Goal: Transaction & Acquisition: Purchase product/service

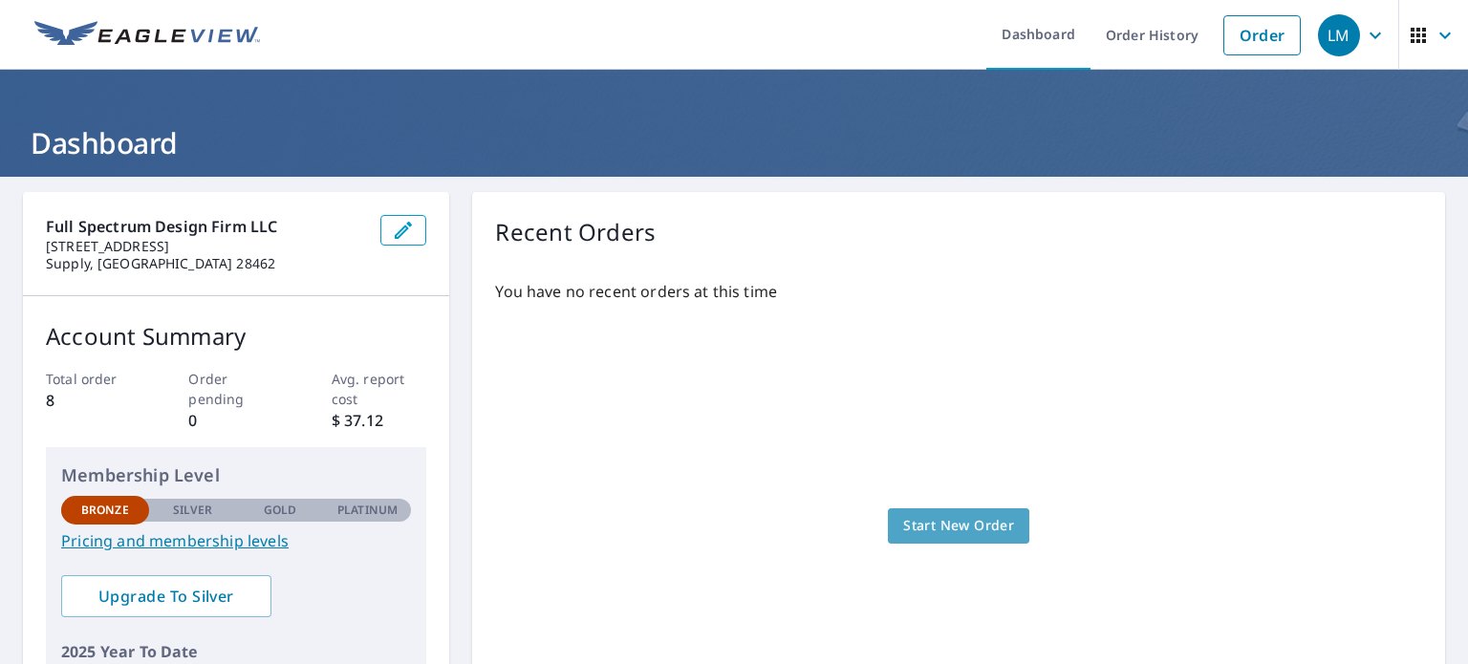
click at [971, 524] on span "Start New Order" at bounding box center [958, 526] width 111 height 24
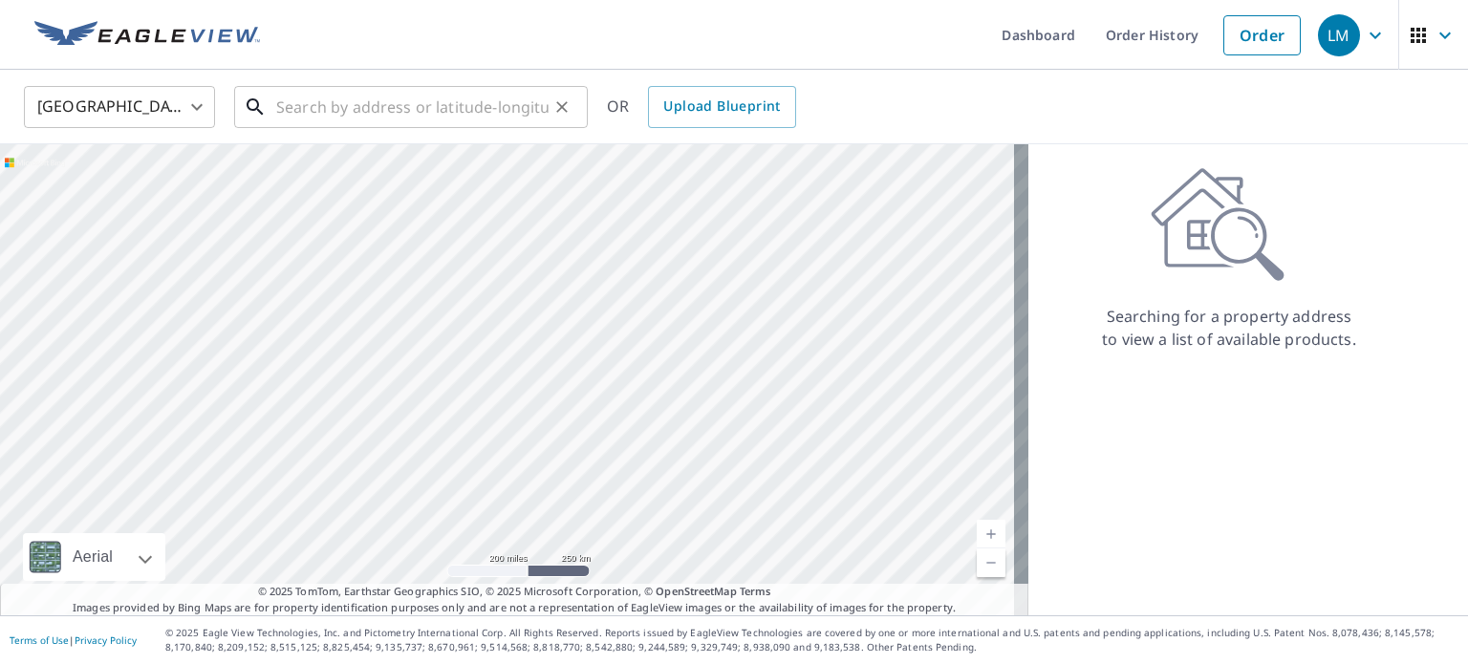
click at [306, 99] on input "text" at bounding box center [412, 107] width 272 height 54
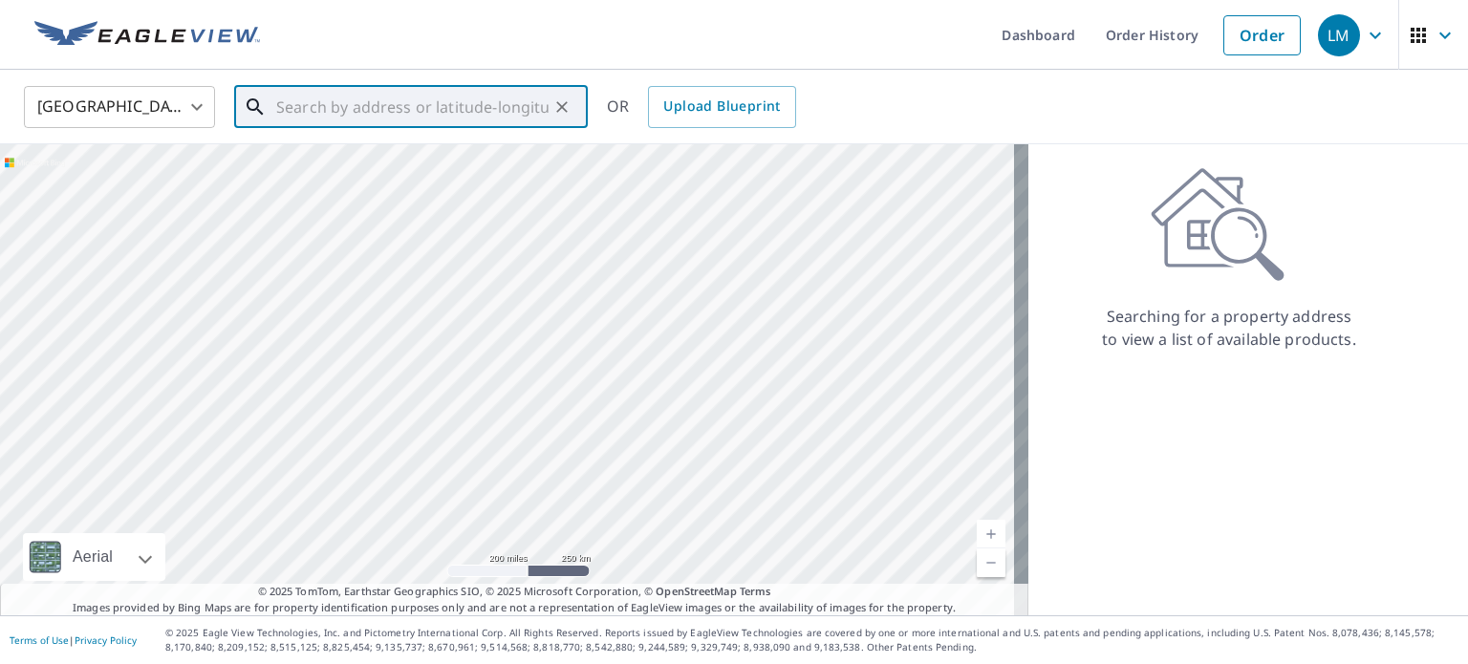
click at [338, 108] on input "text" at bounding box center [412, 107] width 272 height 54
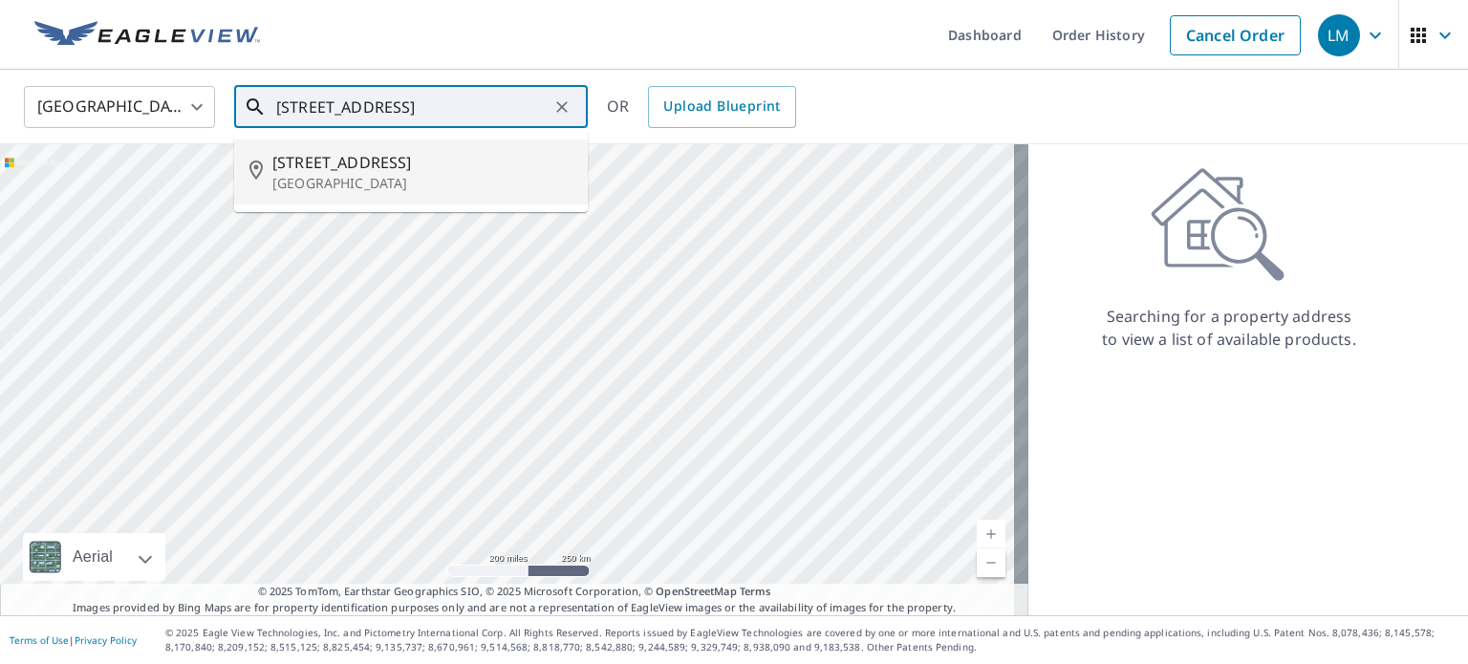
click at [382, 170] on span "[STREET_ADDRESS]" at bounding box center [422, 162] width 300 height 23
type input "[STREET_ADDRESS]"
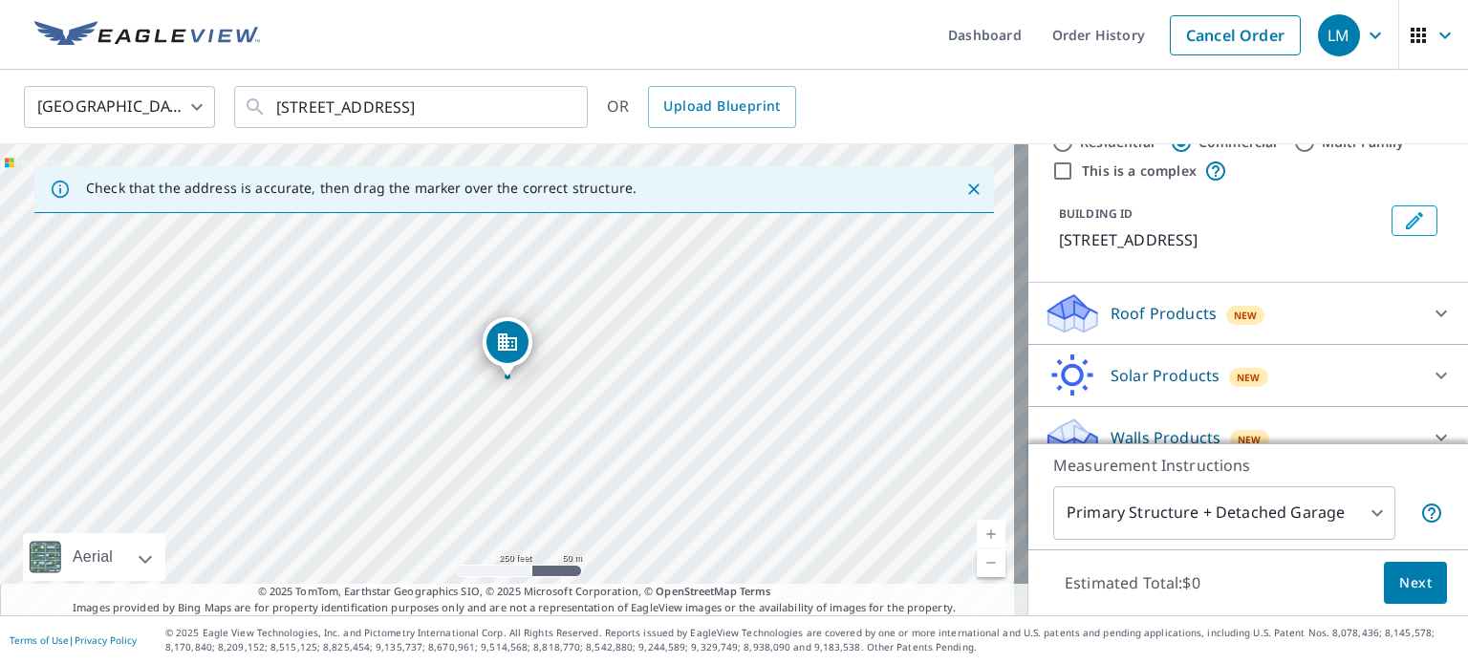
scroll to position [84, 0]
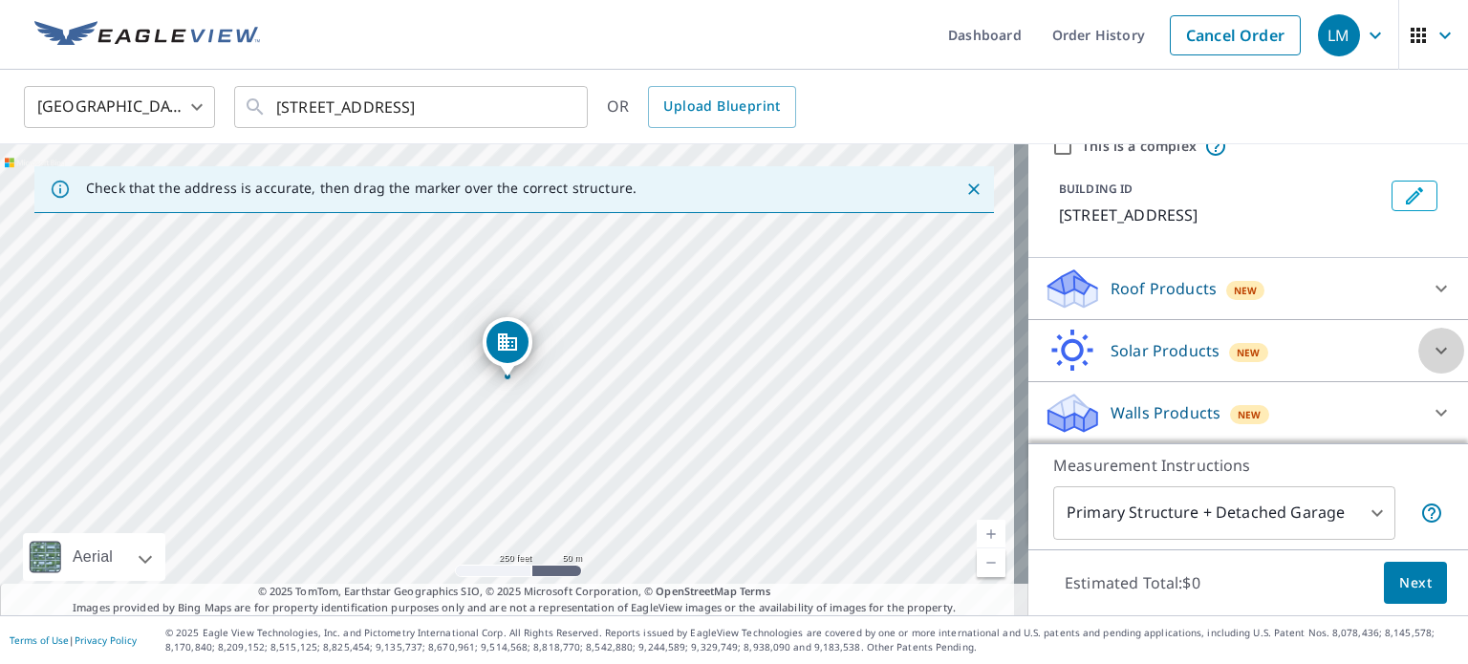
click at [1429, 346] on icon at bounding box center [1440, 350] width 23 height 23
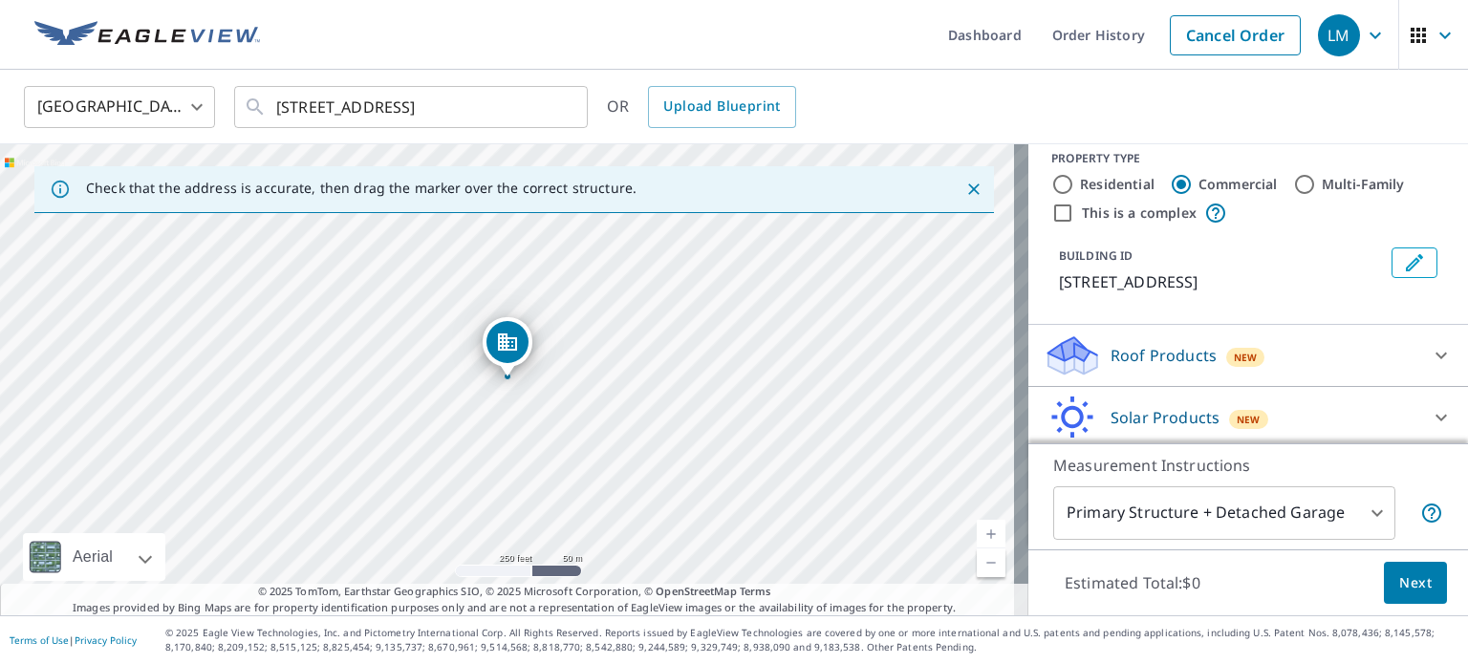
scroll to position [0, 0]
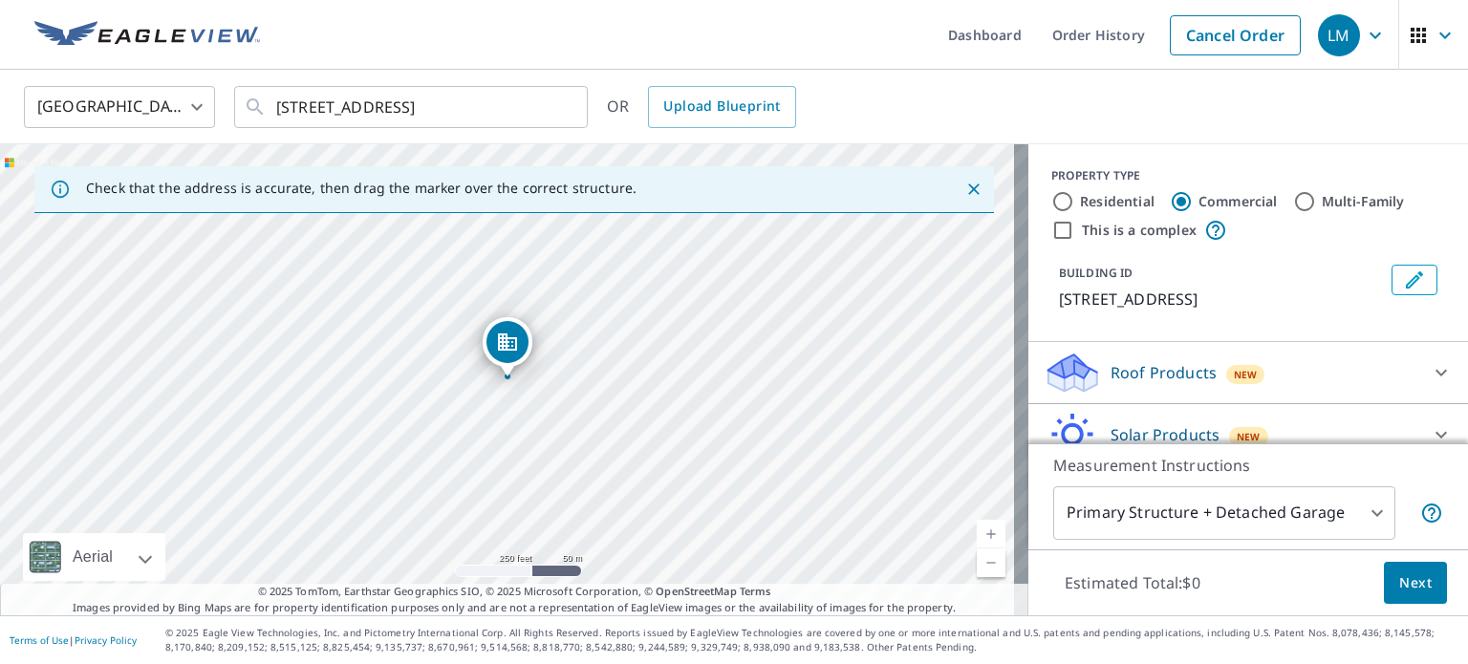
click at [1051, 200] on input "Residential" at bounding box center [1062, 201] width 23 height 23
radio input "true"
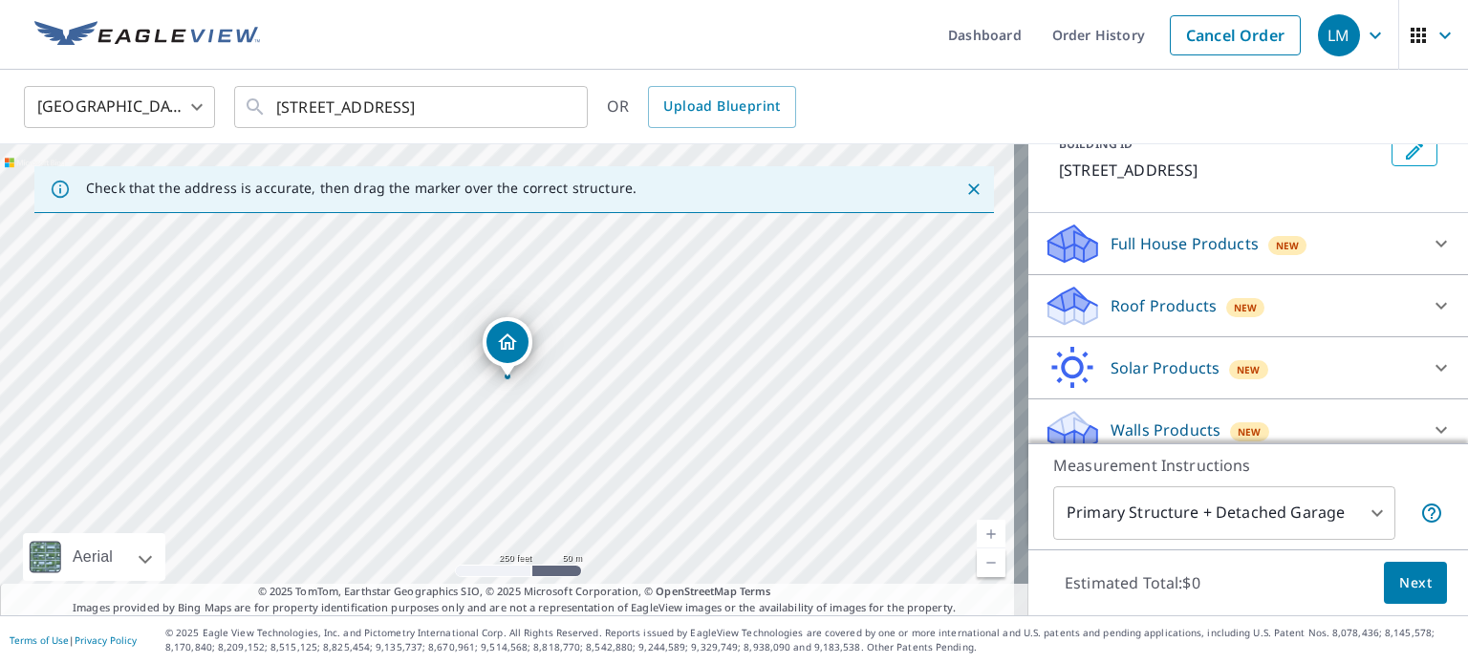
scroll to position [145, 0]
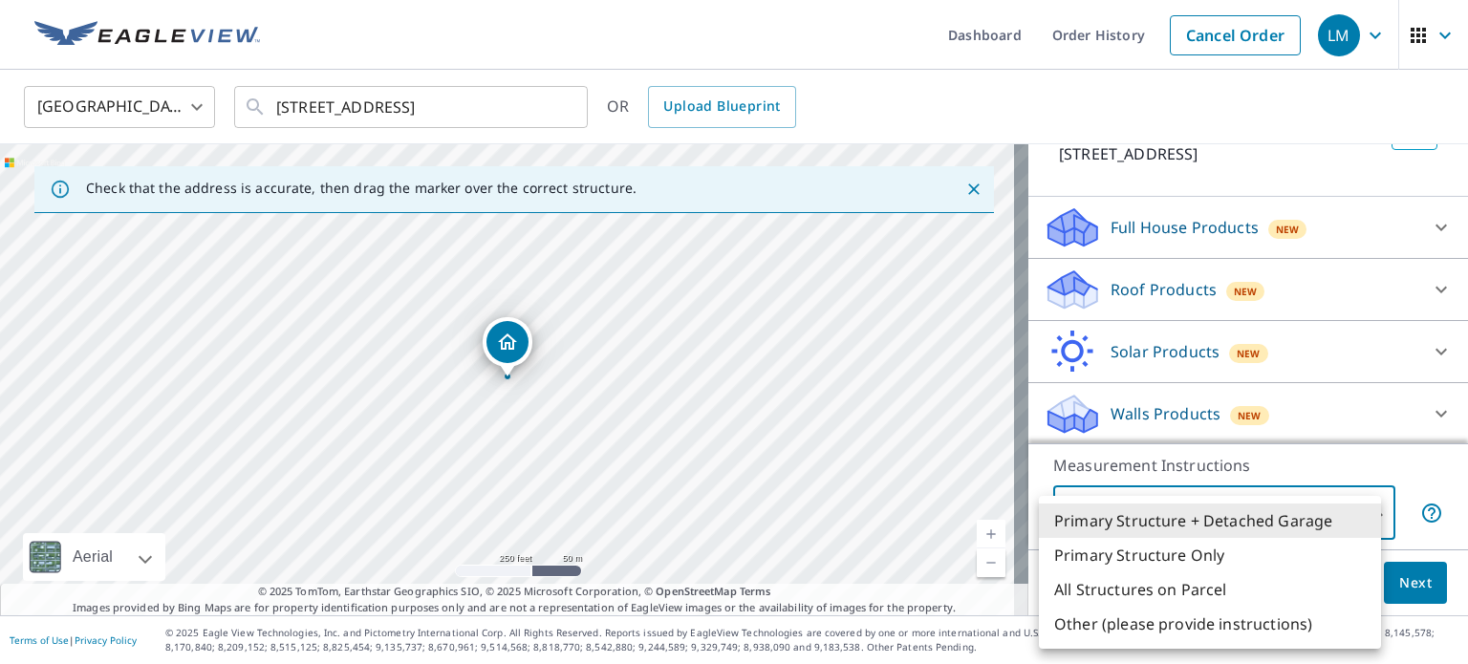
click at [1366, 517] on body "LM LM Dashboard Order History Cancel Order LM [GEOGRAPHIC_DATA] US ​ [STREET_AD…" at bounding box center [734, 332] width 1468 height 664
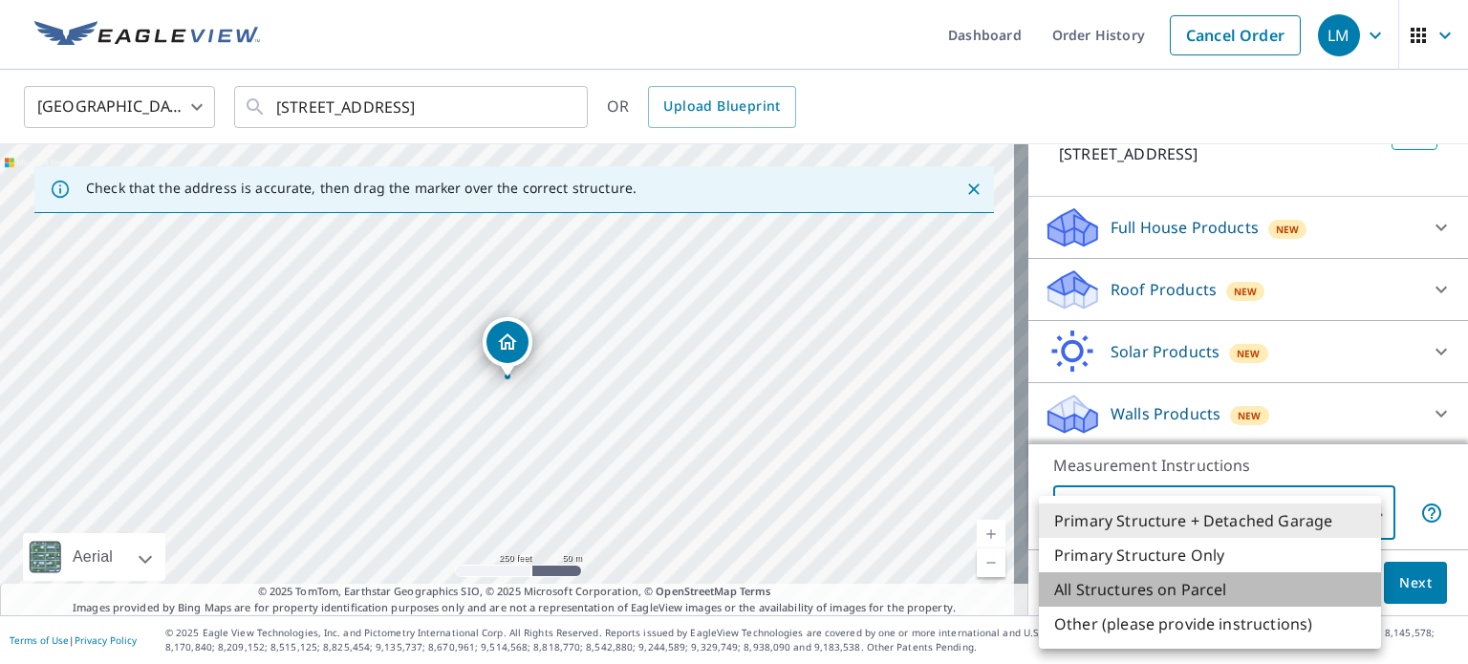
click at [1232, 589] on li "All Structures on Parcel" at bounding box center [1210, 589] width 342 height 34
type input "3"
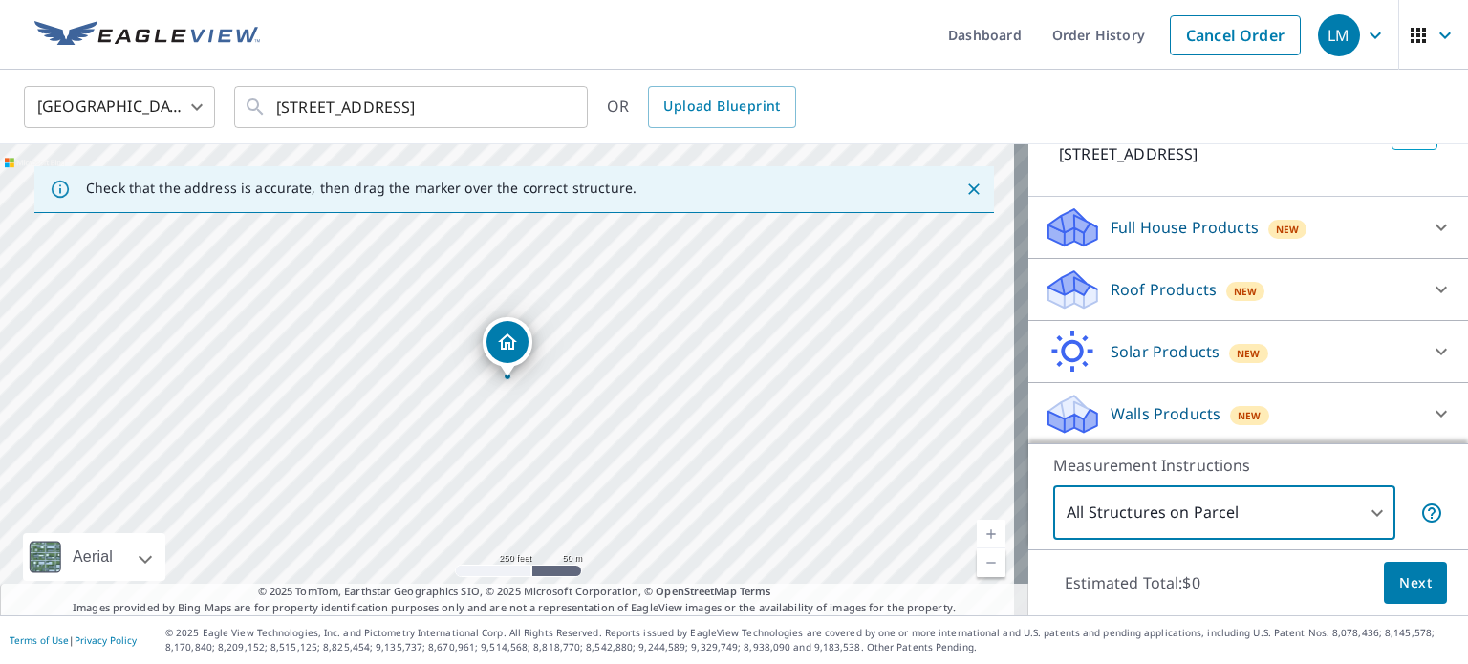
click at [1383, 576] on button "Next" at bounding box center [1414, 583] width 63 height 43
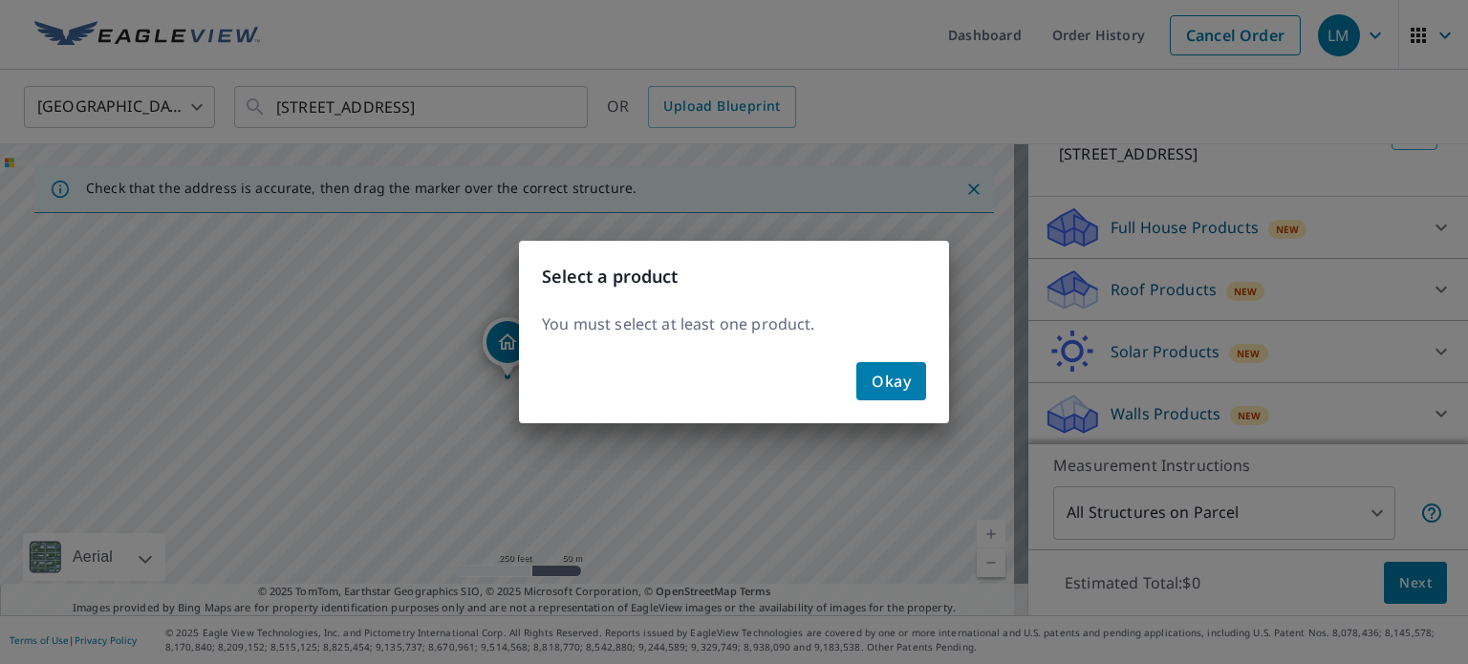
click at [896, 380] on span "Okay" at bounding box center [890, 381] width 39 height 27
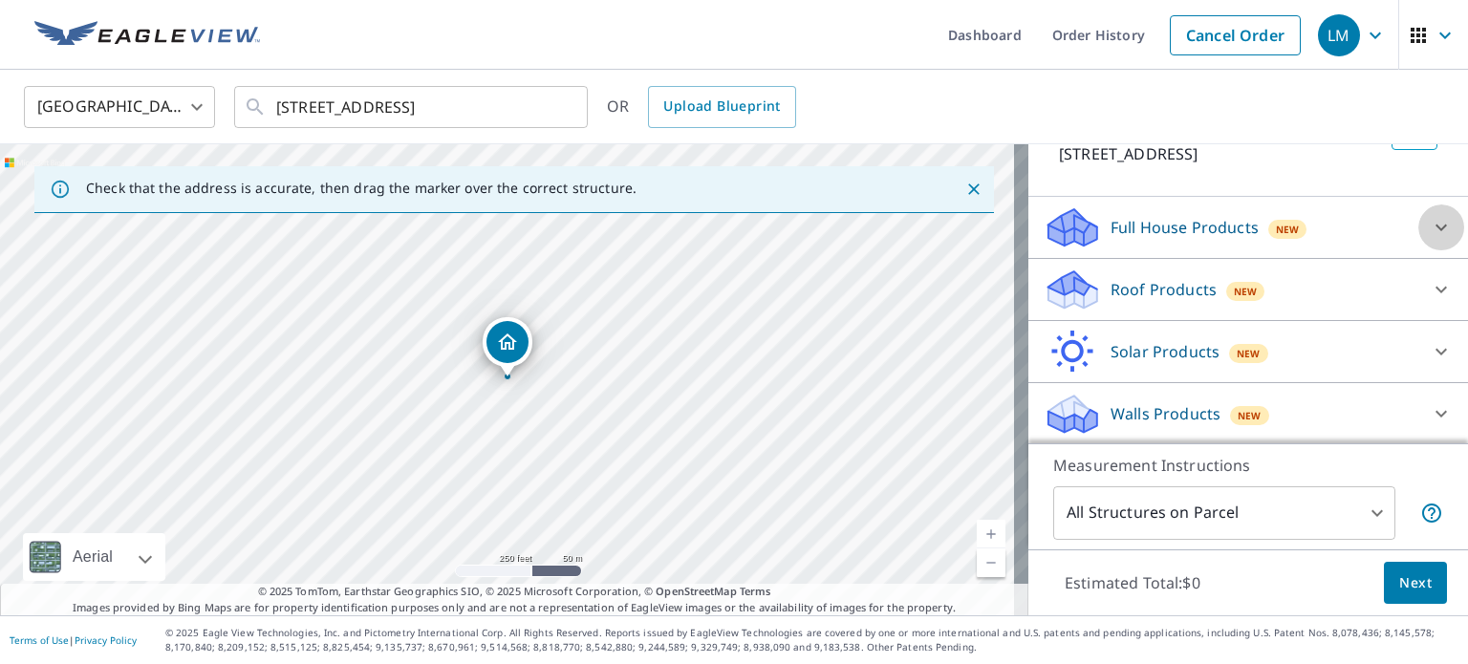
click at [1429, 227] on icon at bounding box center [1440, 227] width 23 height 23
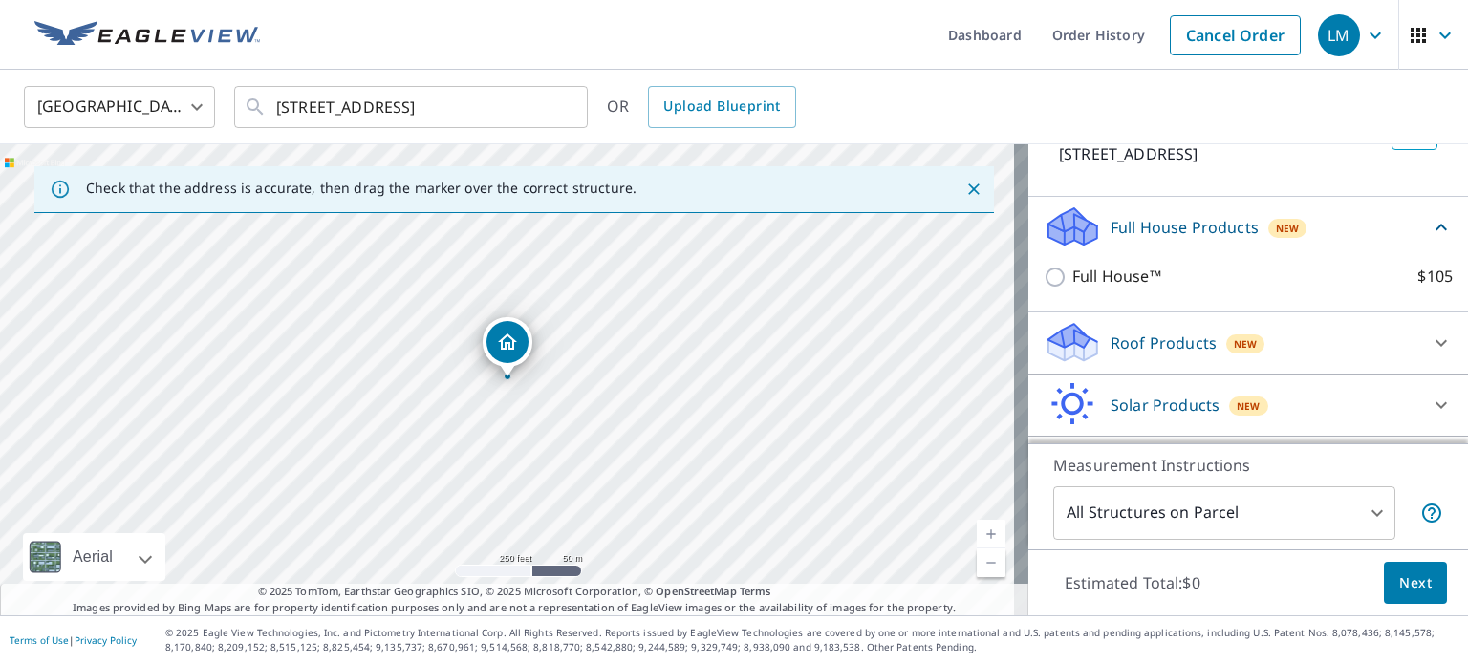
click at [1429, 227] on icon at bounding box center [1440, 227] width 23 height 23
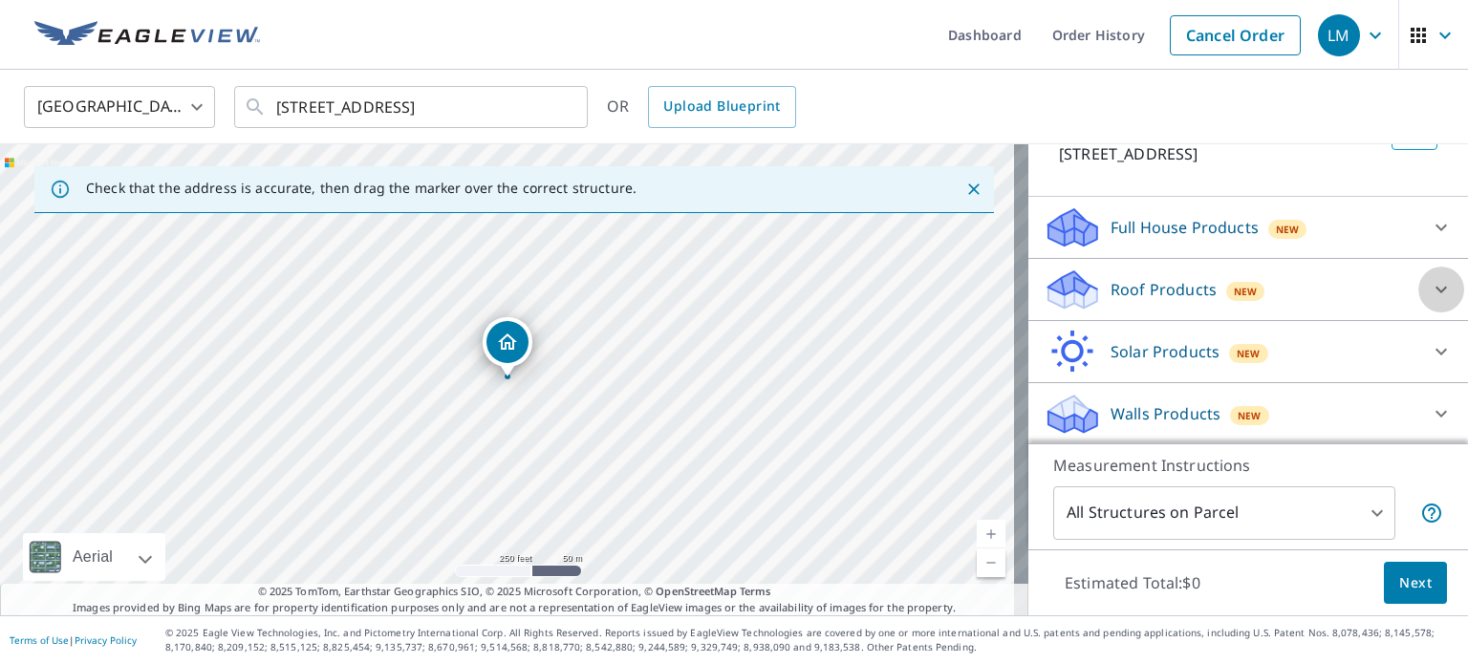
click at [1435, 288] on icon at bounding box center [1440, 290] width 11 height 7
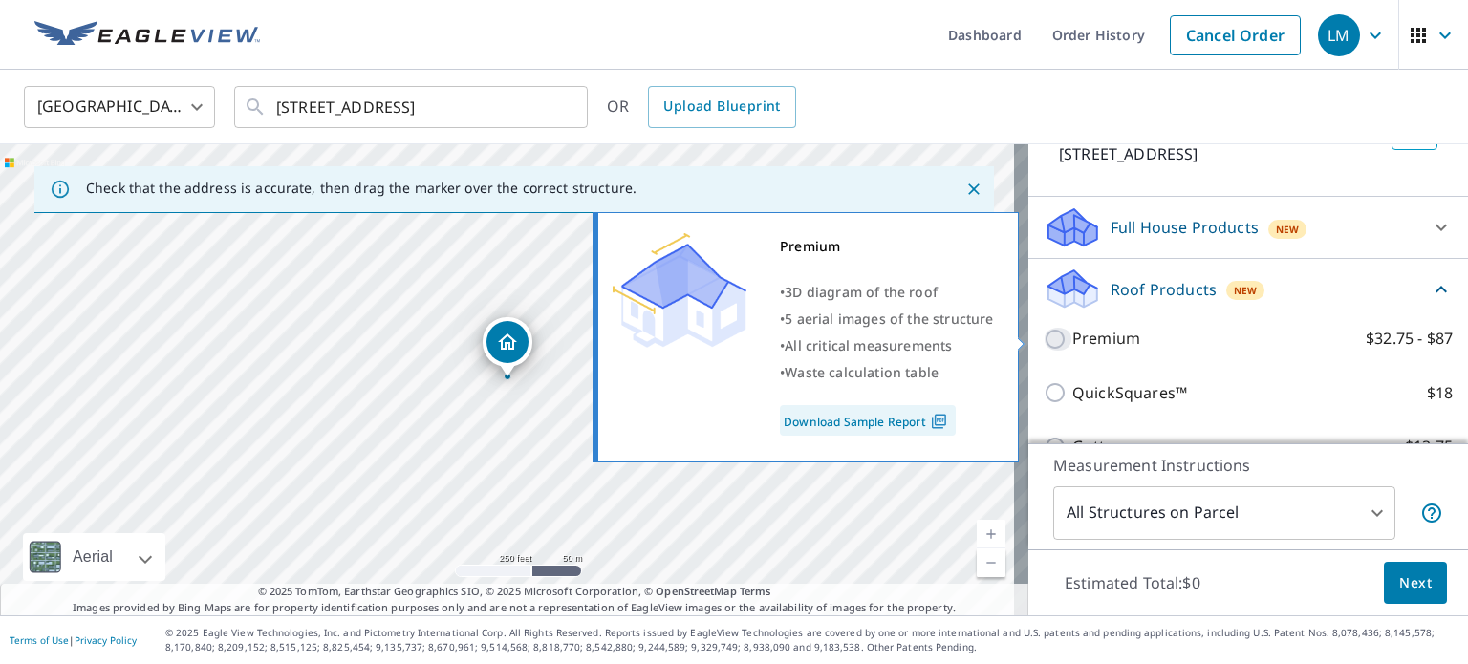
click at [1043, 338] on input "Premium $32.75 - $87" at bounding box center [1057, 339] width 29 height 23
checkbox input "true"
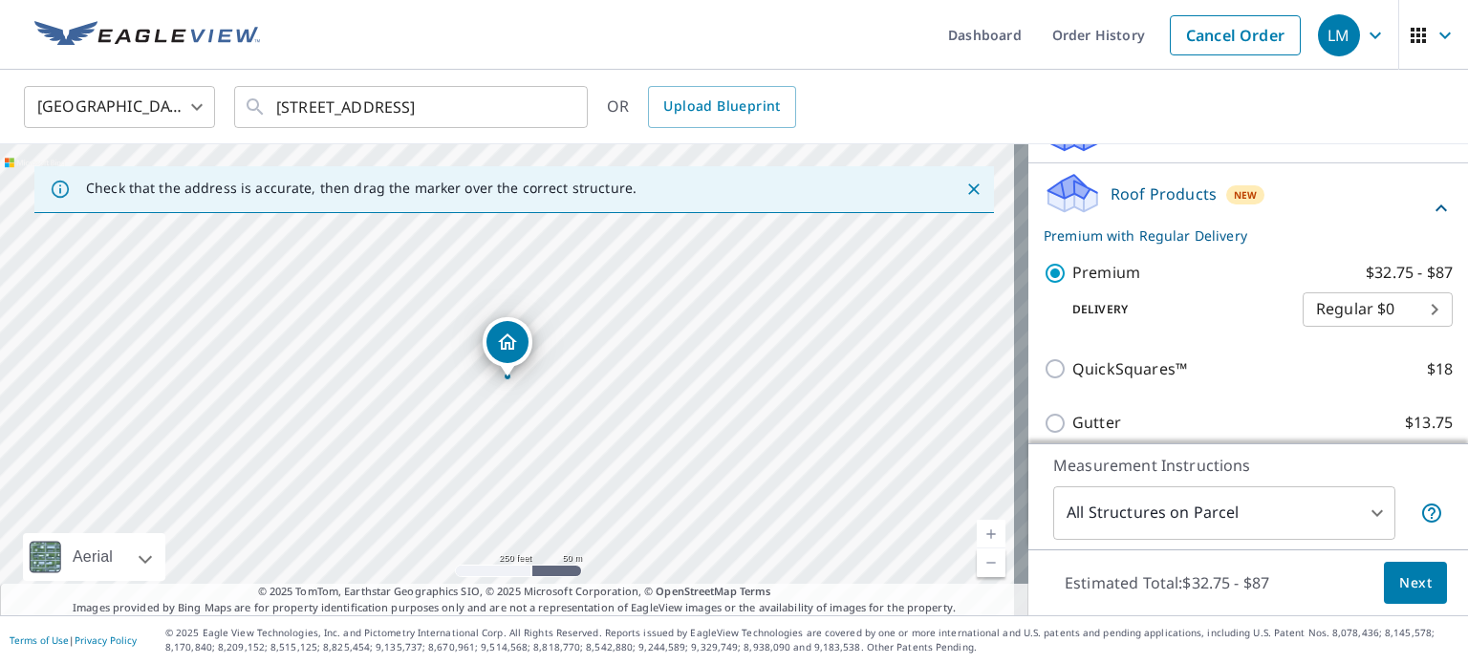
scroll to position [336, 0]
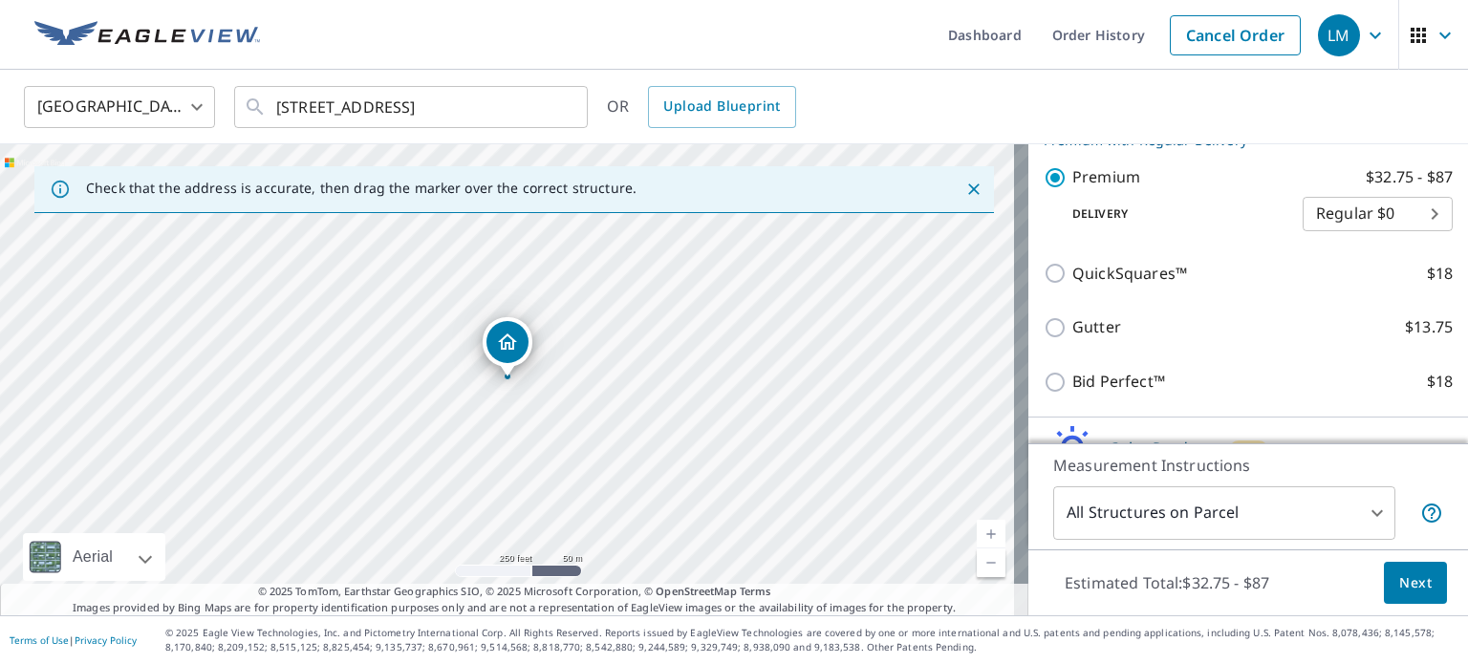
click at [1405, 211] on body "LM LM Dashboard Order History Cancel Order LM [GEOGRAPHIC_DATA] US ​ [STREET_AD…" at bounding box center [734, 332] width 1468 height 664
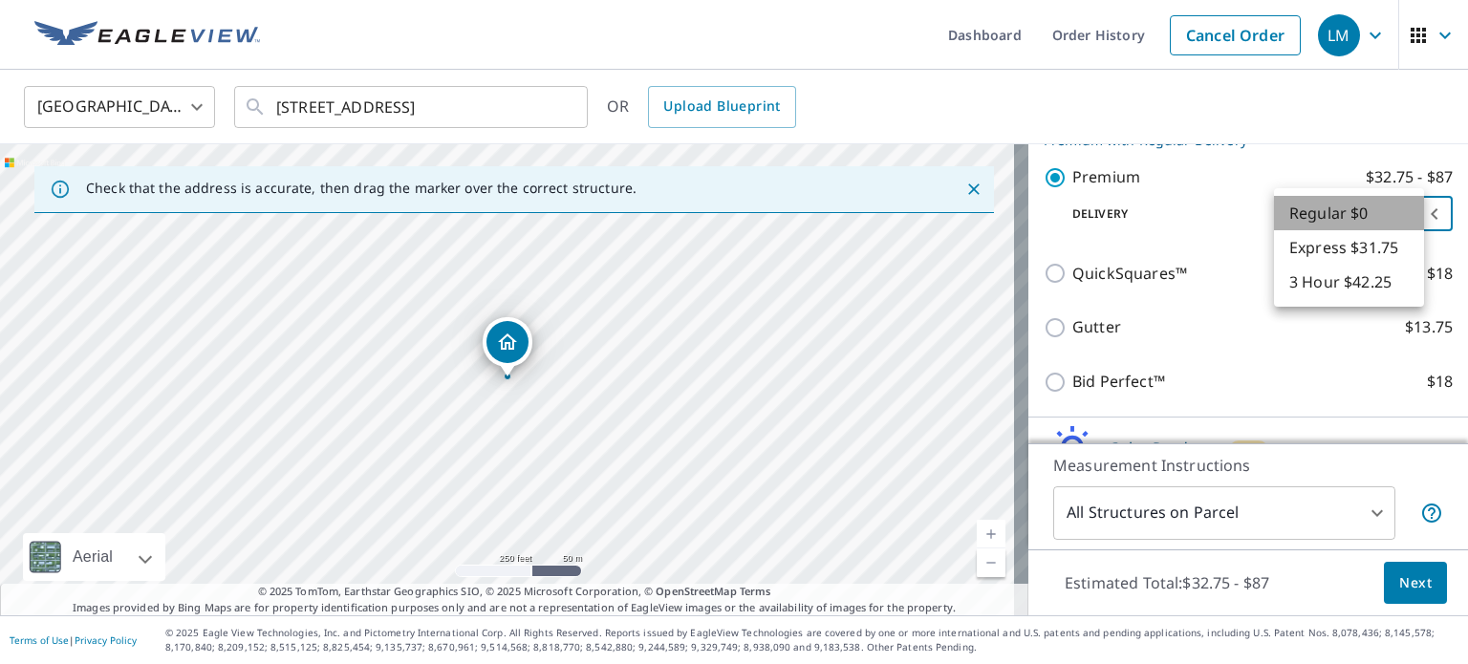
click at [1406, 212] on li "Regular $0" at bounding box center [1349, 213] width 150 height 34
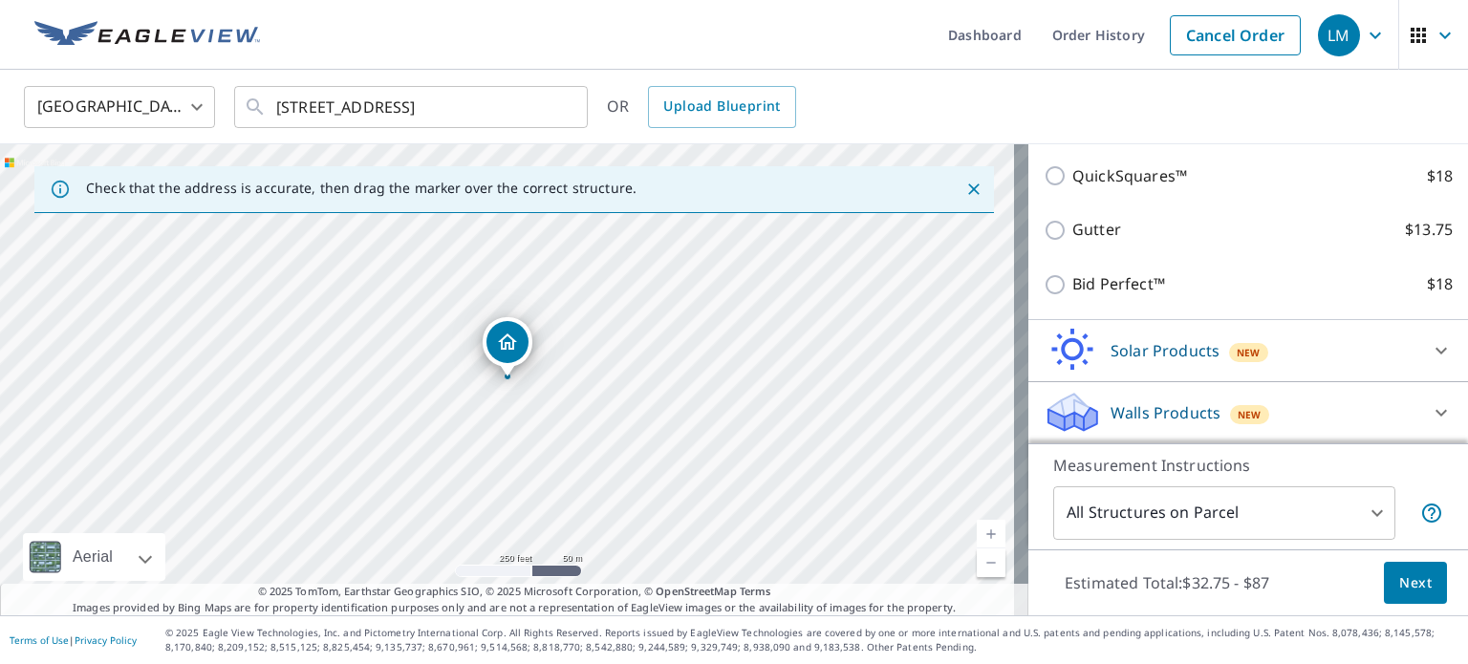
scroll to position [436, 0]
click at [1435, 349] on icon at bounding box center [1440, 349] width 11 height 7
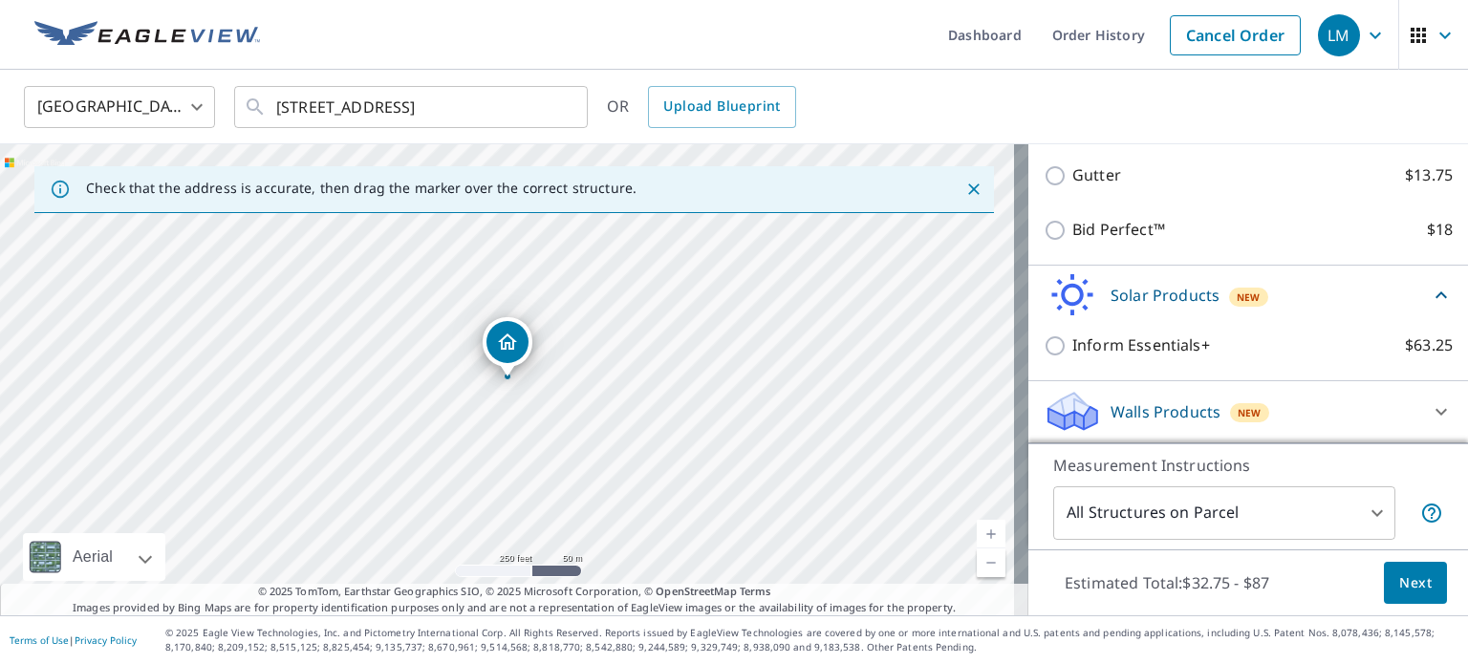
click at [1429, 291] on icon at bounding box center [1440, 295] width 23 height 23
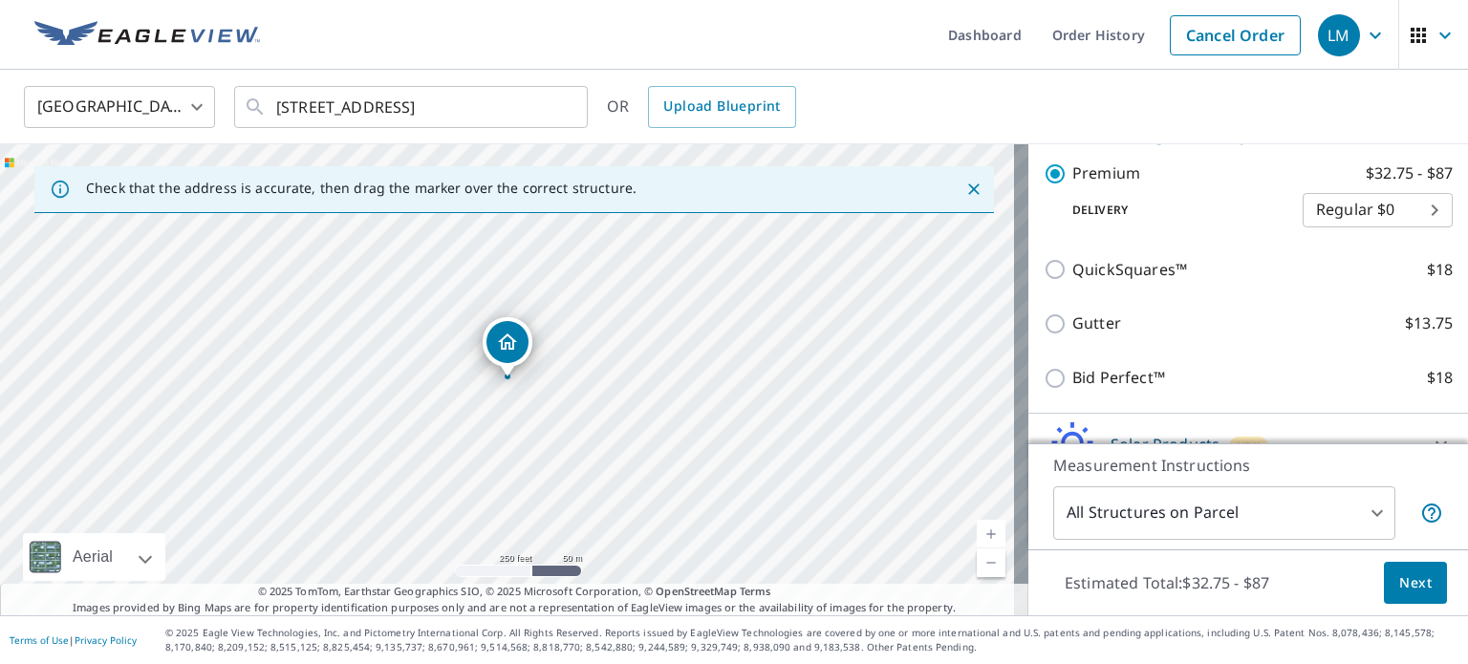
scroll to position [245, 0]
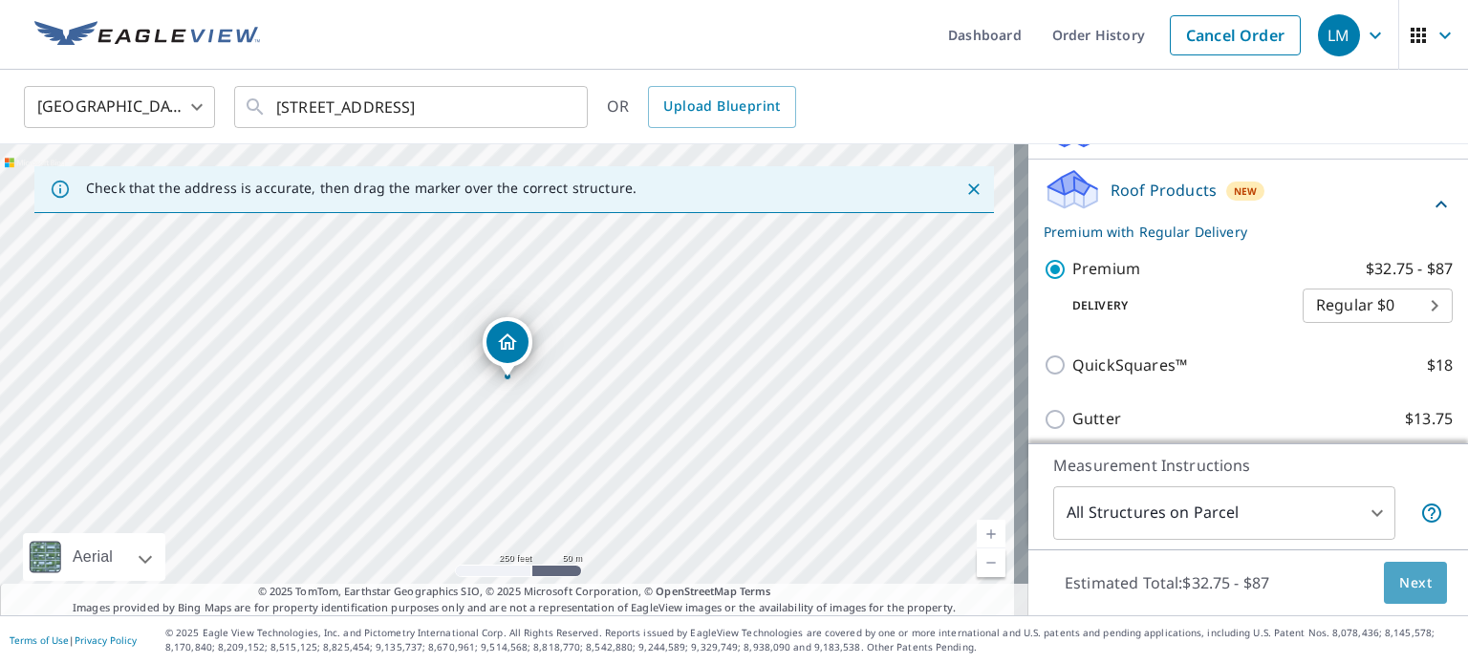
click at [1406, 582] on span "Next" at bounding box center [1415, 583] width 32 height 24
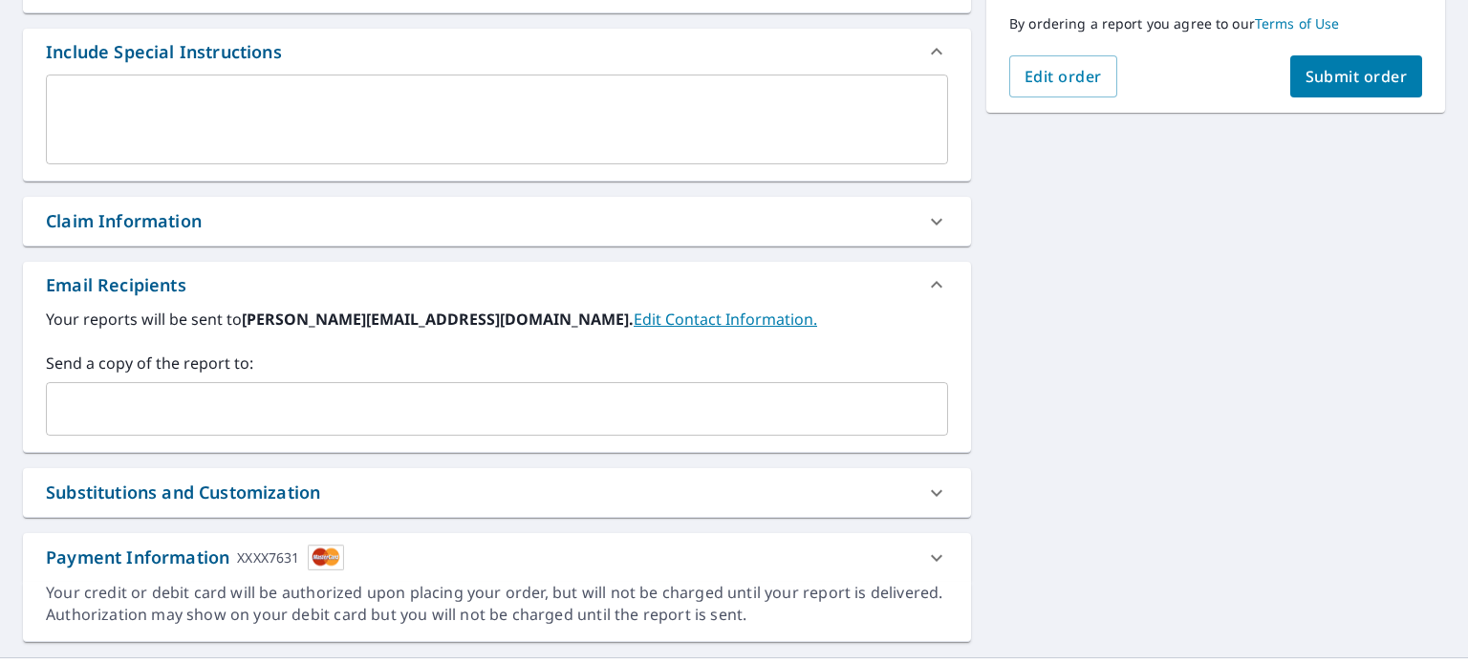
scroll to position [537, 0]
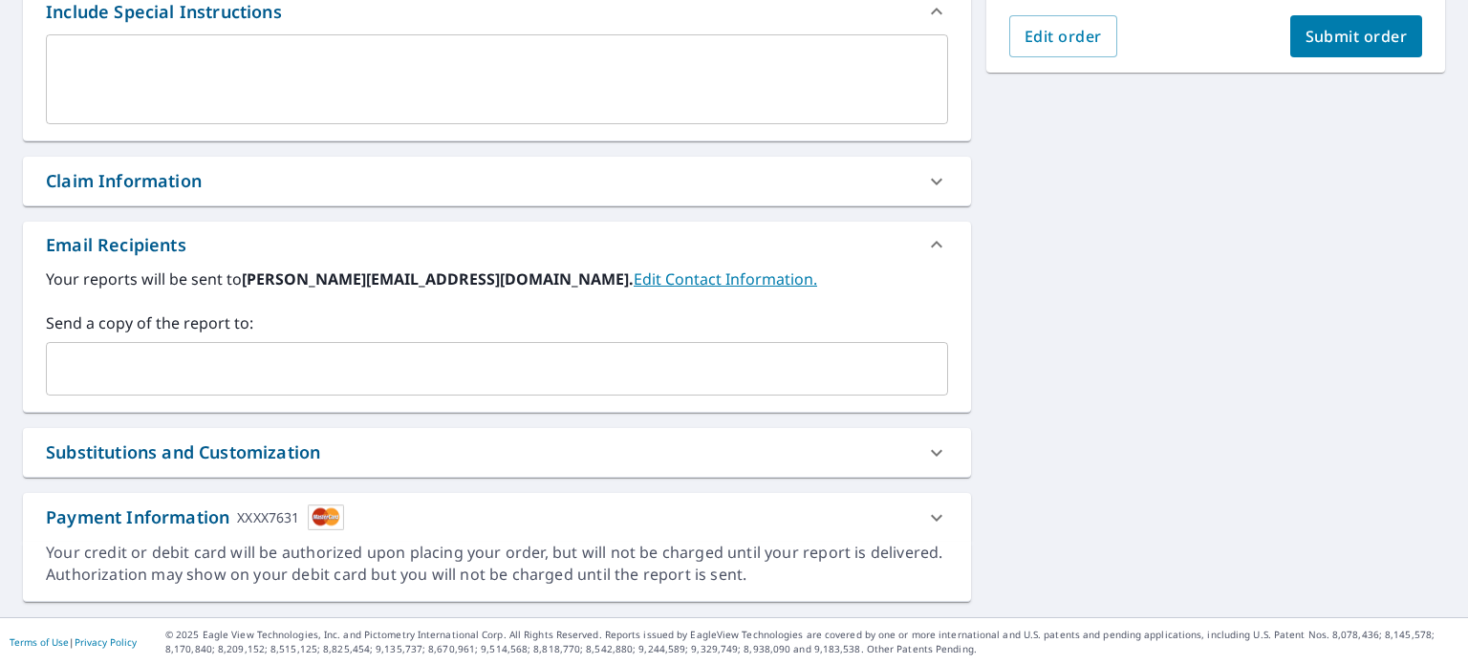
click at [633, 278] on link "Edit Contact Information." at bounding box center [724, 278] width 183 height 21
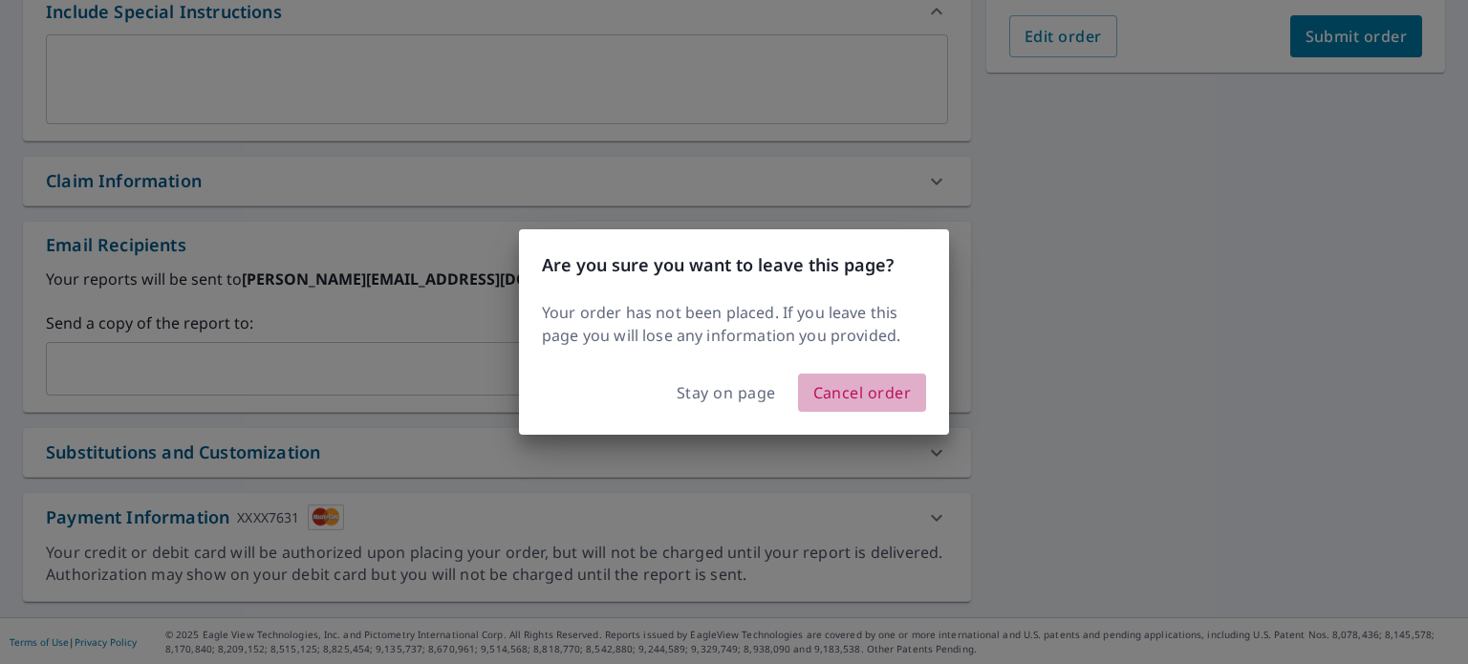
click at [846, 398] on span "Cancel order" at bounding box center [862, 392] width 98 height 27
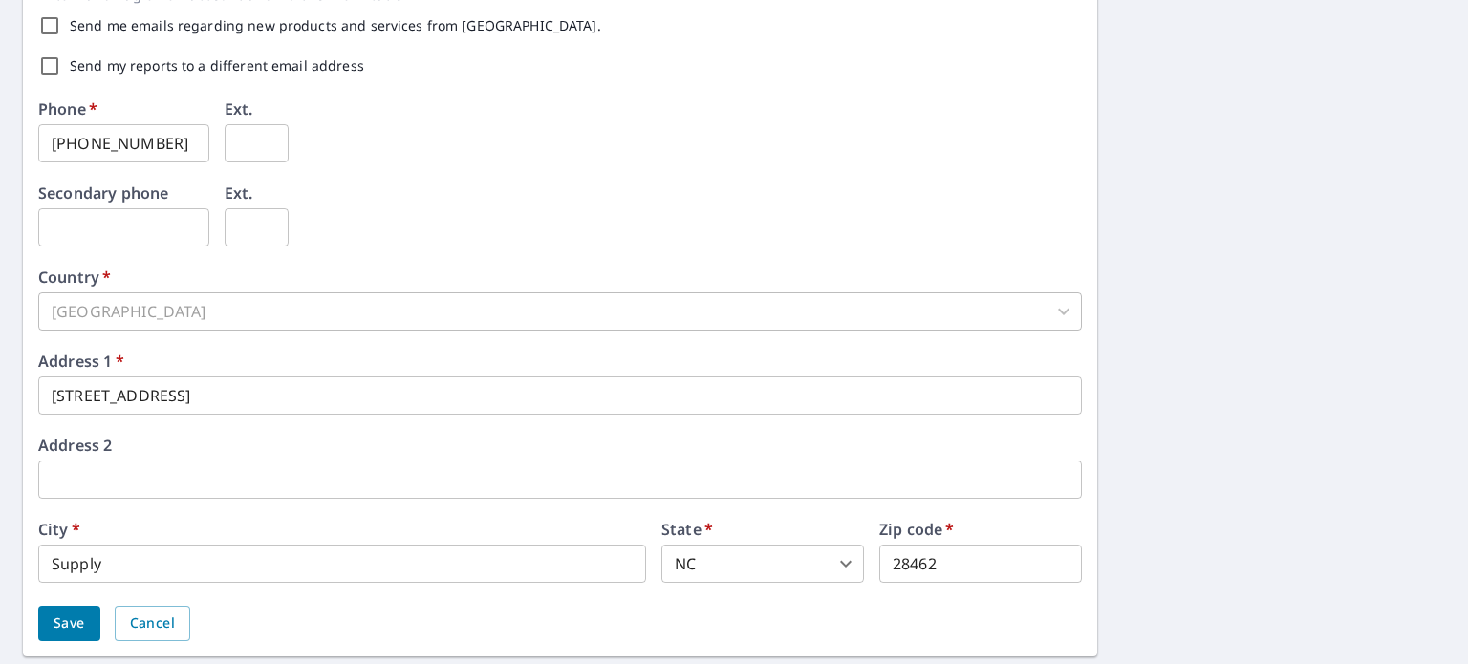
scroll to position [680, 0]
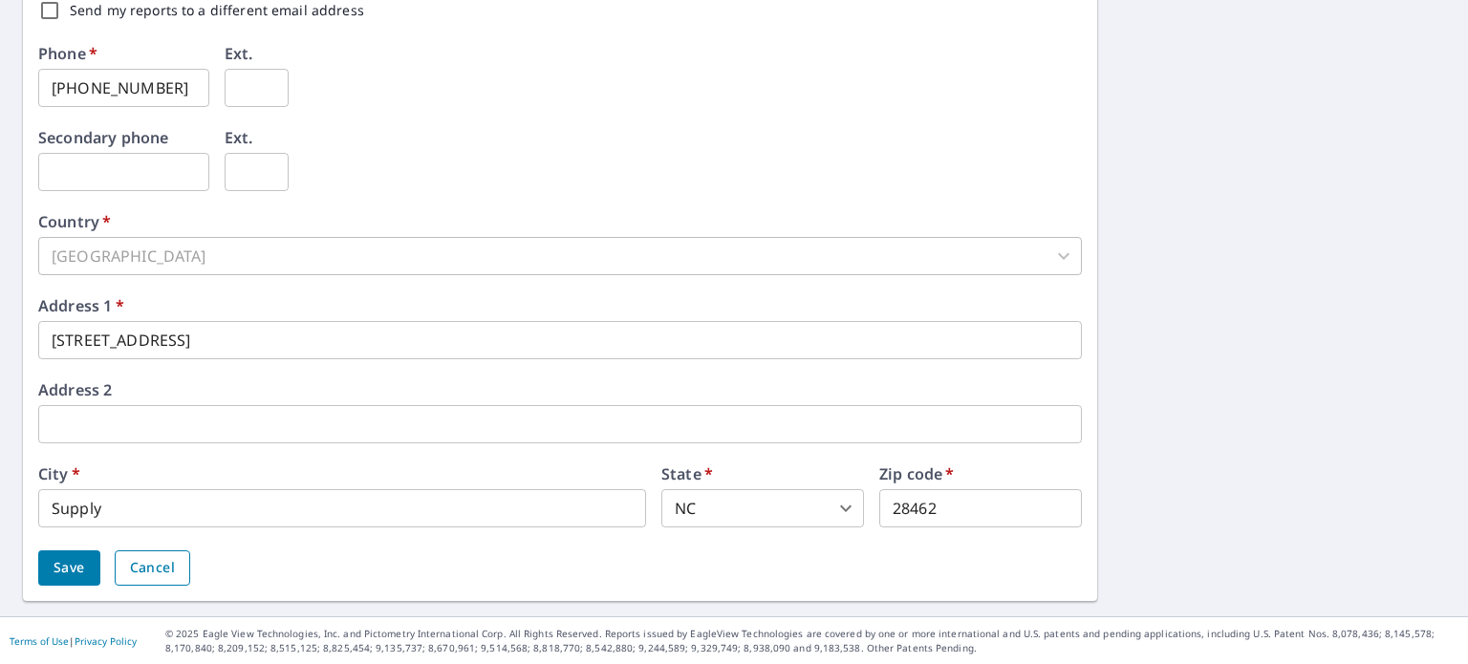
click at [153, 563] on span "Cancel" at bounding box center [152, 568] width 45 height 24
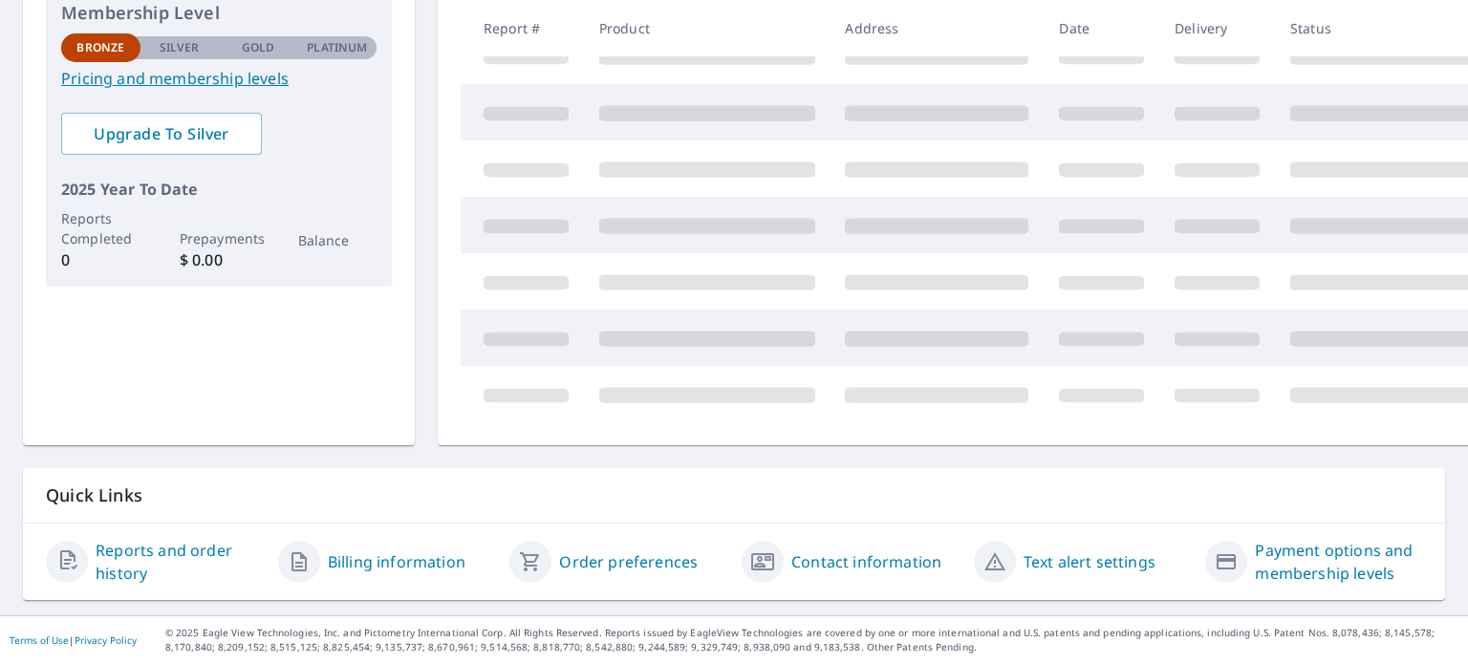
scroll to position [325, 0]
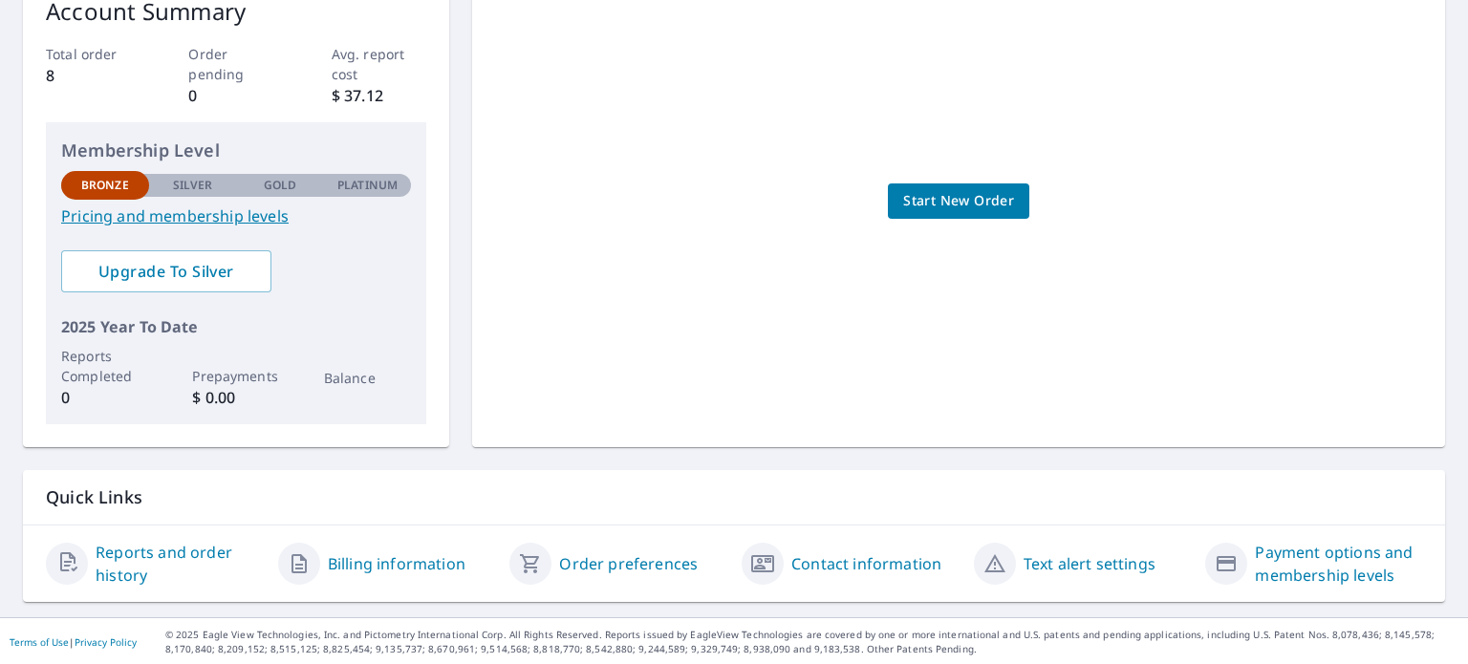
click at [1011, 208] on link "Start New Order" at bounding box center [958, 200] width 141 height 35
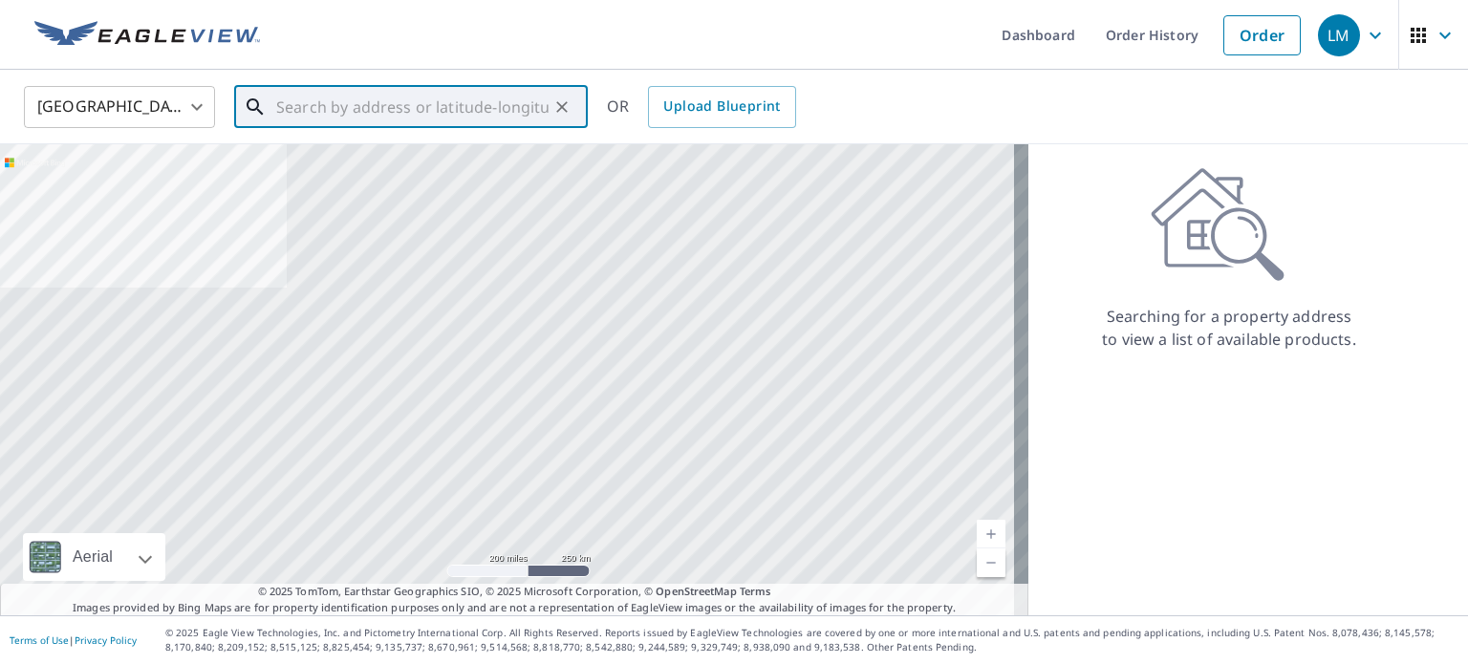
click at [415, 108] on input "text" at bounding box center [412, 107] width 272 height 54
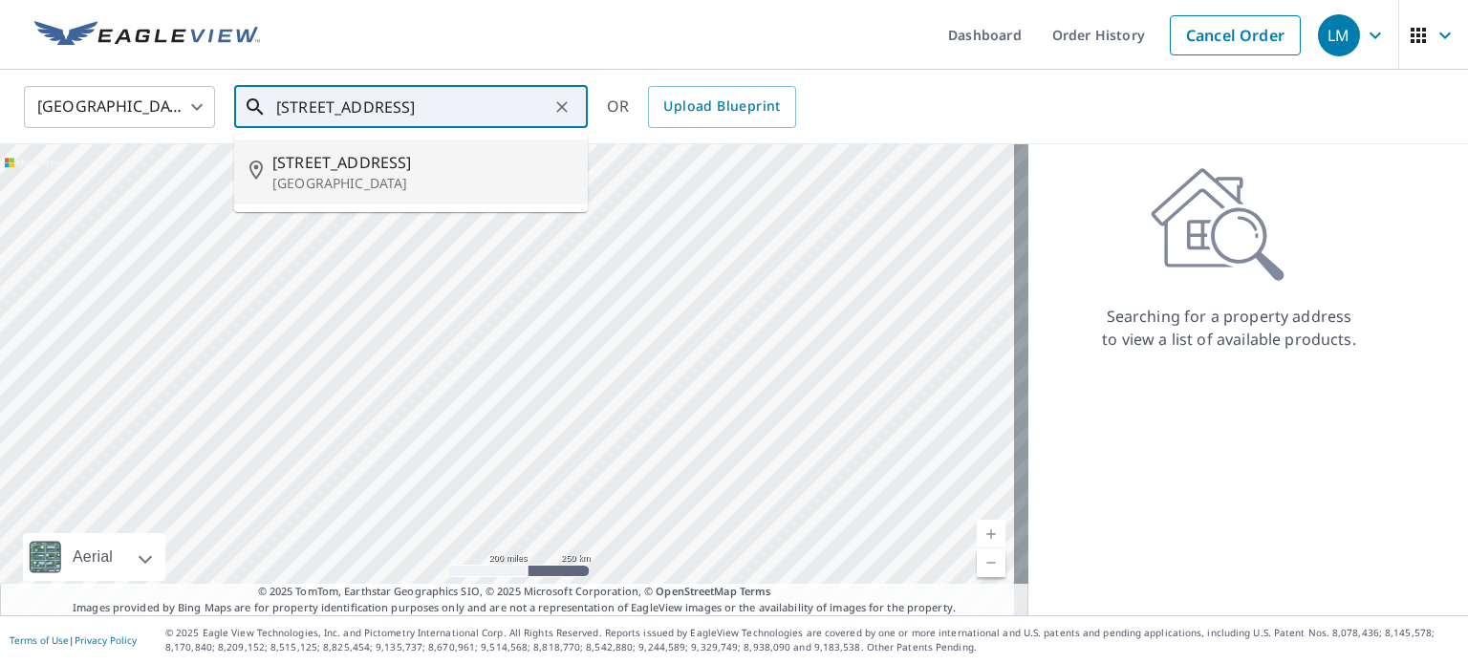
drag, startPoint x: 399, startPoint y: 174, endPoint x: 388, endPoint y: 178, distance: 12.1
click at [397, 174] on p "[GEOGRAPHIC_DATA]" at bounding box center [422, 183] width 300 height 19
type input "[STREET_ADDRESS]"
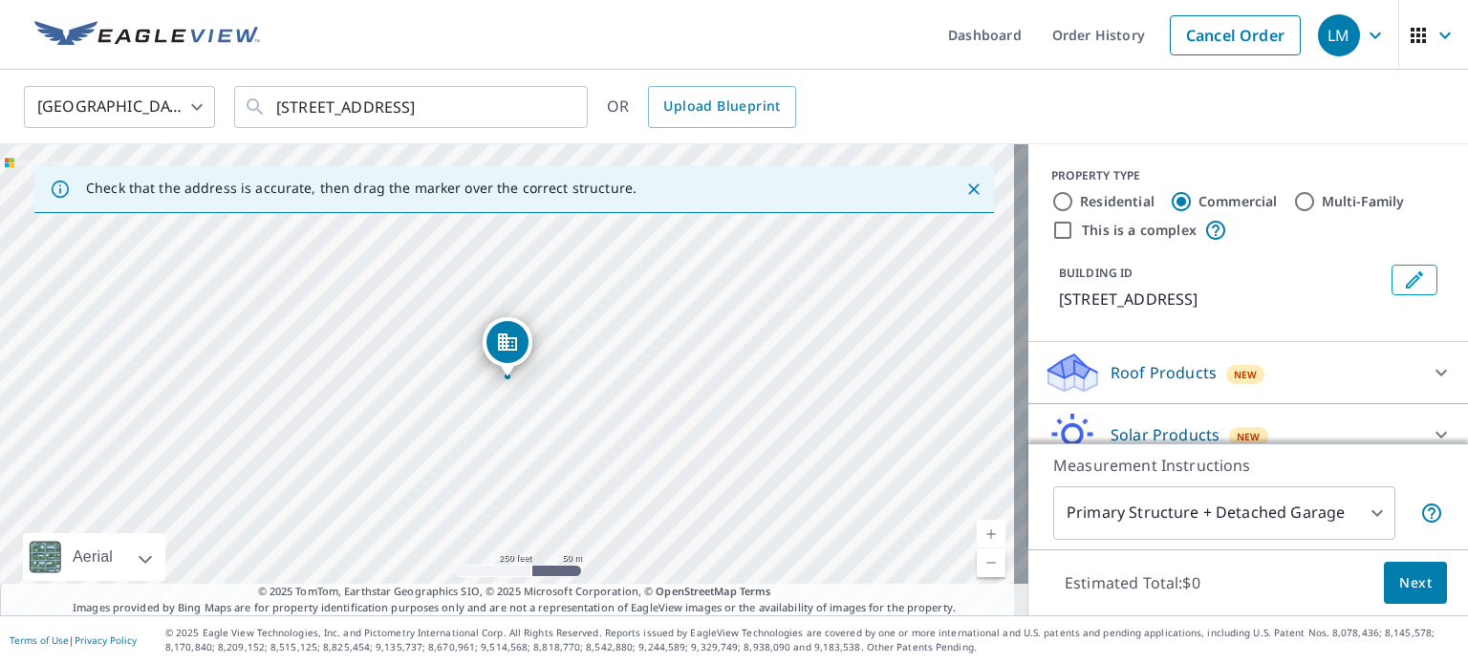
click at [1051, 196] on input "Residential" at bounding box center [1062, 201] width 23 height 23
radio input "true"
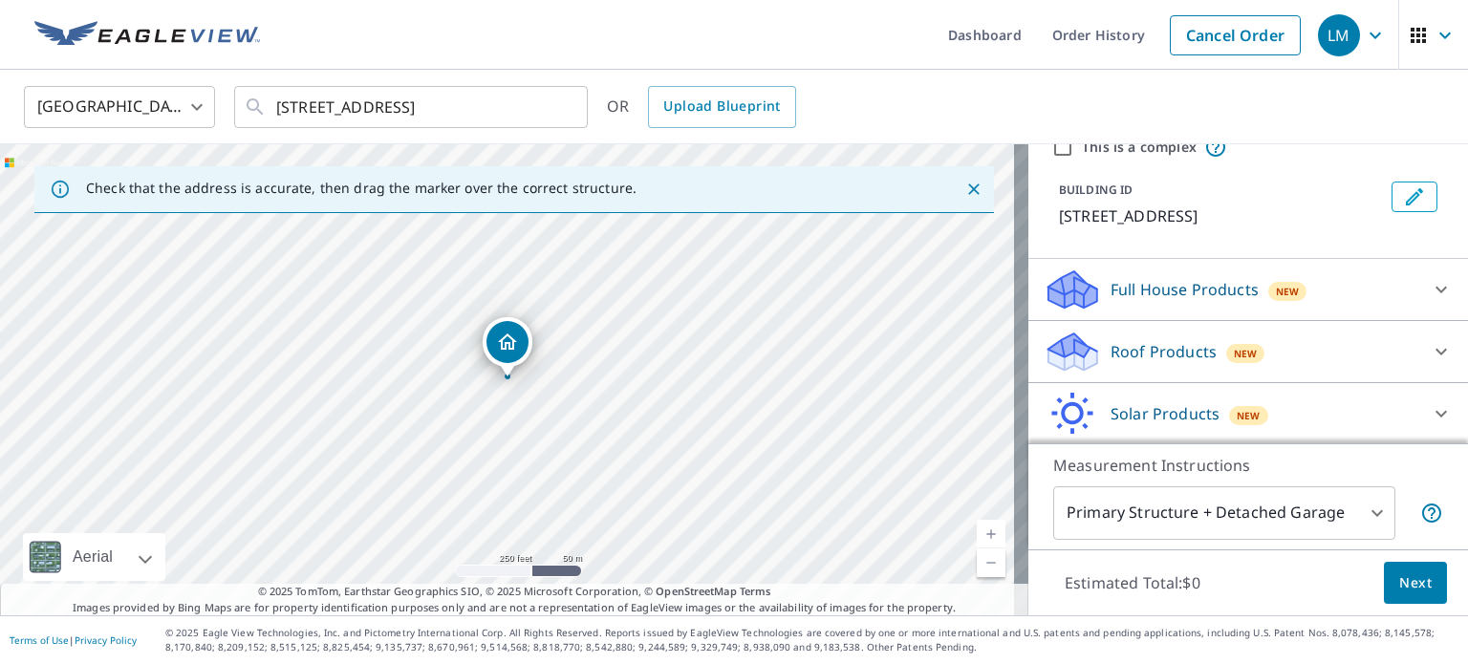
scroll to position [96, 0]
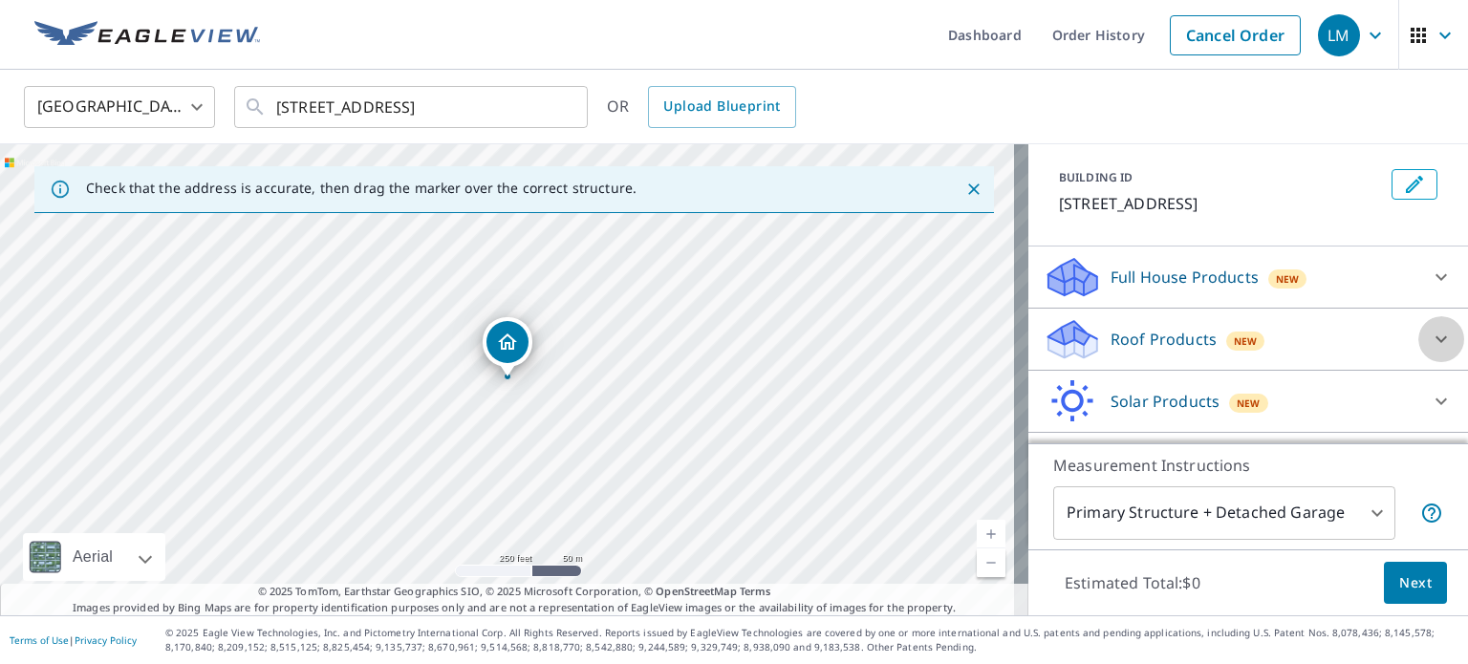
click at [1429, 335] on icon at bounding box center [1440, 339] width 23 height 23
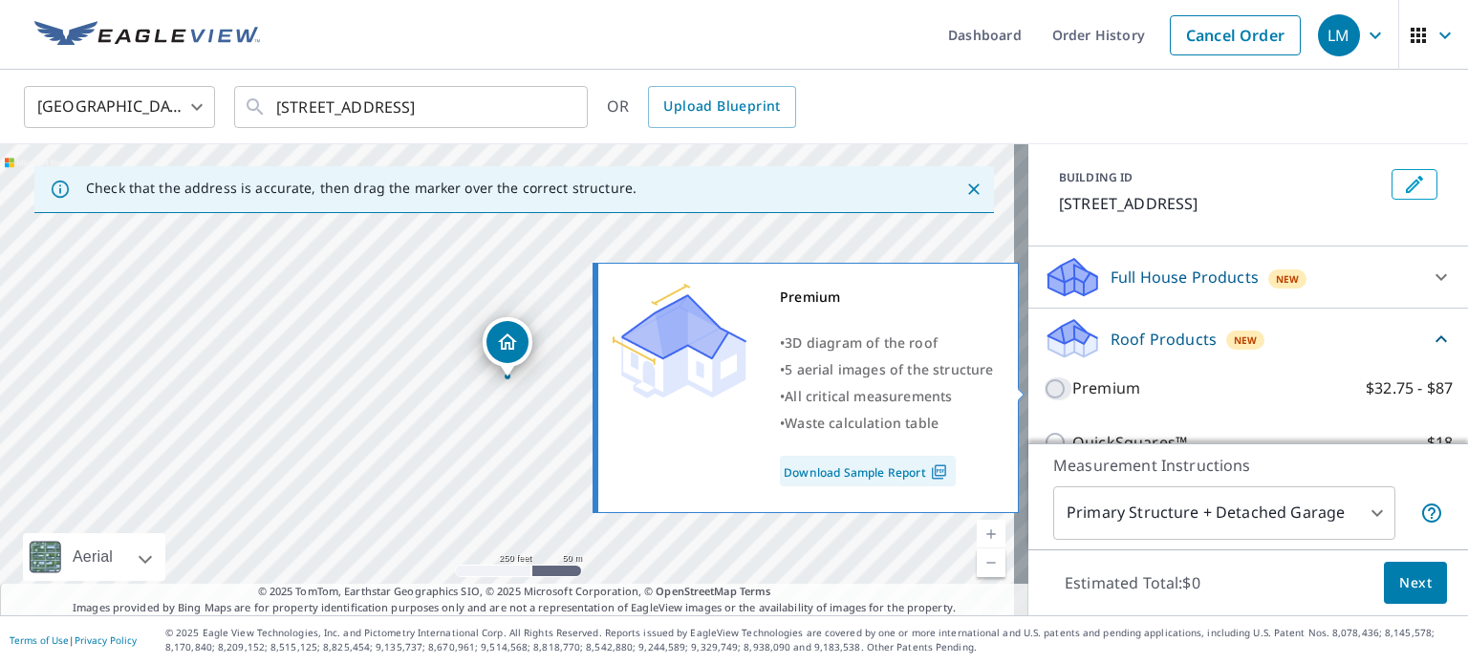
click at [1045, 385] on input "Premium $32.75 - $87" at bounding box center [1057, 388] width 29 height 23
checkbox input "true"
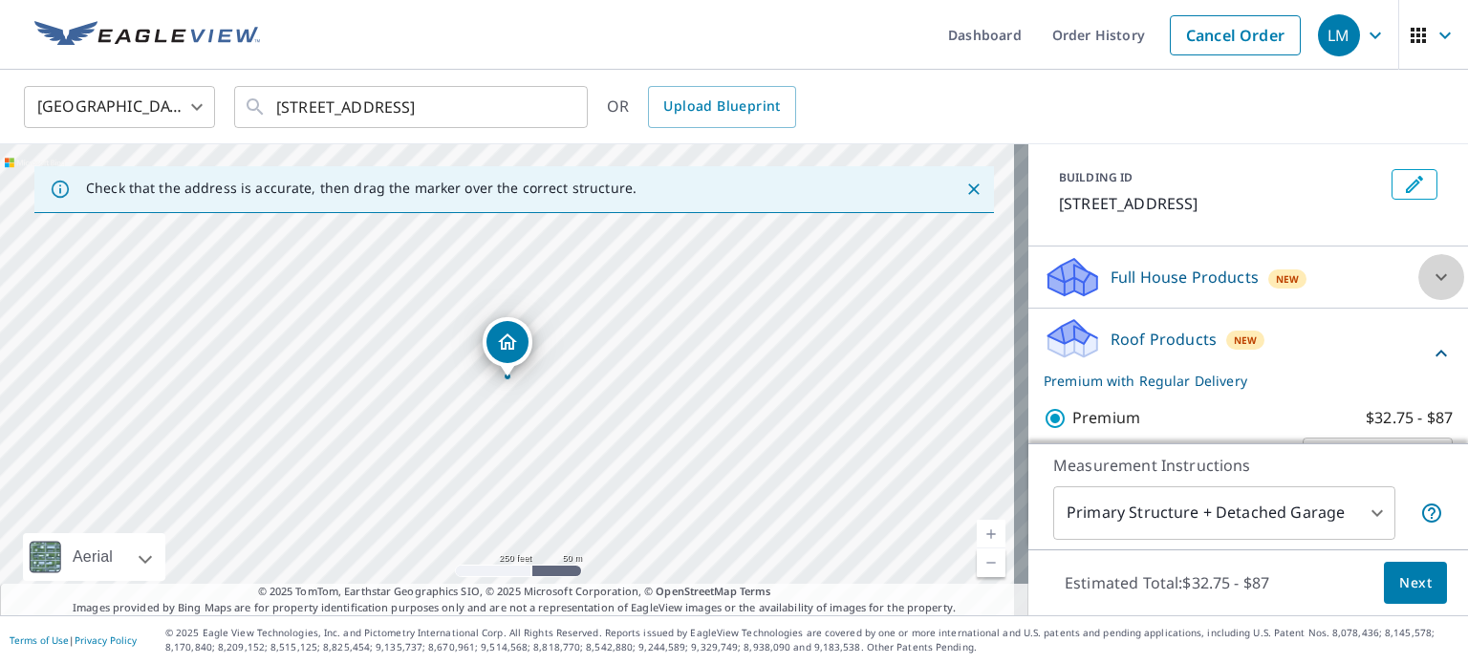
click at [1429, 271] on icon at bounding box center [1440, 277] width 23 height 23
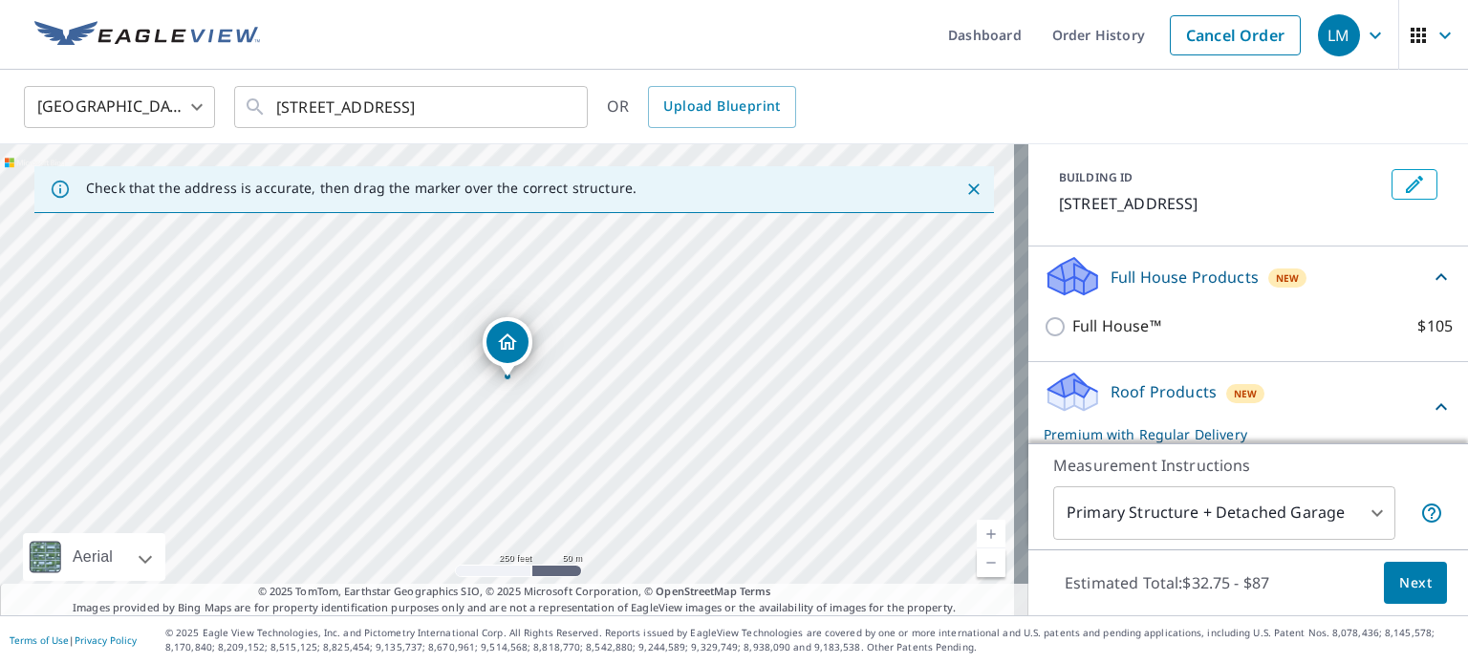
click at [1429, 271] on icon at bounding box center [1440, 277] width 23 height 23
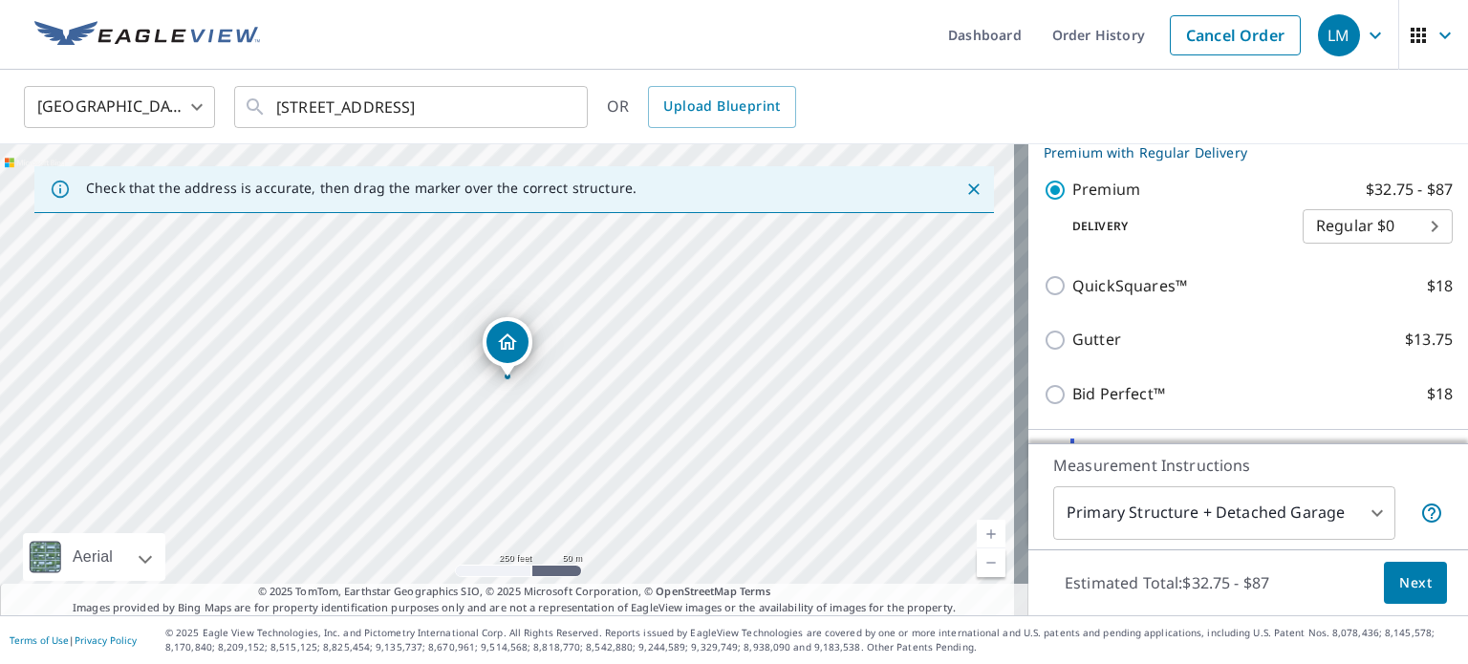
scroll to position [382, 0]
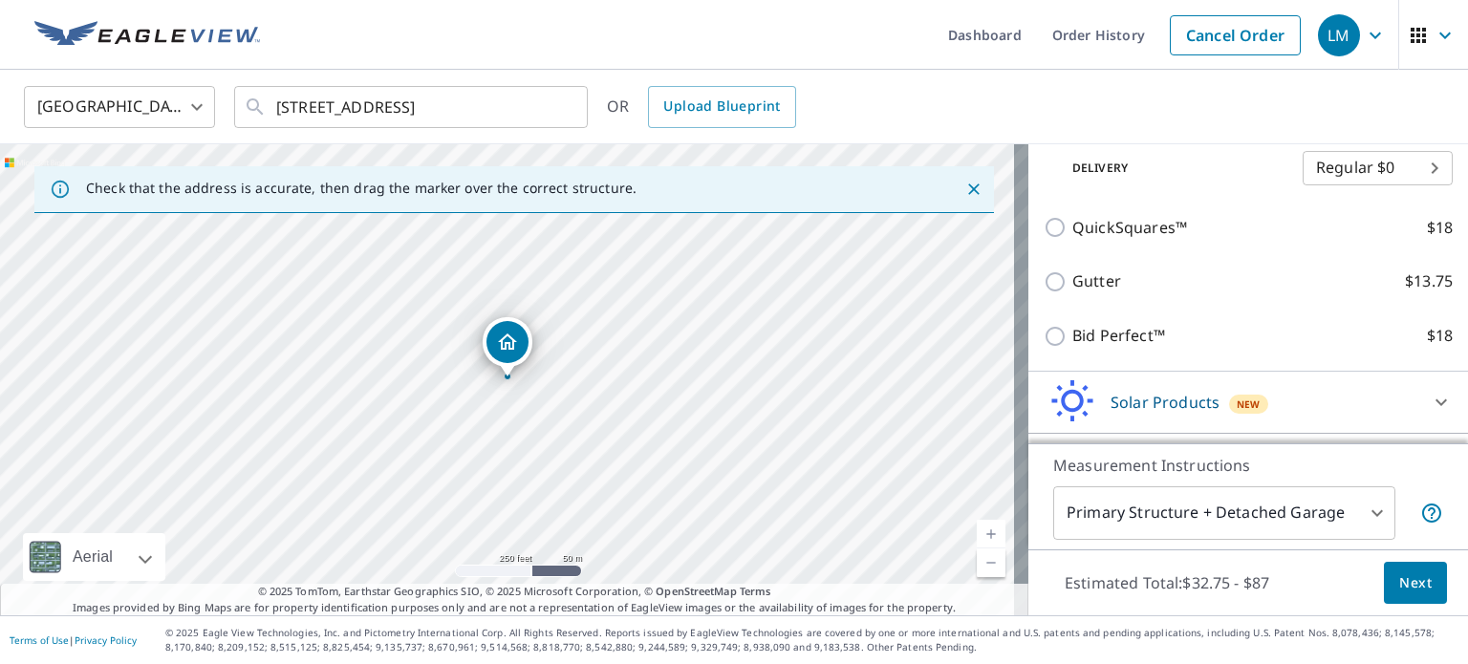
click at [1399, 585] on span "Next" at bounding box center [1415, 583] width 32 height 24
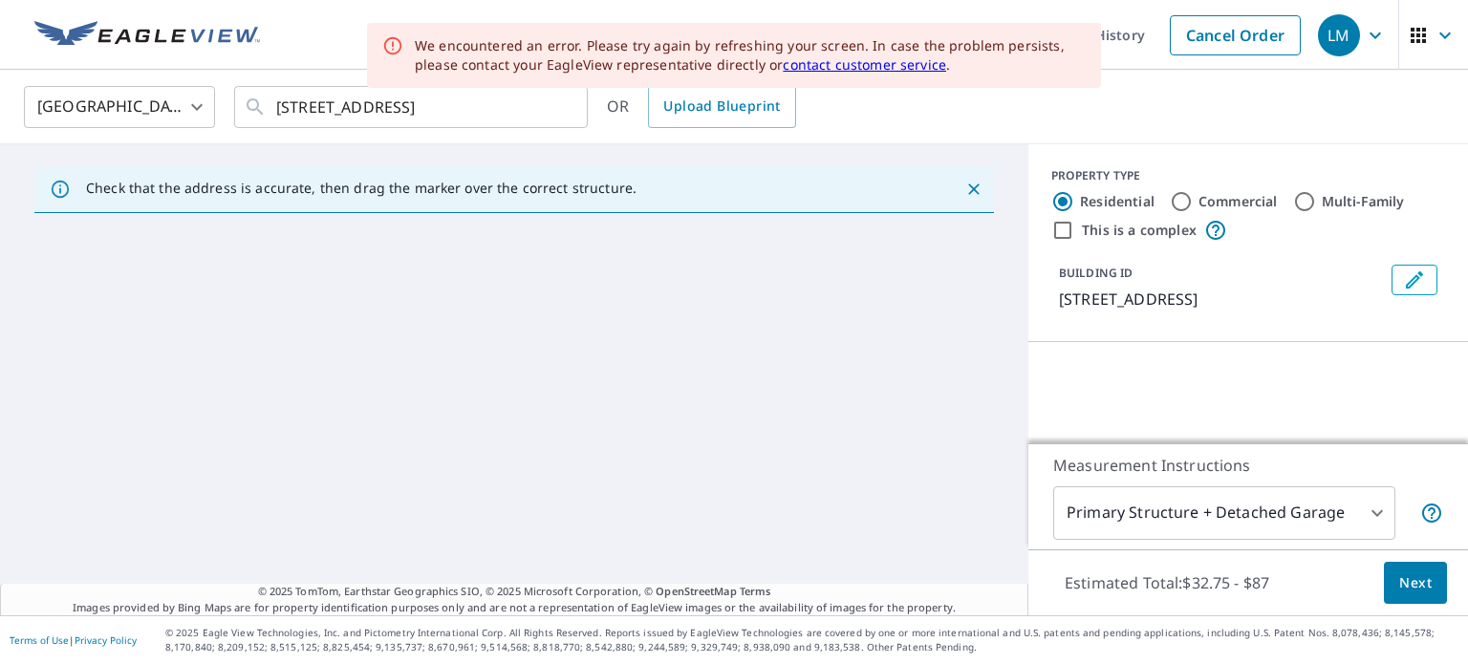
click at [1342, 515] on body "LM LM Dashboard Order History Cancel Order LM [GEOGRAPHIC_DATA] US ​ [STREET_AD…" at bounding box center [734, 332] width 1468 height 664
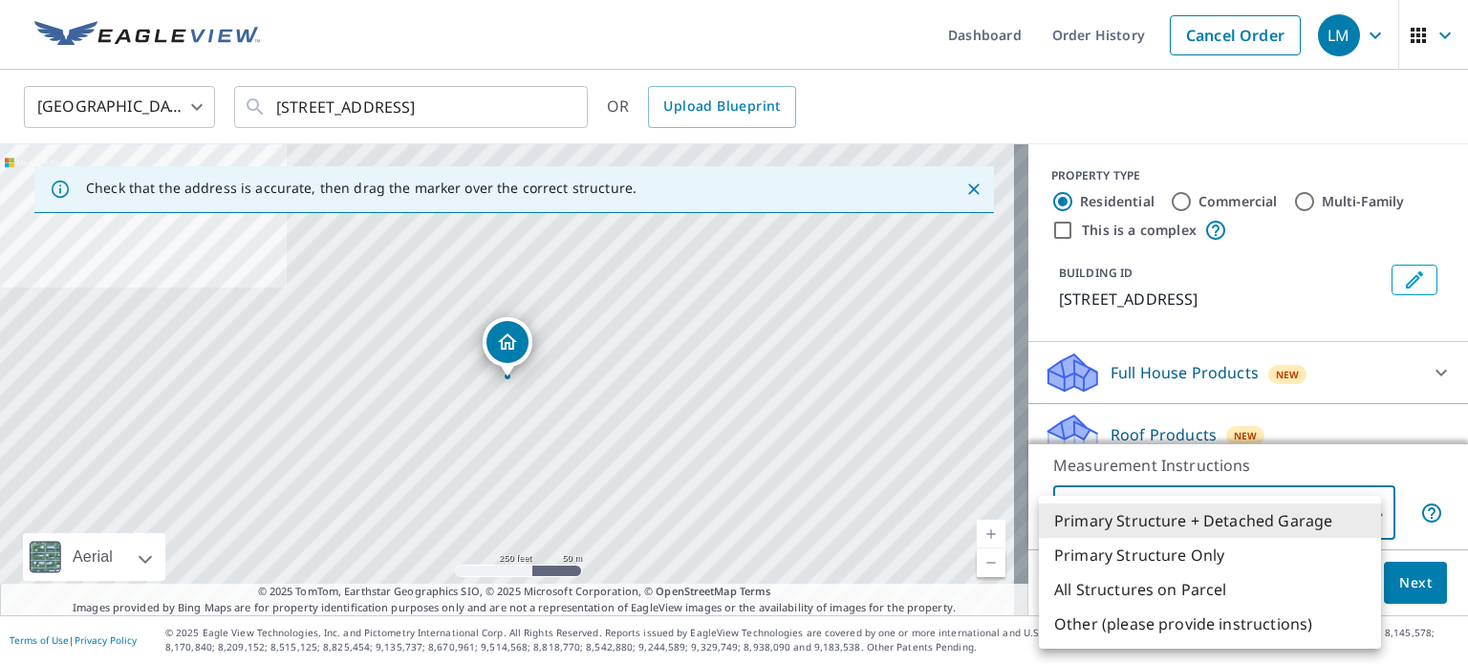
click at [1210, 595] on li "All Structures on Parcel" at bounding box center [1210, 589] width 342 height 34
type input "3"
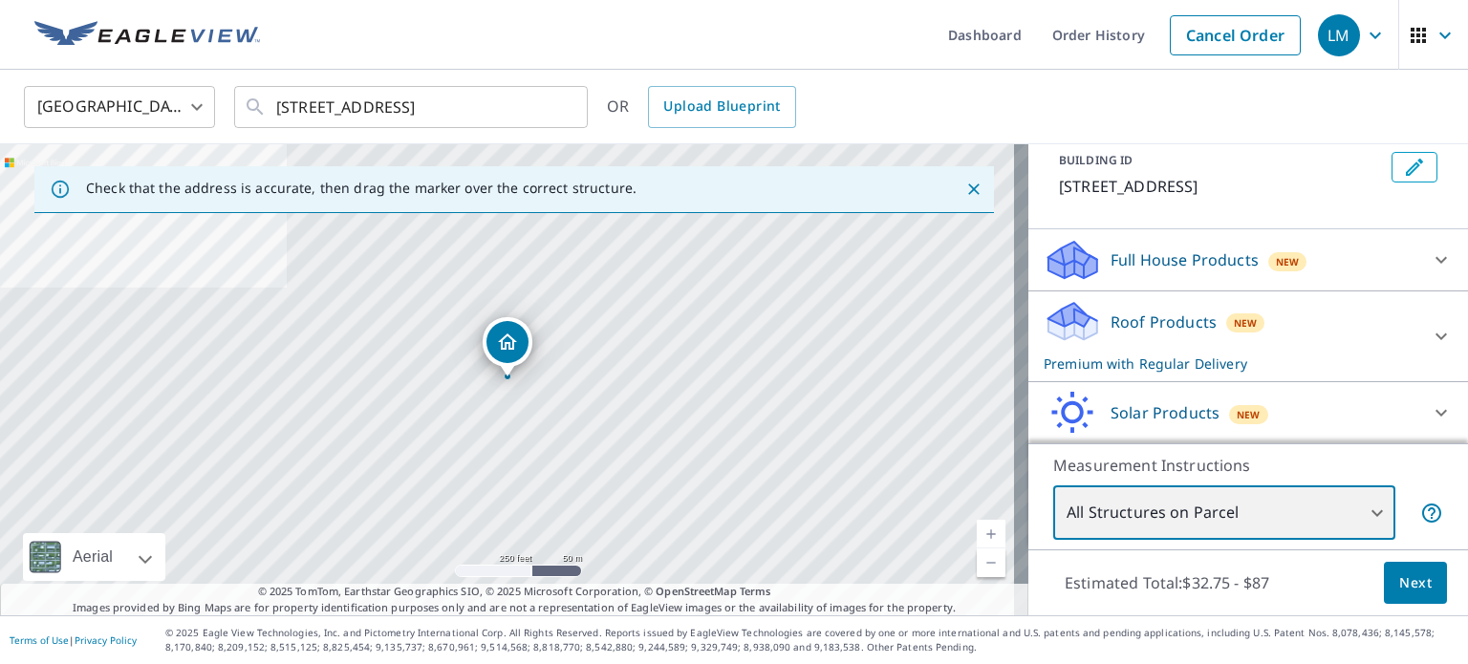
scroll to position [174, 0]
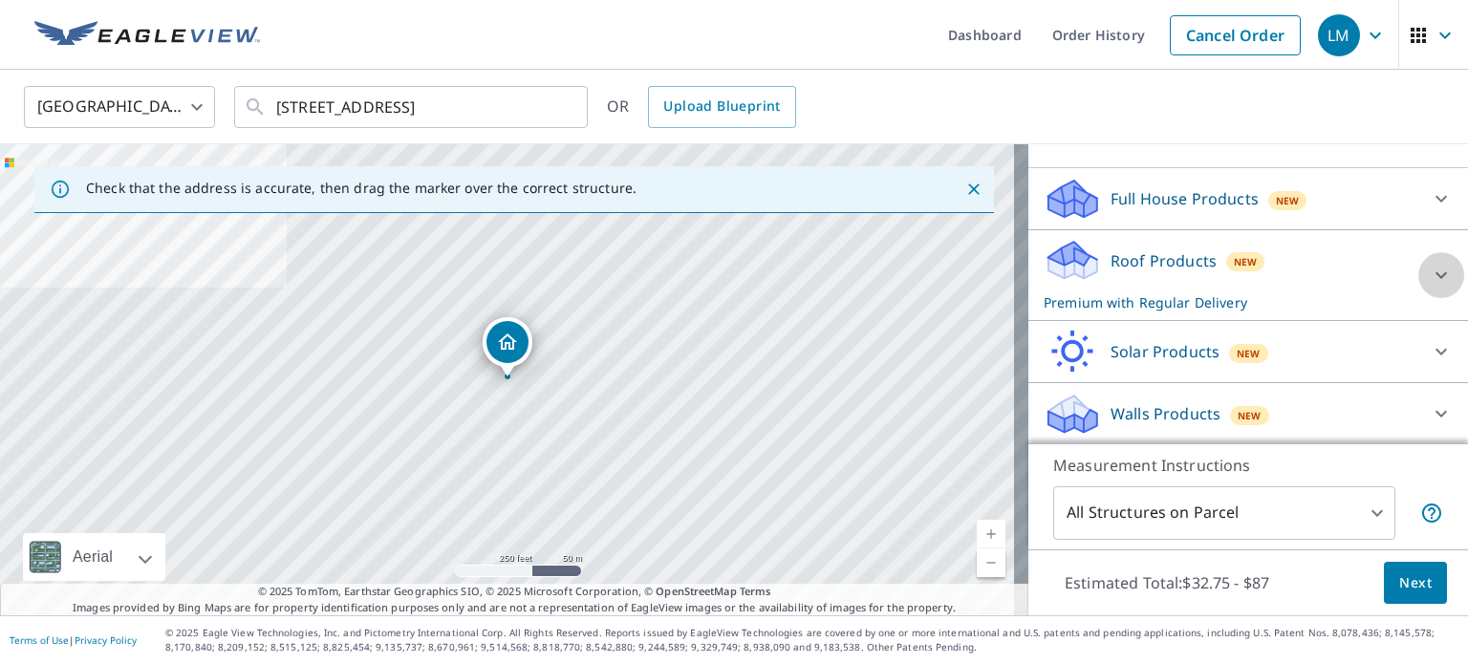
click at [1429, 273] on icon at bounding box center [1440, 275] width 23 height 23
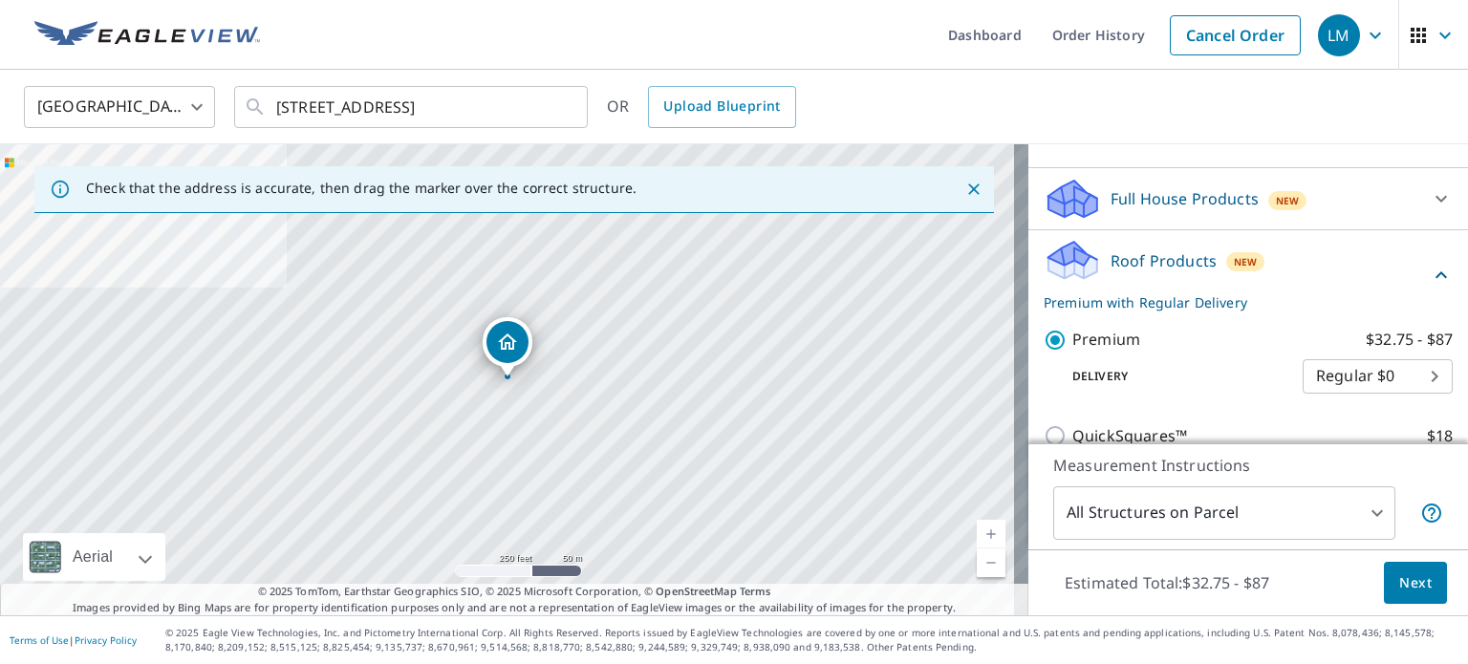
click at [1407, 570] on button "Next" at bounding box center [1414, 583] width 63 height 43
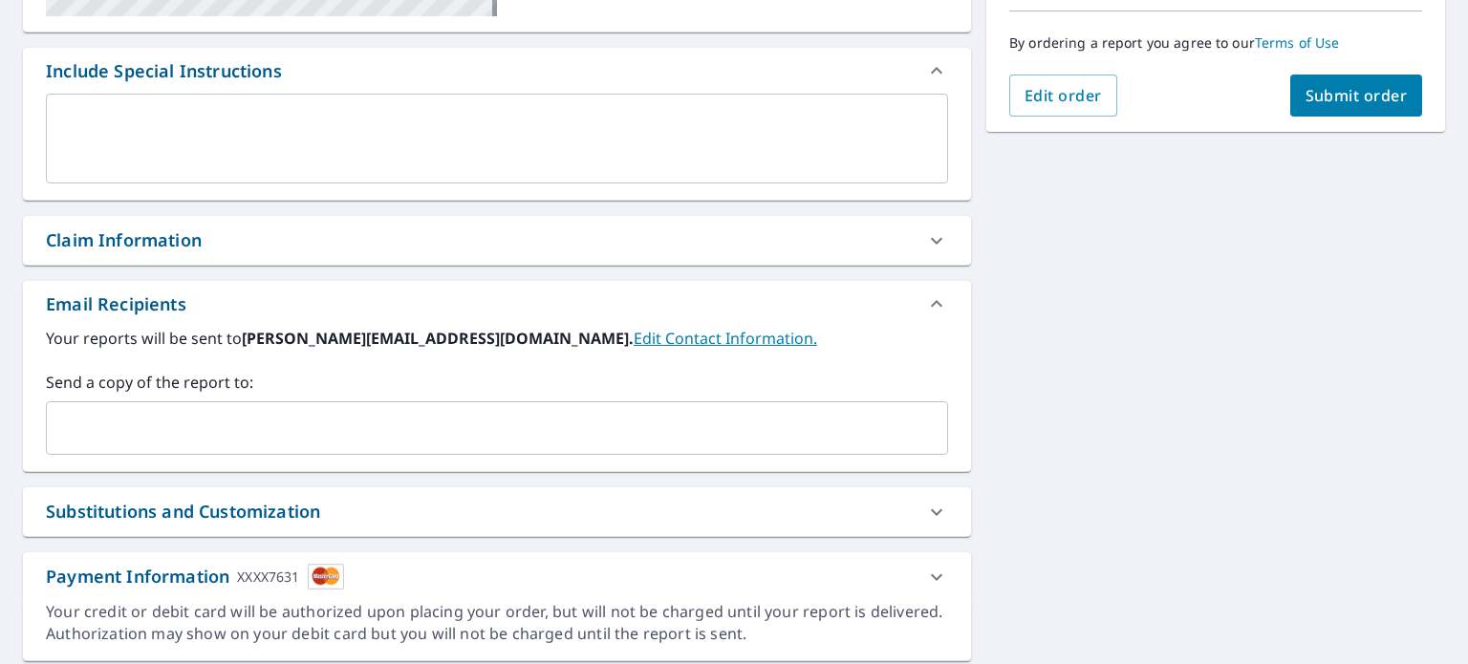
scroll to position [537, 0]
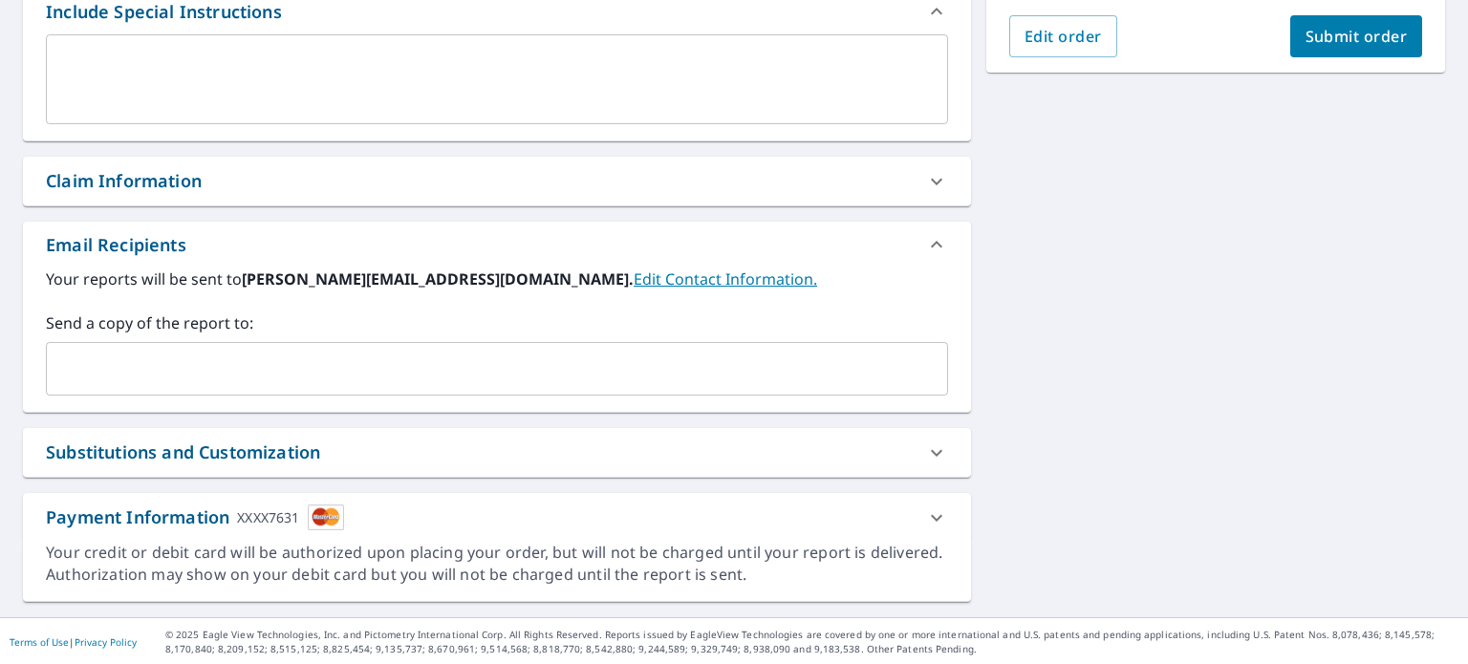
click at [262, 360] on input "text" at bounding box center [482, 369] width 856 height 36
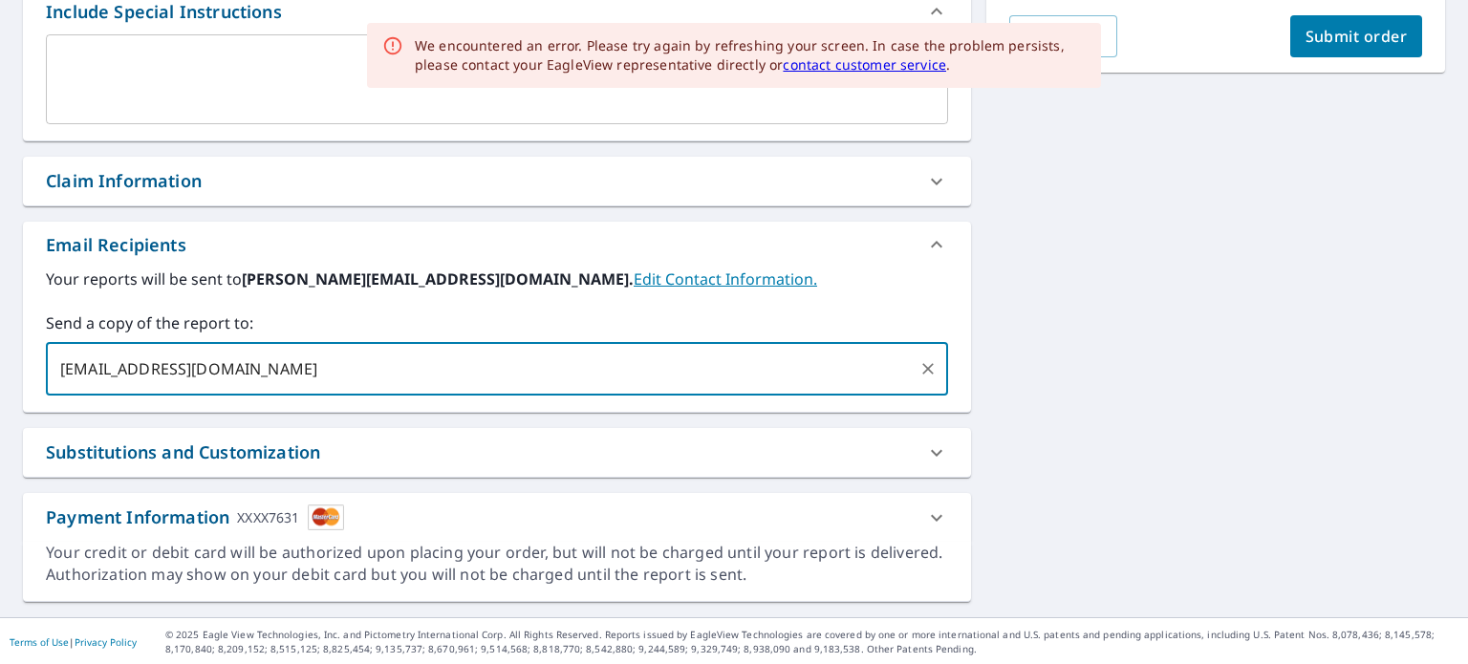
type input "[EMAIL_ADDRESS][DOMAIN_NAME]"
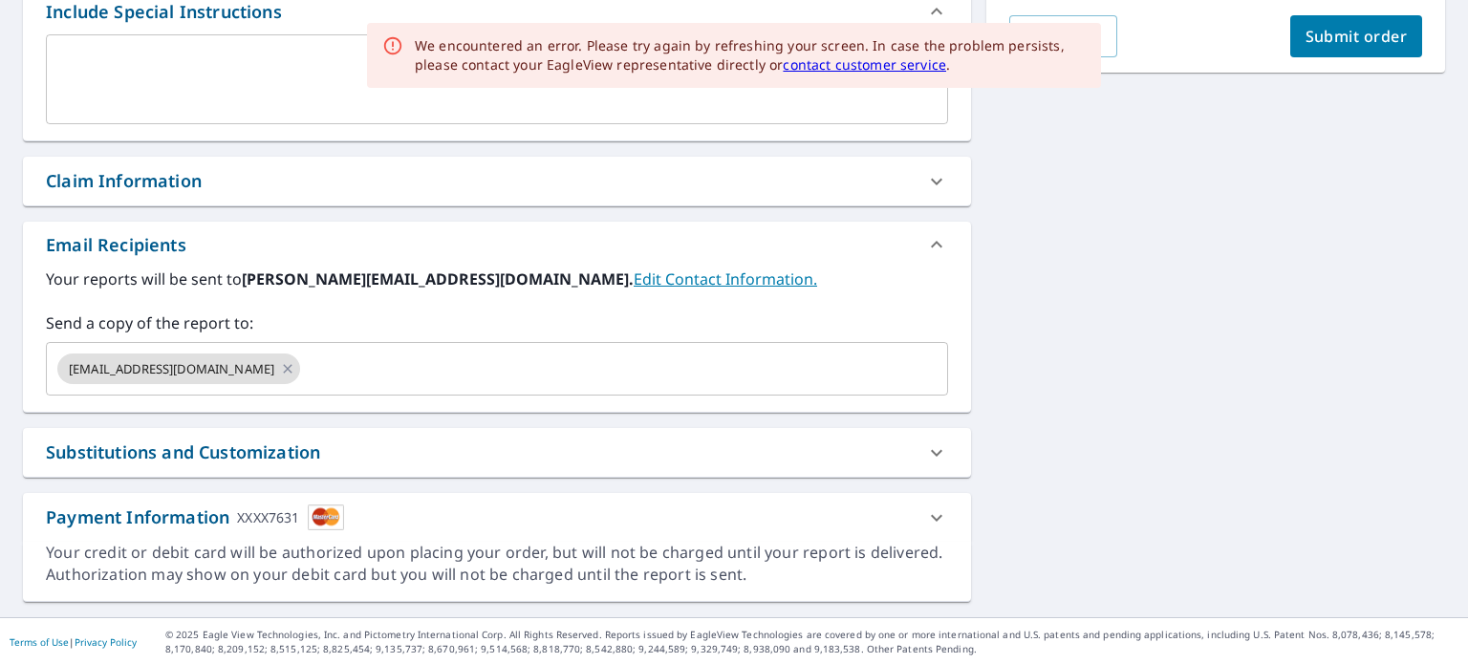
click at [746, 416] on div "[STREET_ADDRESS] Aerial Road A standard road map Aerial A detailed look from ab…" at bounding box center [497, 128] width 948 height 947
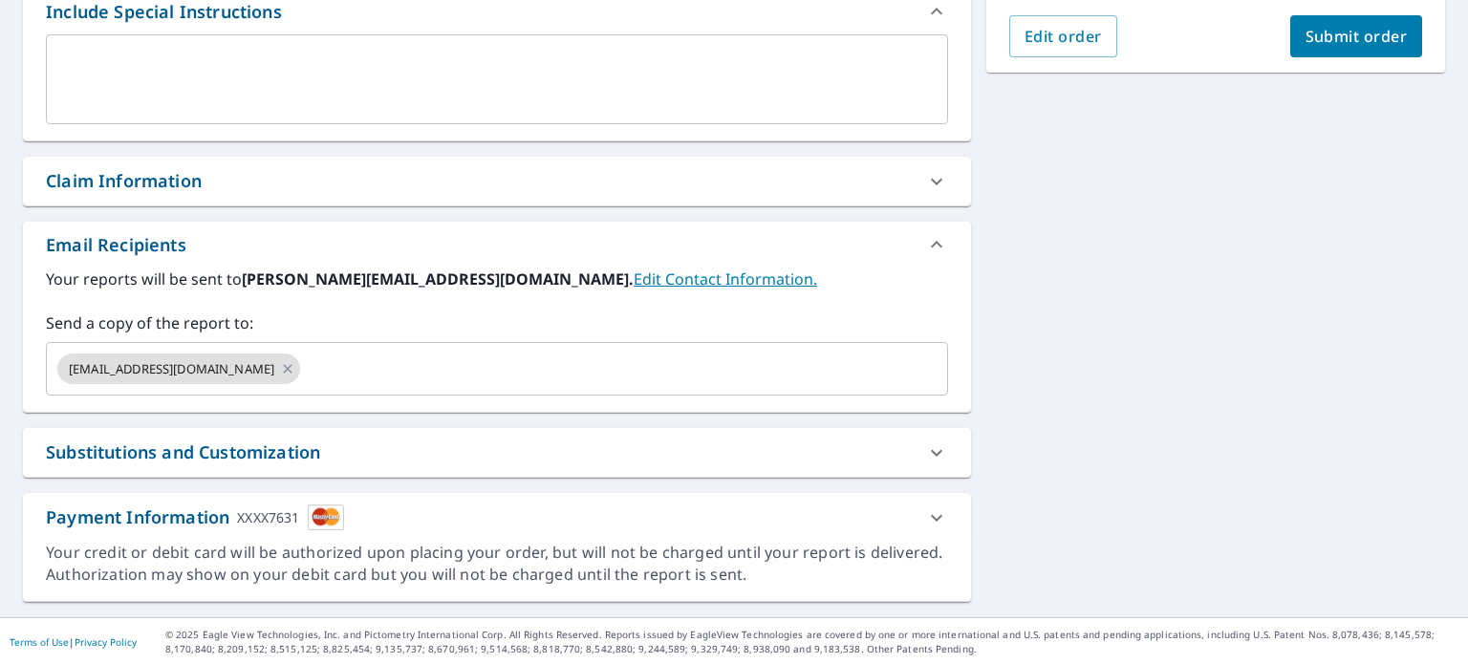
click at [931, 450] on icon at bounding box center [936, 452] width 11 height 7
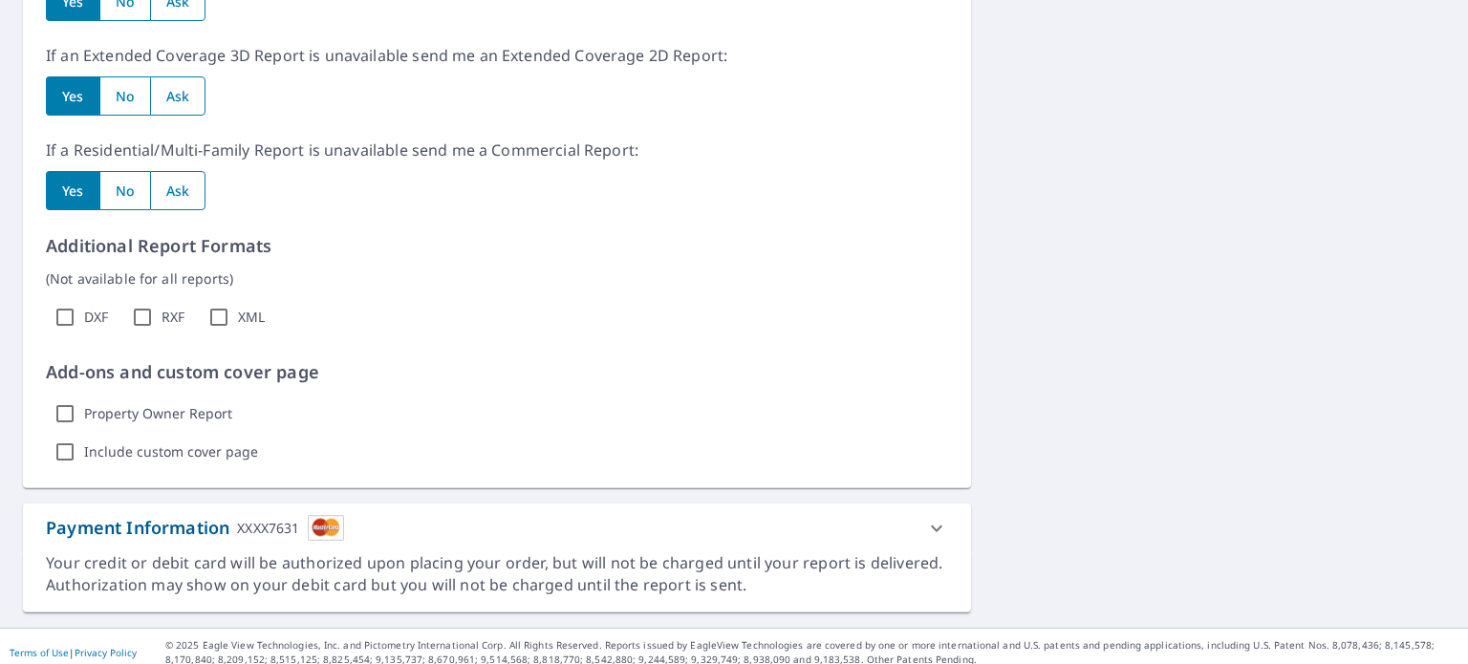
scroll to position [1120, 0]
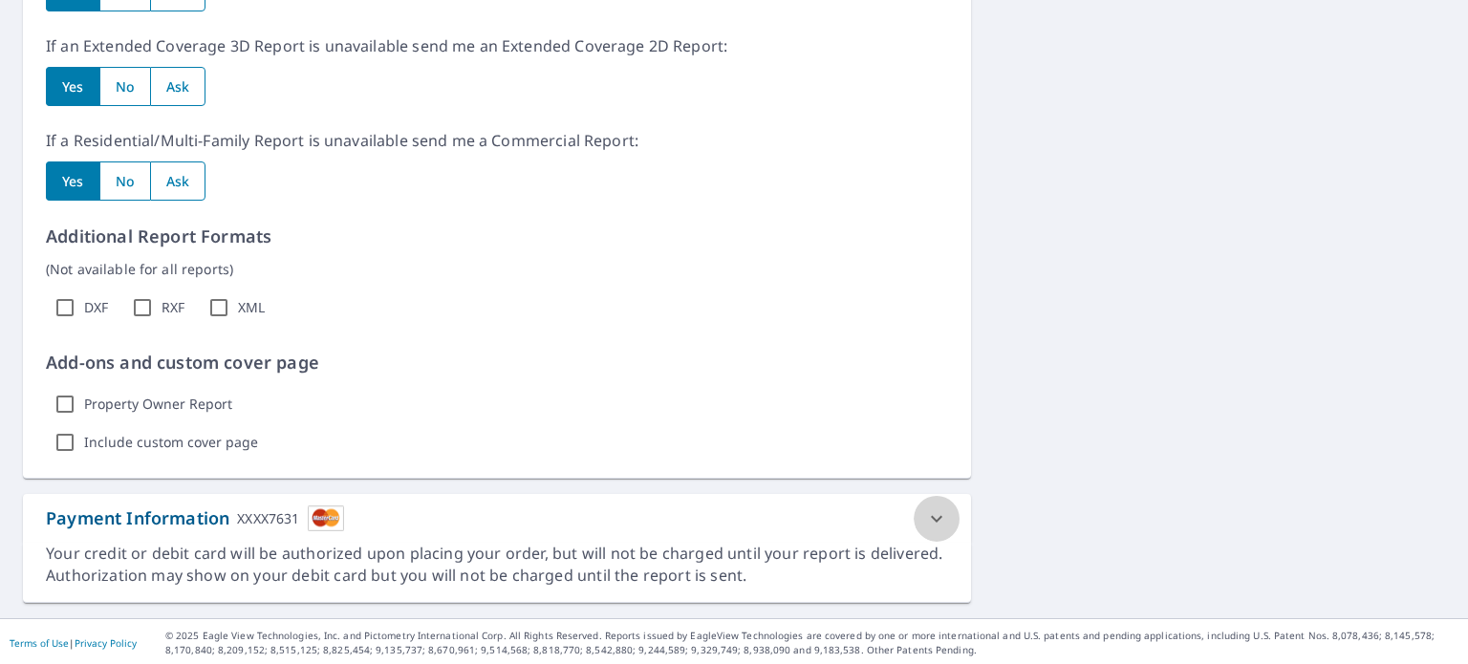
click at [931, 516] on icon at bounding box center [936, 518] width 11 height 7
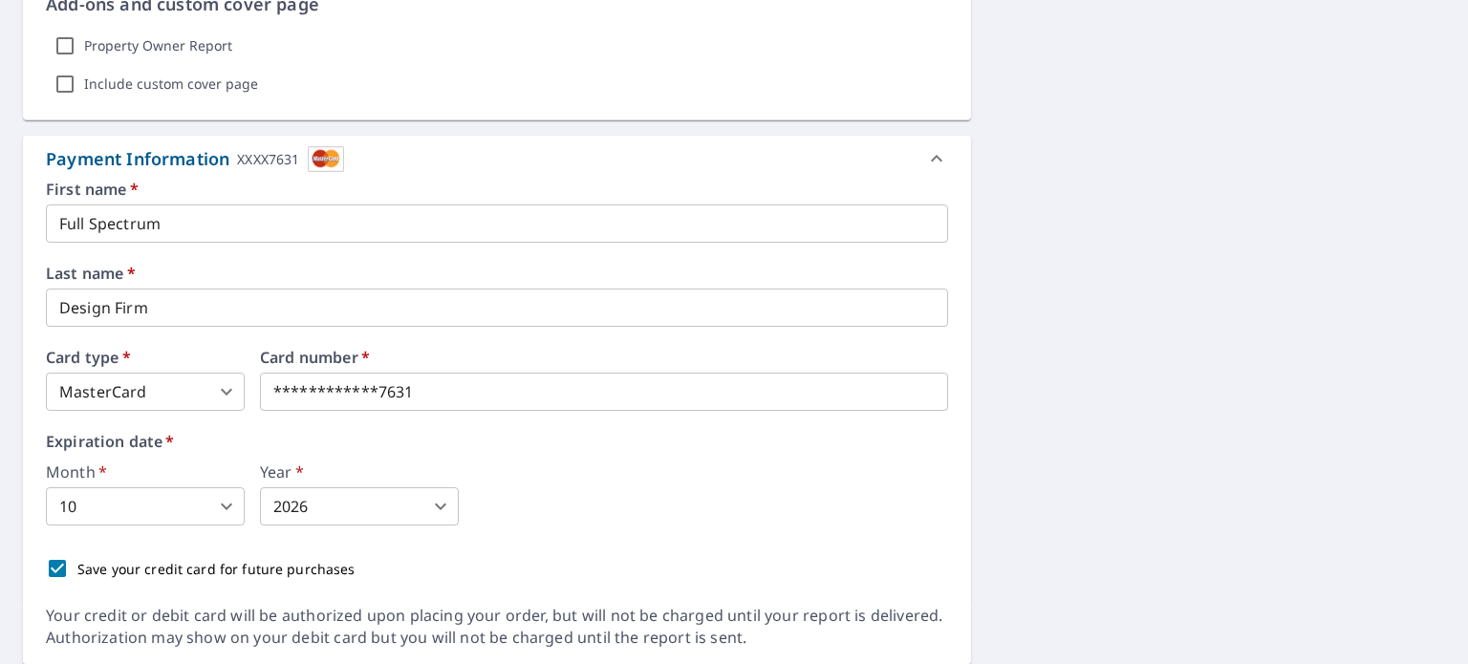
scroll to position [1540, 0]
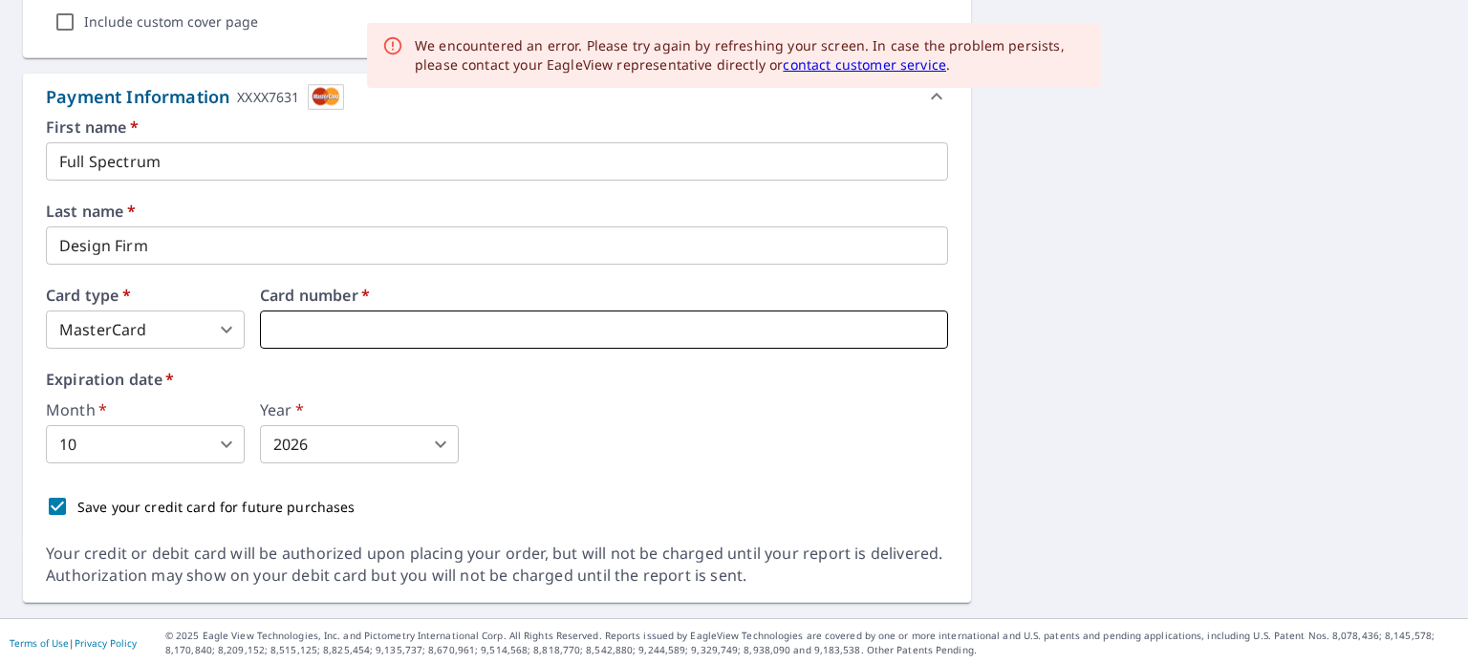
type input "2"
click at [211, 448] on body "LM LM Dashboard Order History Cancel Order LM Dashboard / Finalize Order Finali…" at bounding box center [734, 332] width 1468 height 664
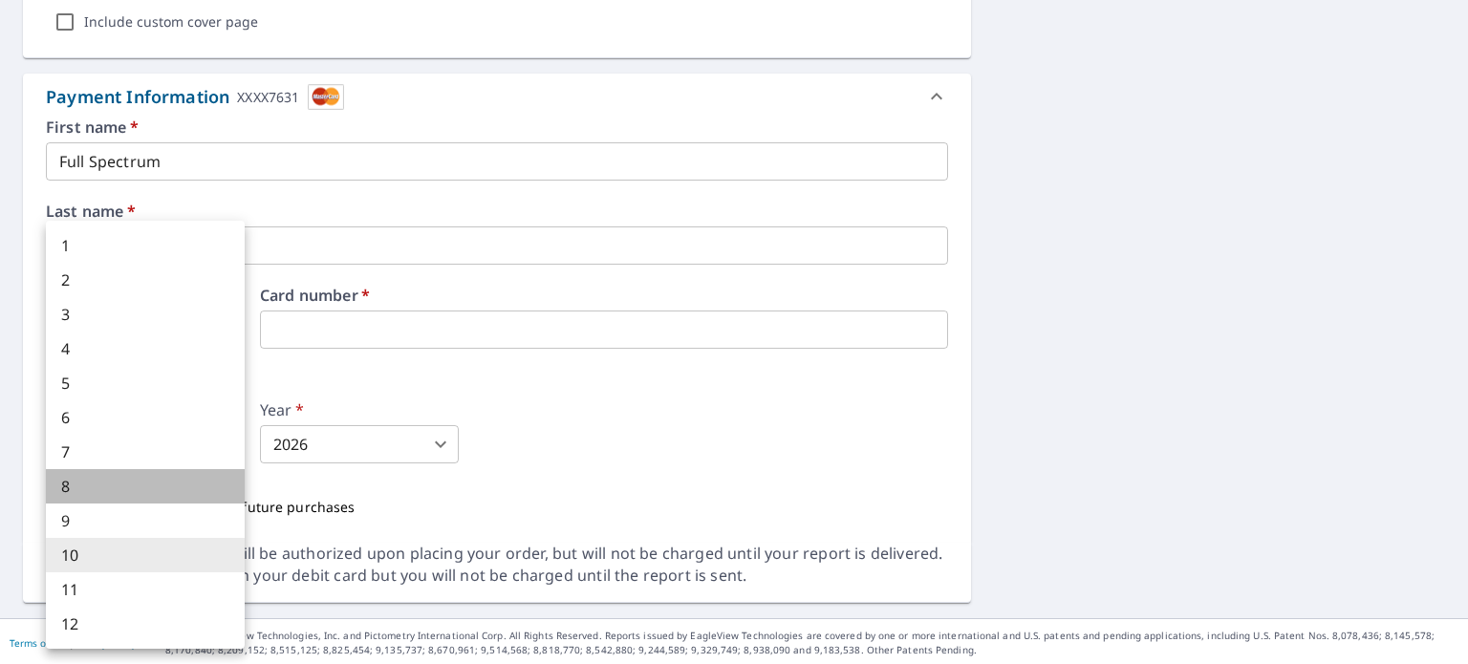
click at [136, 495] on li "8" at bounding box center [145, 486] width 199 height 34
type input "8"
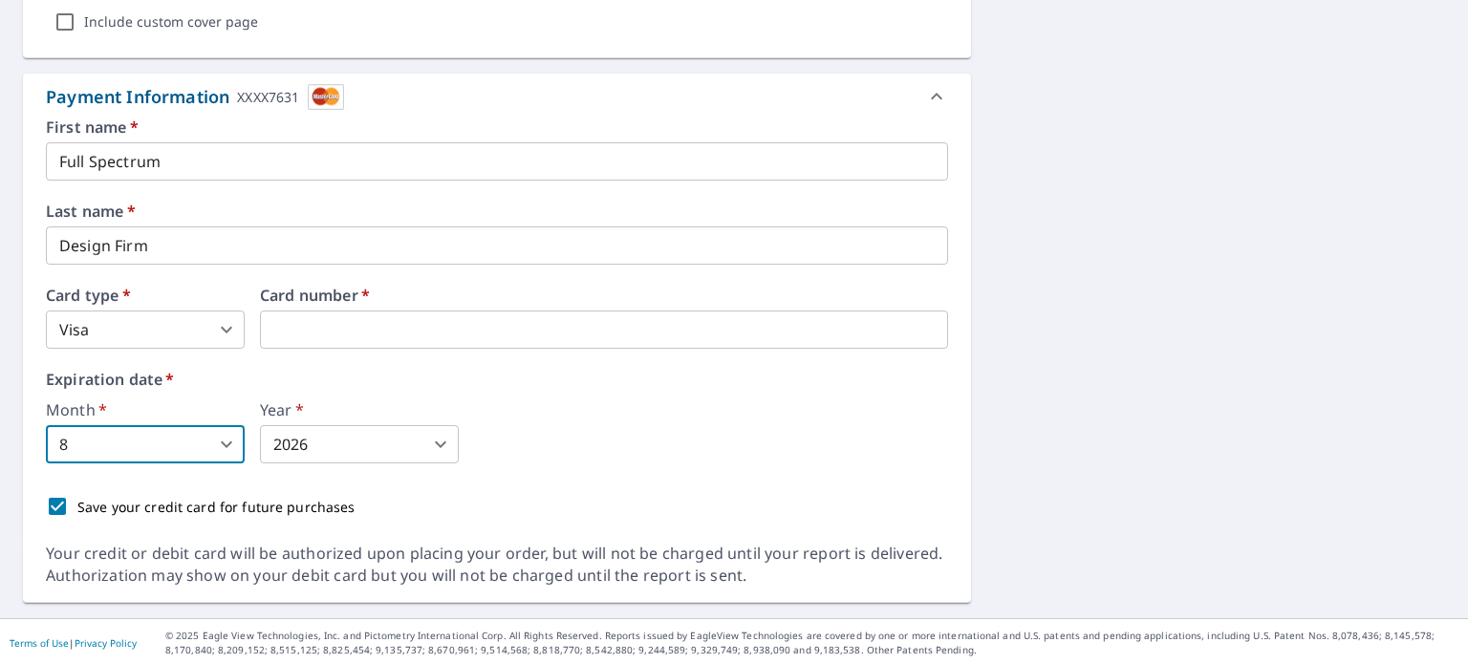
click at [291, 451] on body "LM LM Dashboard Order History Cancel Order LM Dashboard / Finalize Order Finali…" at bounding box center [734, 332] width 1468 height 664
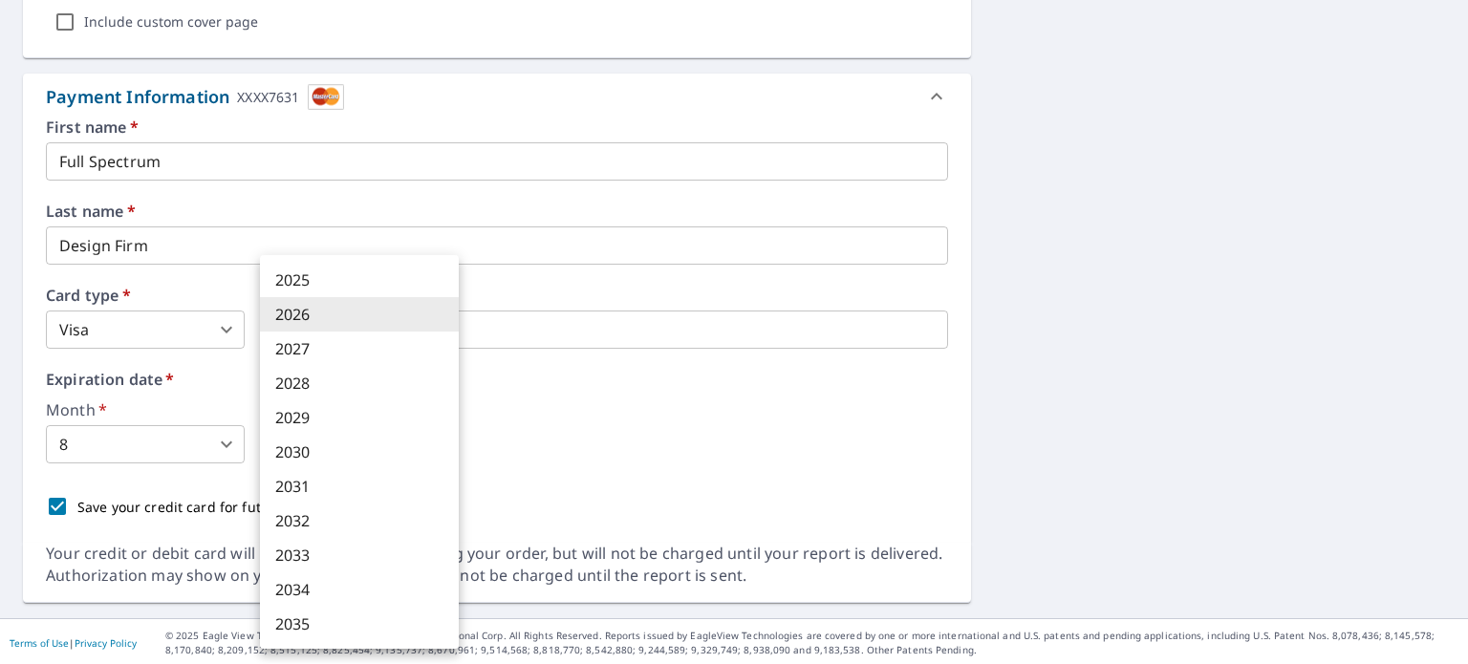
click at [296, 486] on li "2031" at bounding box center [359, 486] width 199 height 34
type input "2031"
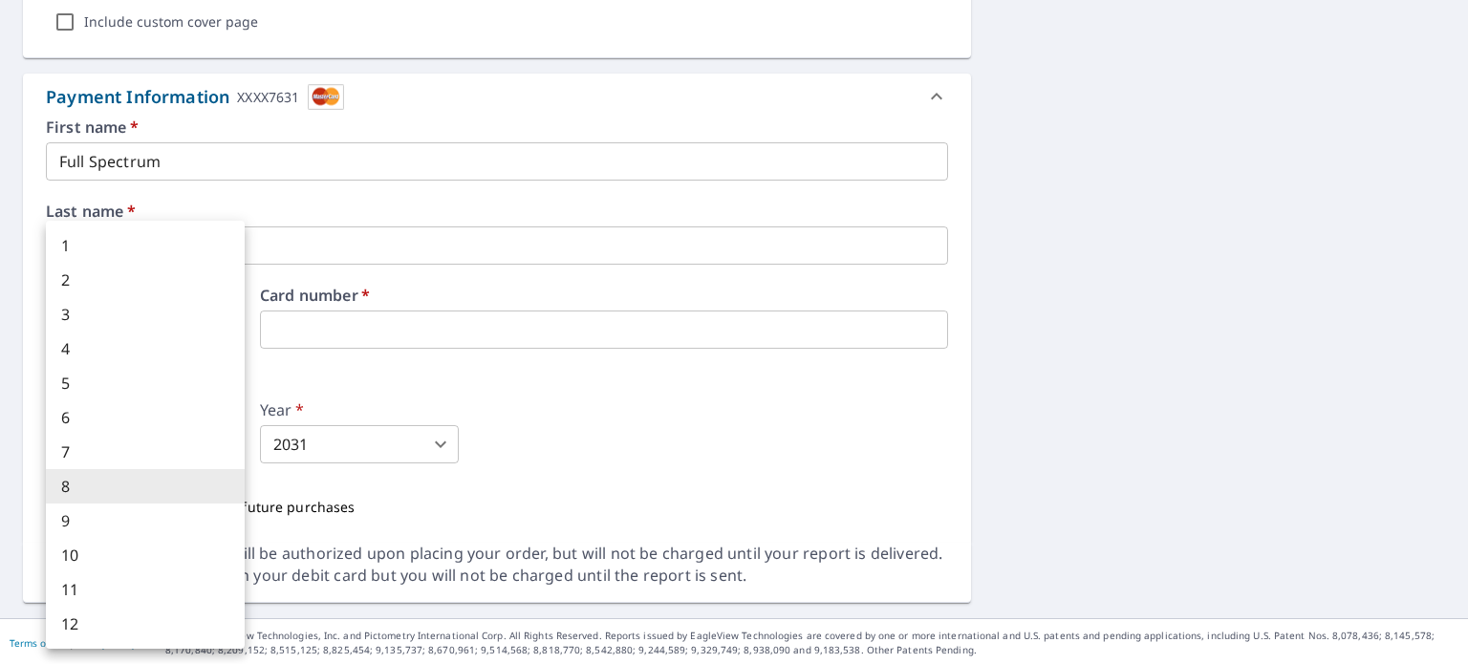
click at [225, 438] on body "LM LM Dashboard Order History Cancel Order LM Dashboard / Finalize Order Finali…" at bounding box center [734, 332] width 1468 height 664
drag, startPoint x: 107, startPoint y: 248, endPoint x: 128, endPoint y: 266, distance: 27.2
click at [107, 250] on li "1" at bounding box center [145, 245] width 199 height 34
type input "1"
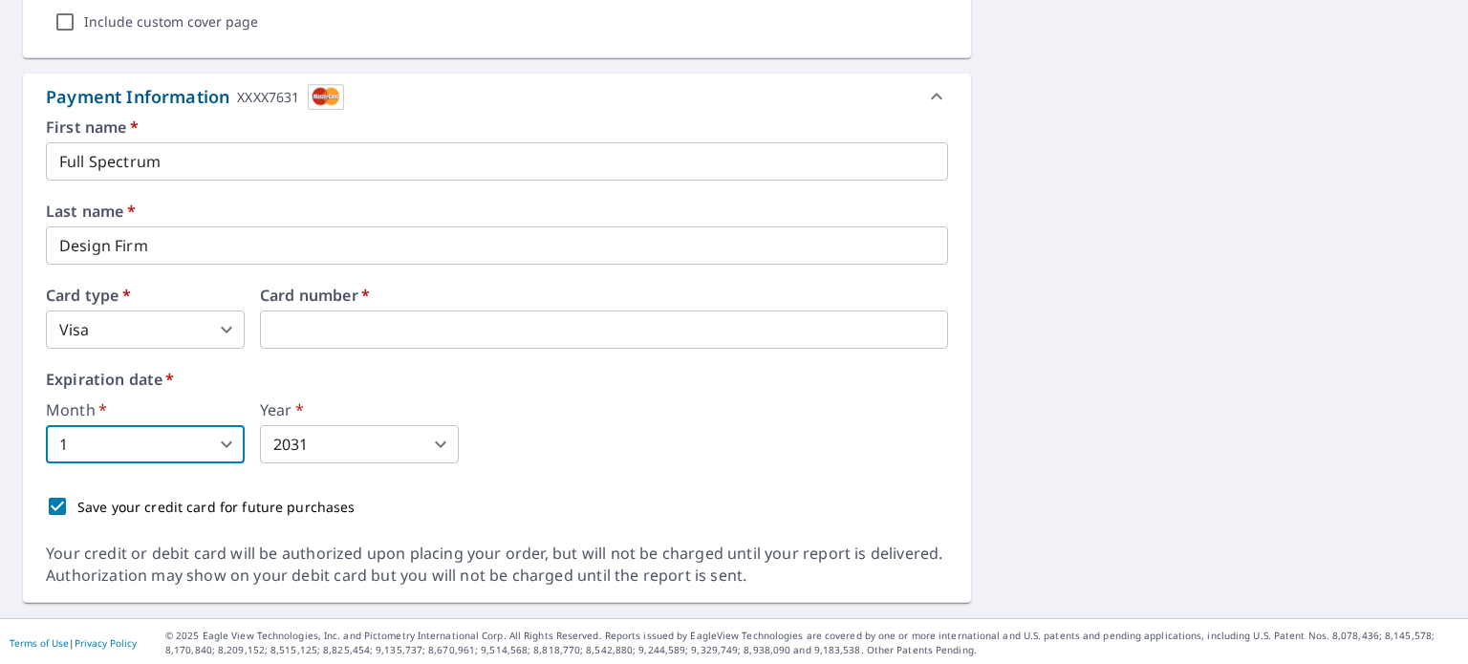
click at [387, 439] on body "LM LM Dashboard Order History Cancel Order LM Dashboard / Finalize Order Finali…" at bounding box center [734, 332] width 1468 height 664
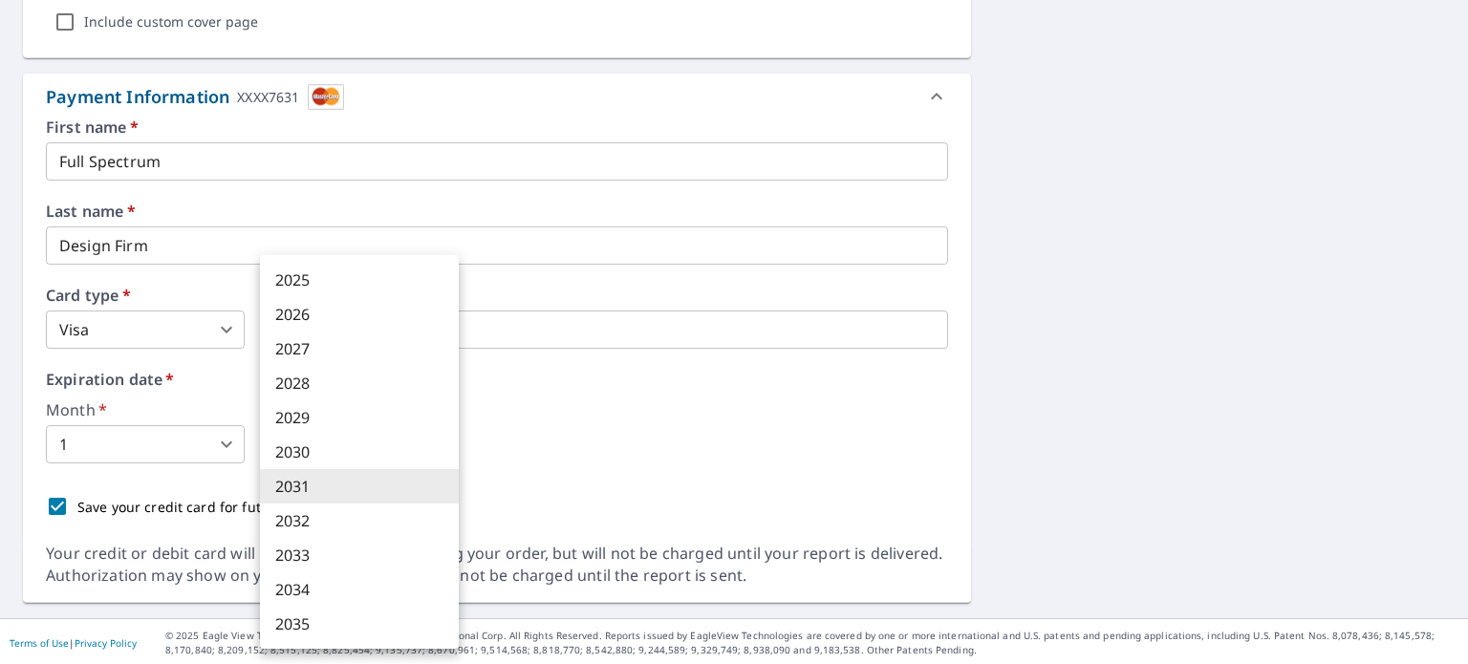
click at [330, 416] on li "2029" at bounding box center [359, 417] width 199 height 34
type input "2029"
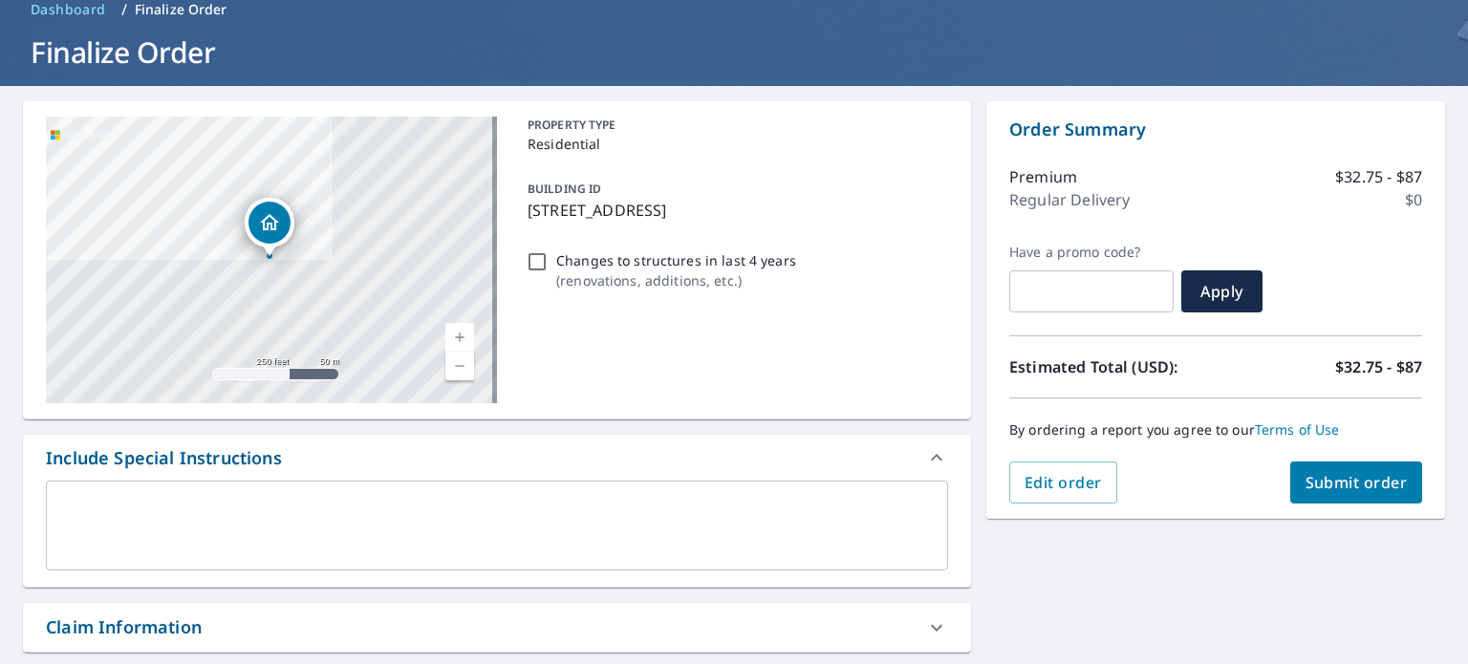
scroll to position [107, 0]
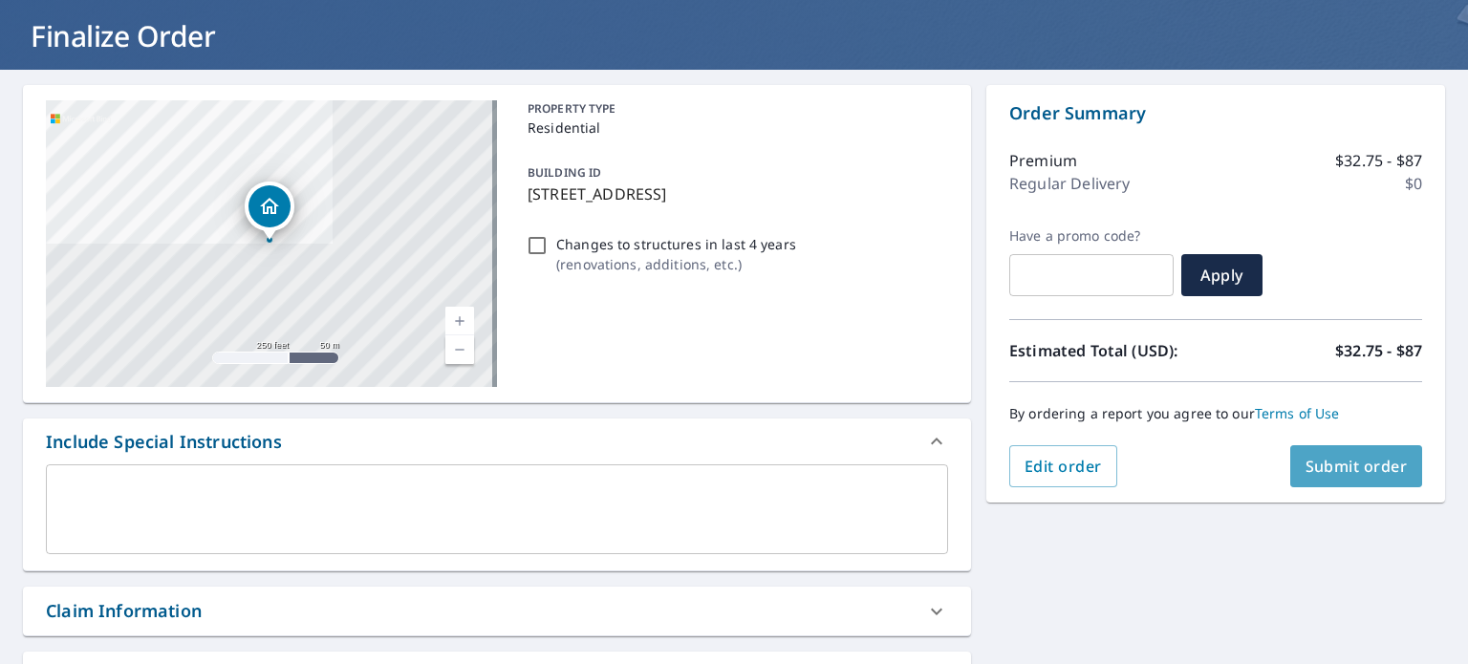
click at [1324, 464] on span "Submit order" at bounding box center [1356, 466] width 102 height 21
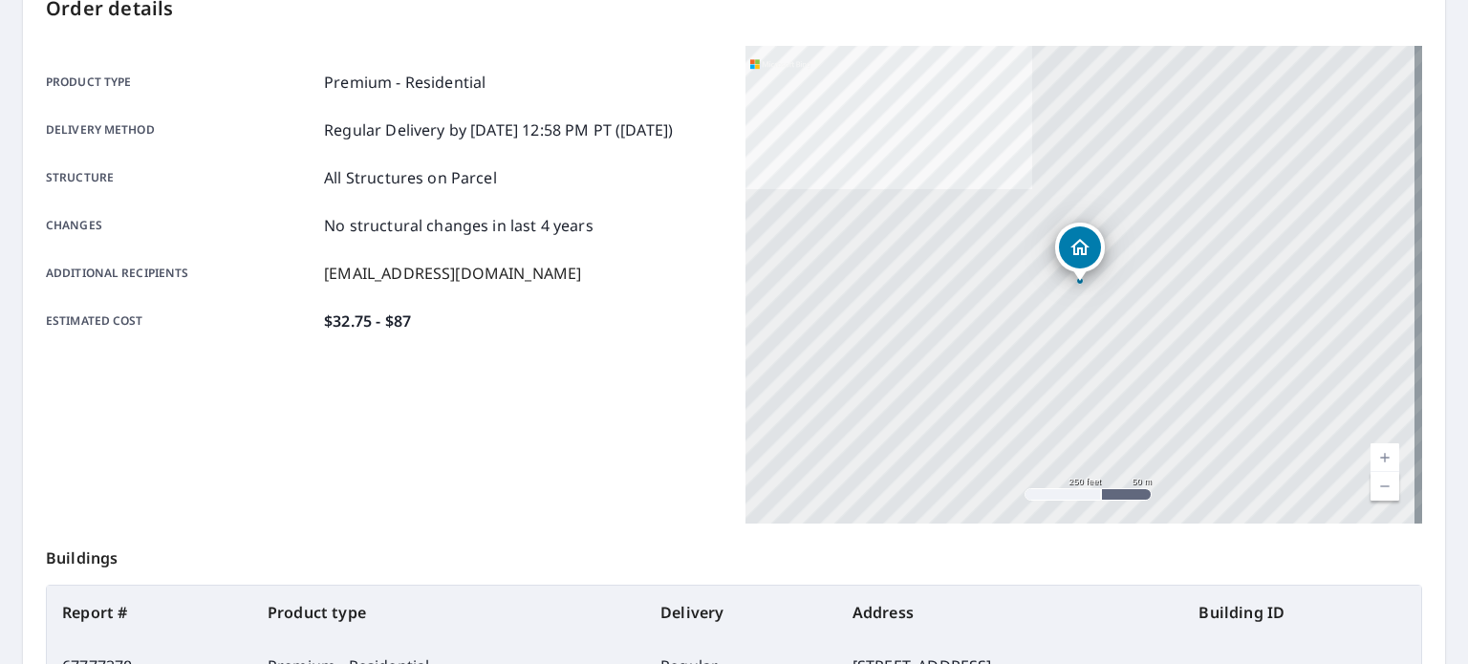
scroll to position [459, 0]
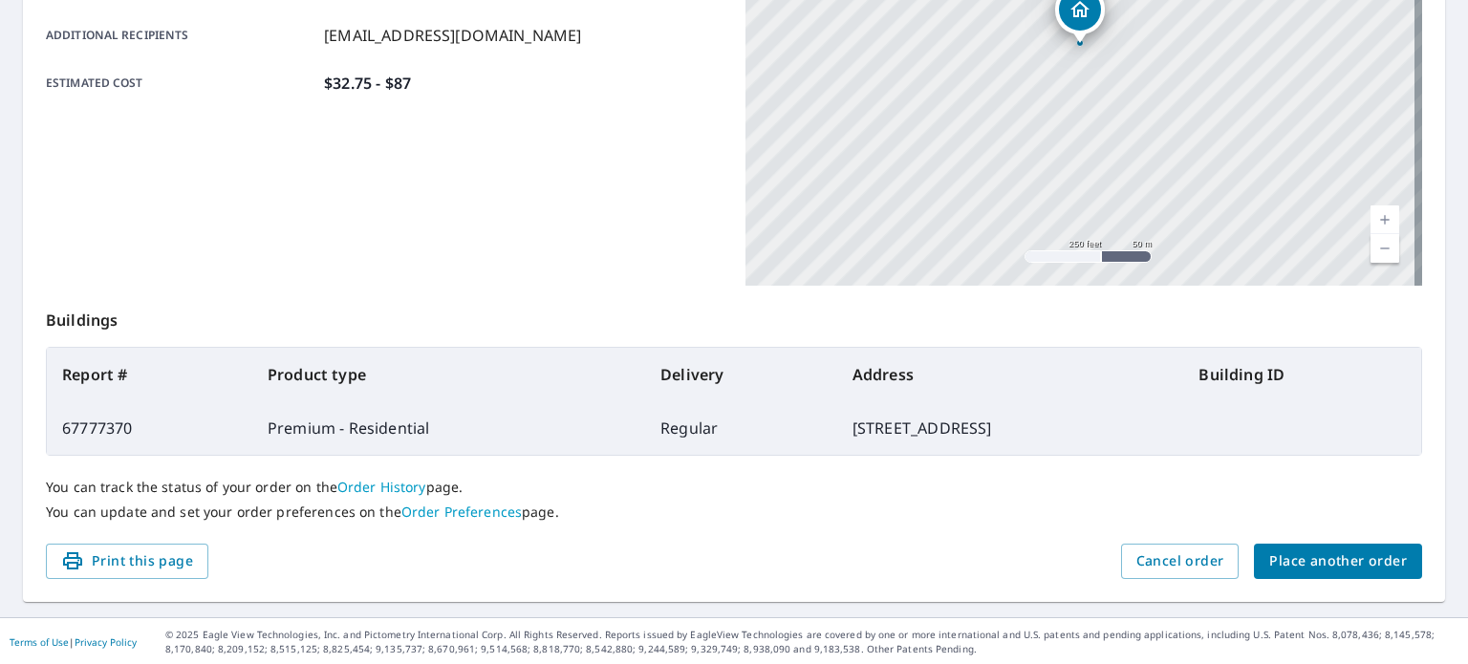
click at [1303, 559] on span "Place another order" at bounding box center [1338, 561] width 138 height 24
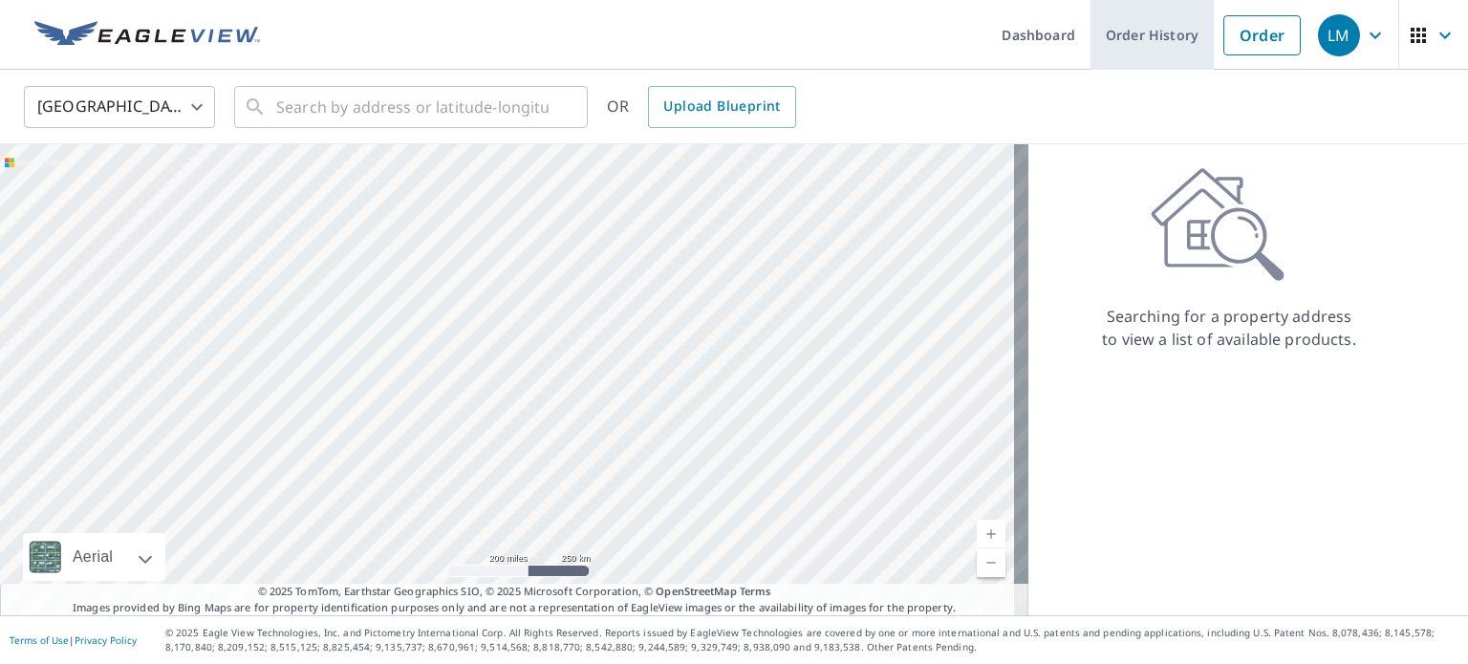
click at [1122, 36] on link "Order History" at bounding box center [1151, 35] width 123 height 70
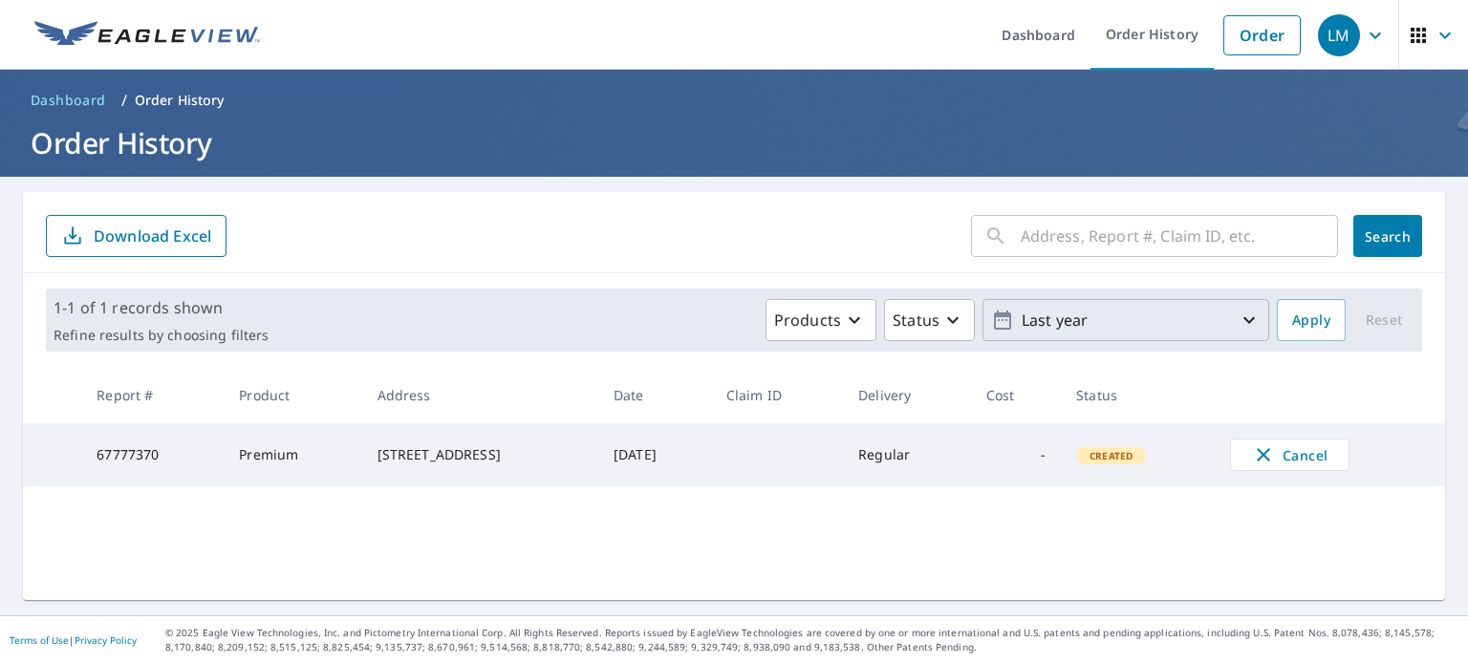
click at [1240, 317] on icon "button" at bounding box center [1248, 320] width 23 height 23
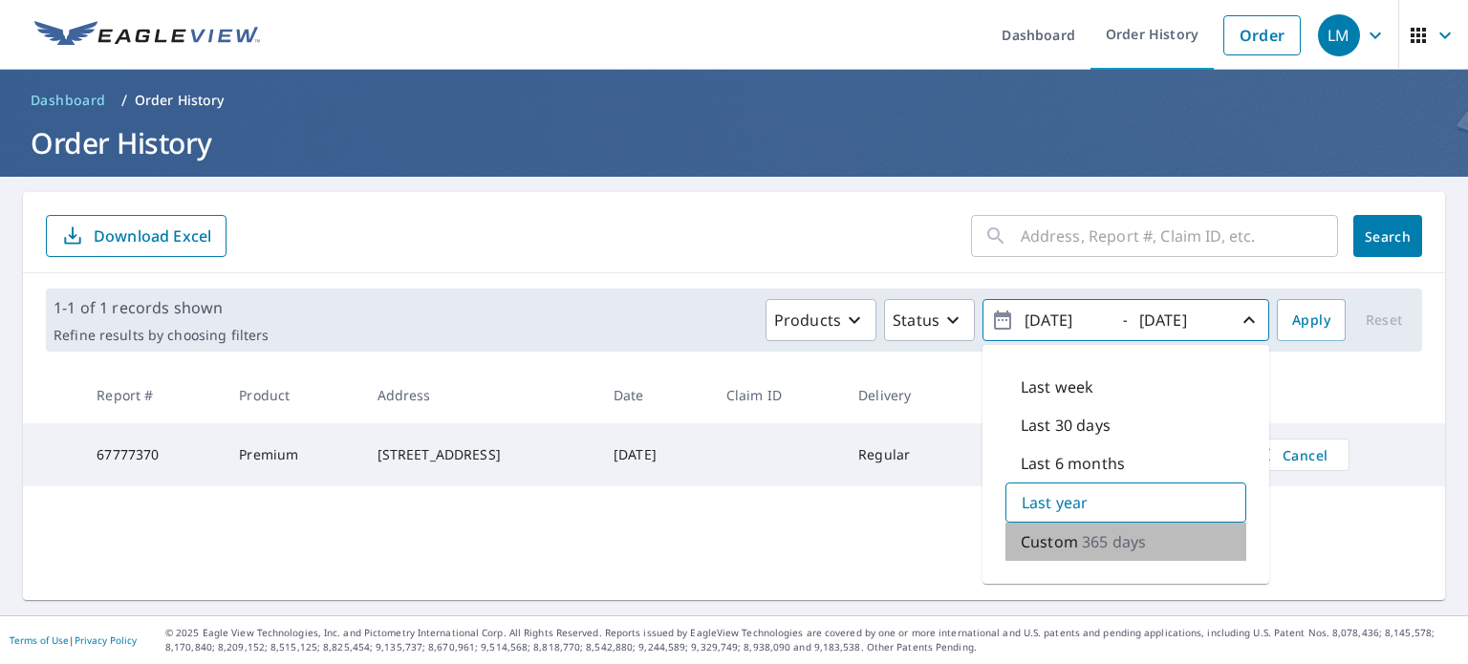
click at [1122, 542] on p "365 days" at bounding box center [1114, 541] width 64 height 23
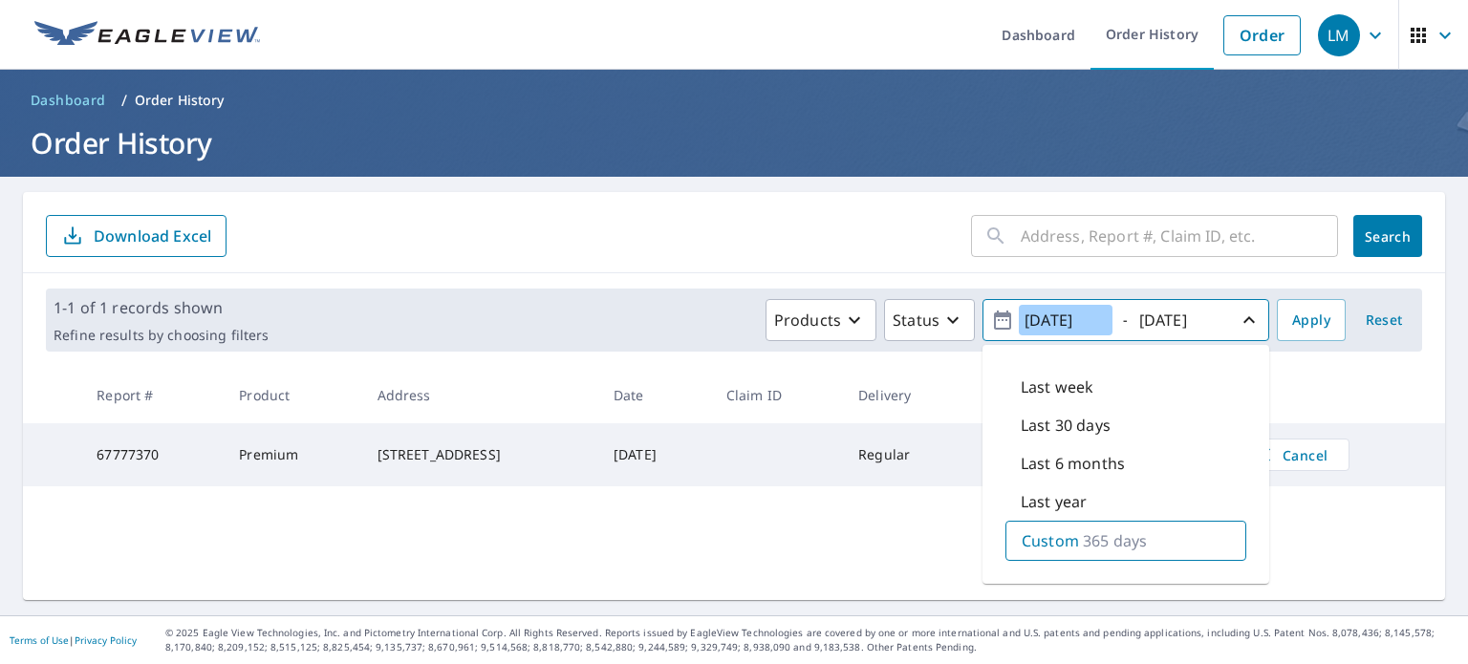
click at [1044, 321] on input "[DATE]" at bounding box center [1065, 320] width 94 height 31
type input "[DATE]"
click at [1316, 316] on button "Apply" at bounding box center [1310, 320] width 69 height 42
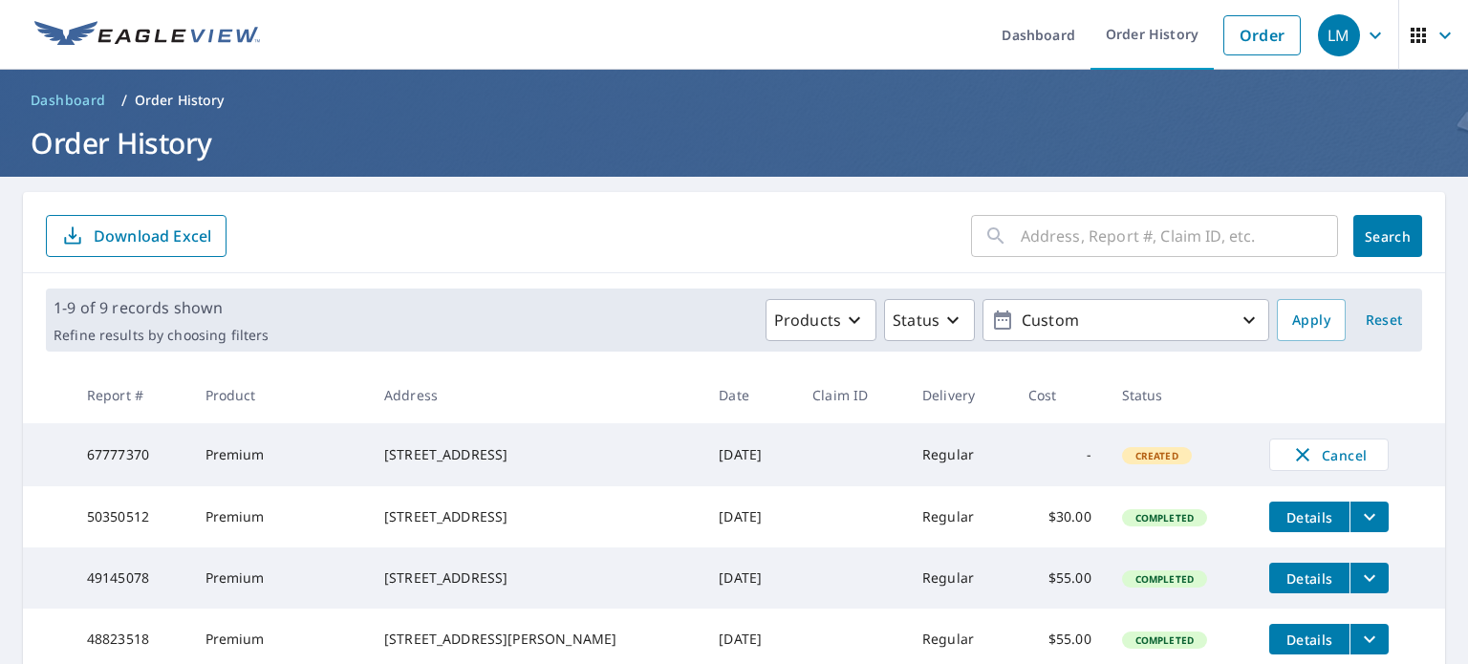
click at [1370, 35] on icon "button" at bounding box center [1374, 35] width 23 height 23
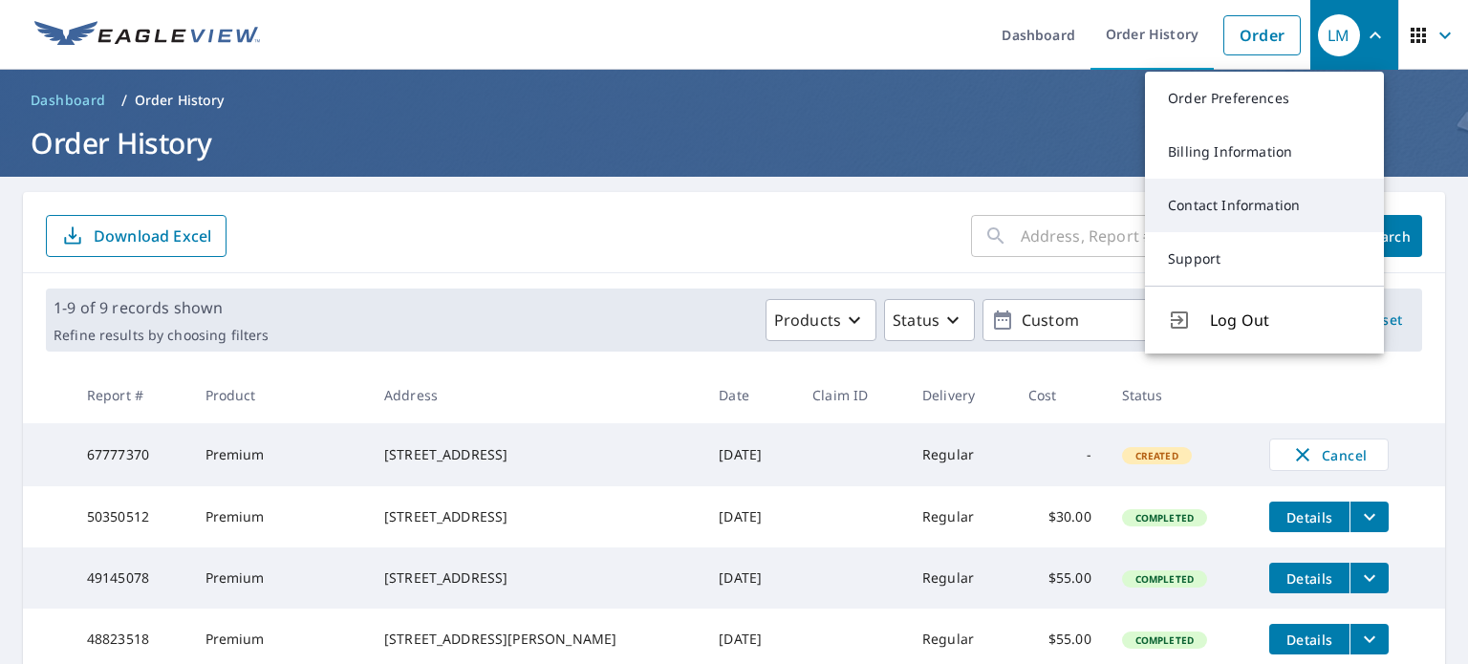
click at [1267, 205] on link "Contact Information" at bounding box center [1264, 206] width 239 height 54
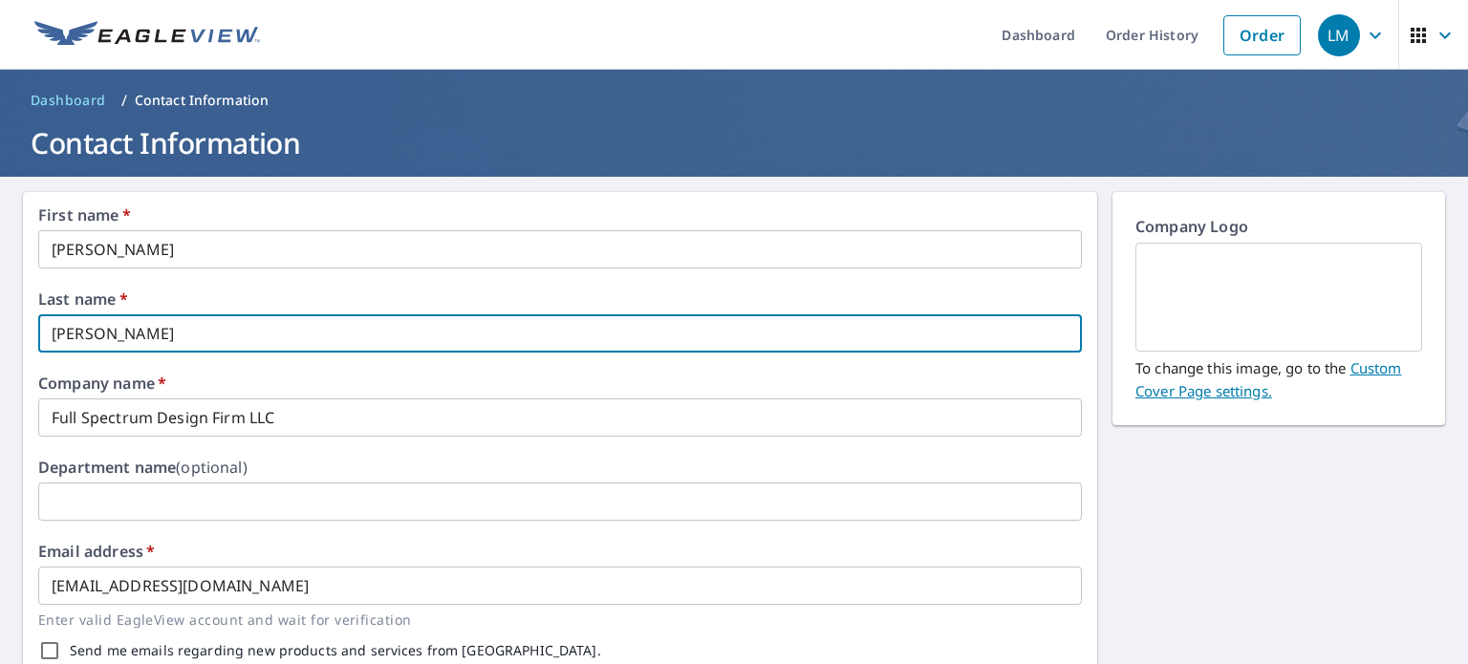
click at [253, 336] on input "[PERSON_NAME]" at bounding box center [559, 333] width 1043 height 38
type input "[PERSON_NAME]"
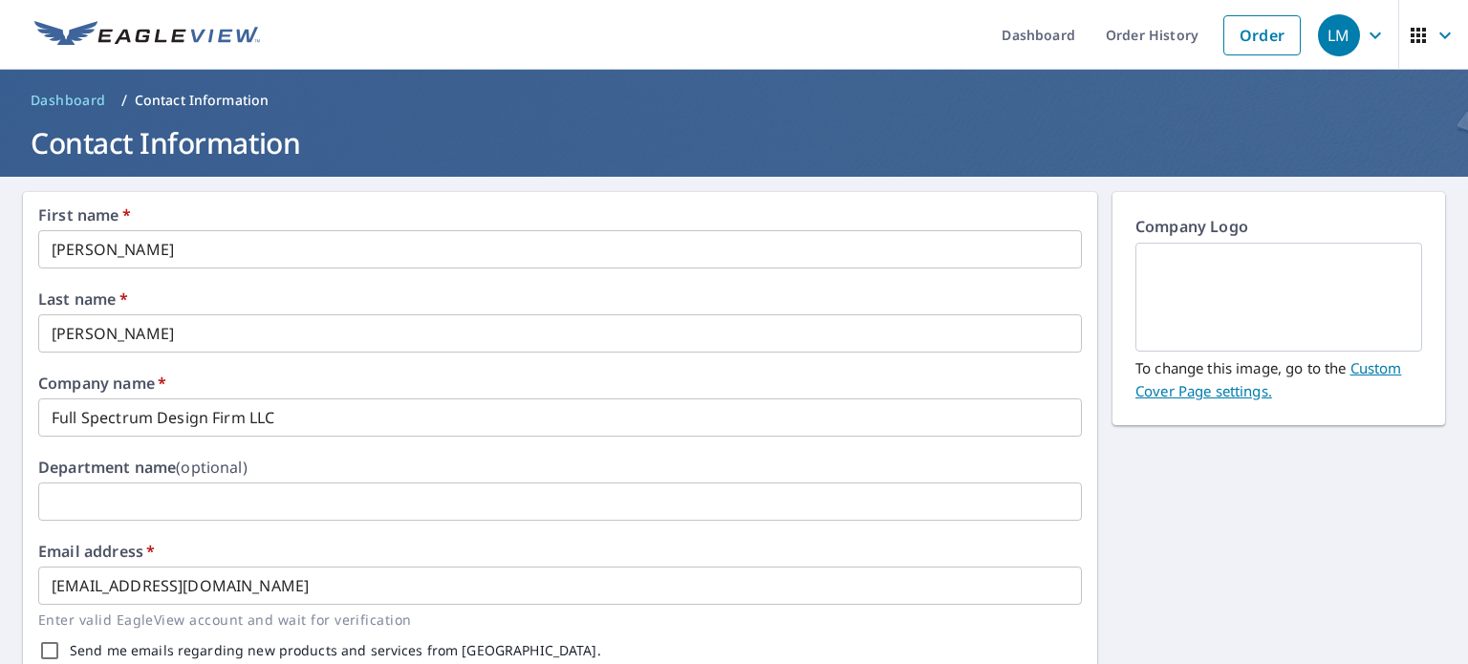
click at [1363, 38] on icon "button" at bounding box center [1374, 35] width 23 height 23
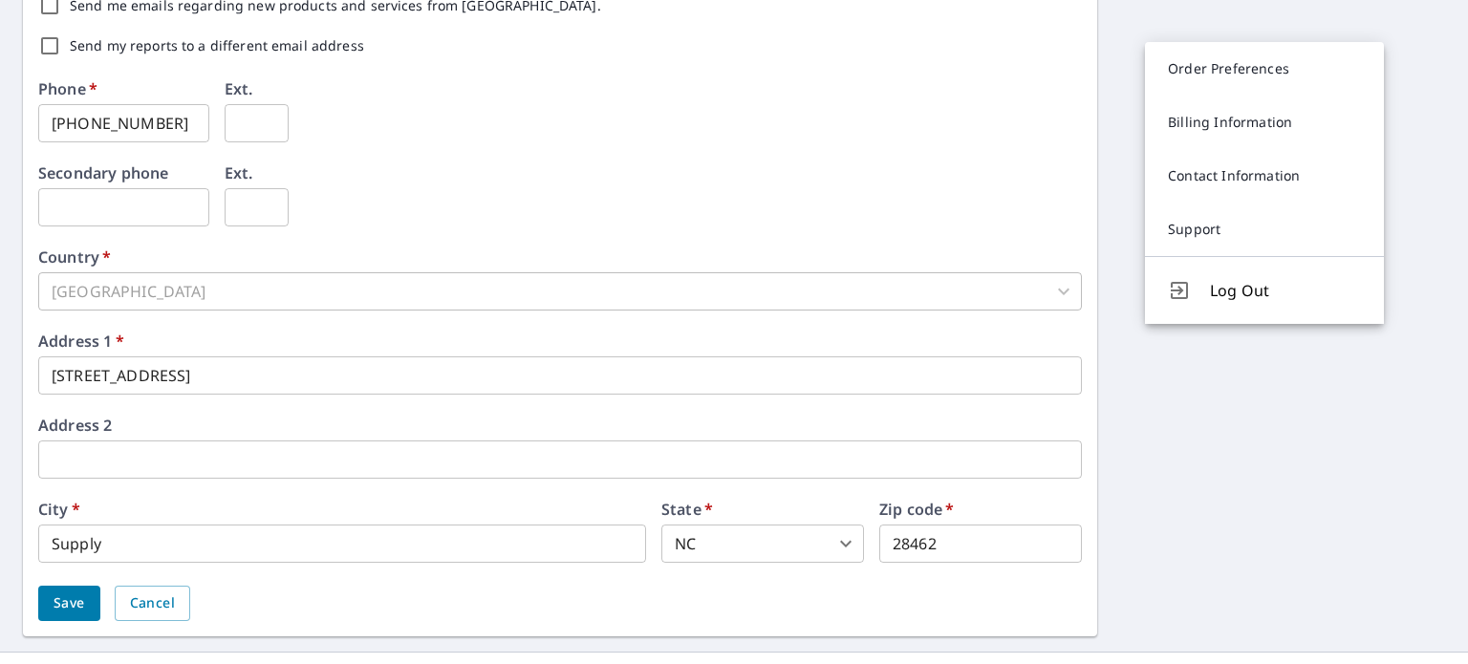
scroll to position [680, 0]
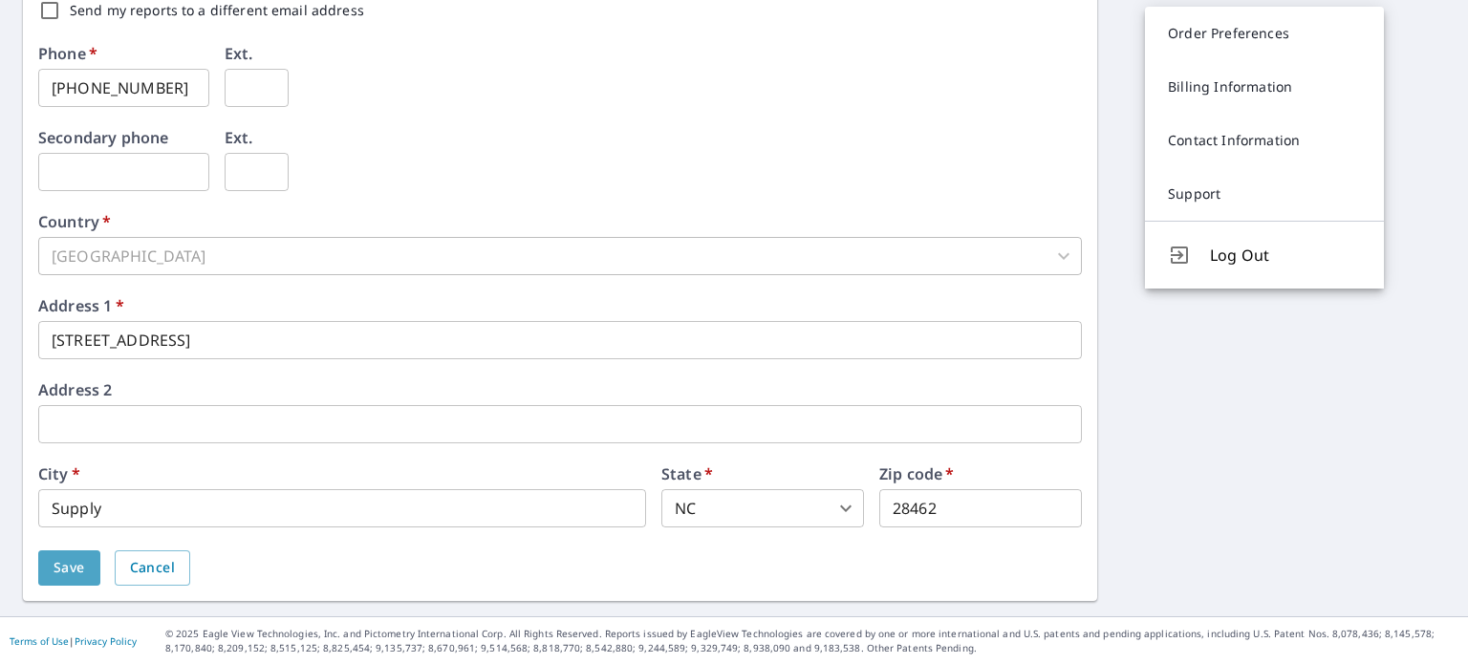
click at [79, 565] on span "Save" at bounding box center [70, 568] width 32 height 24
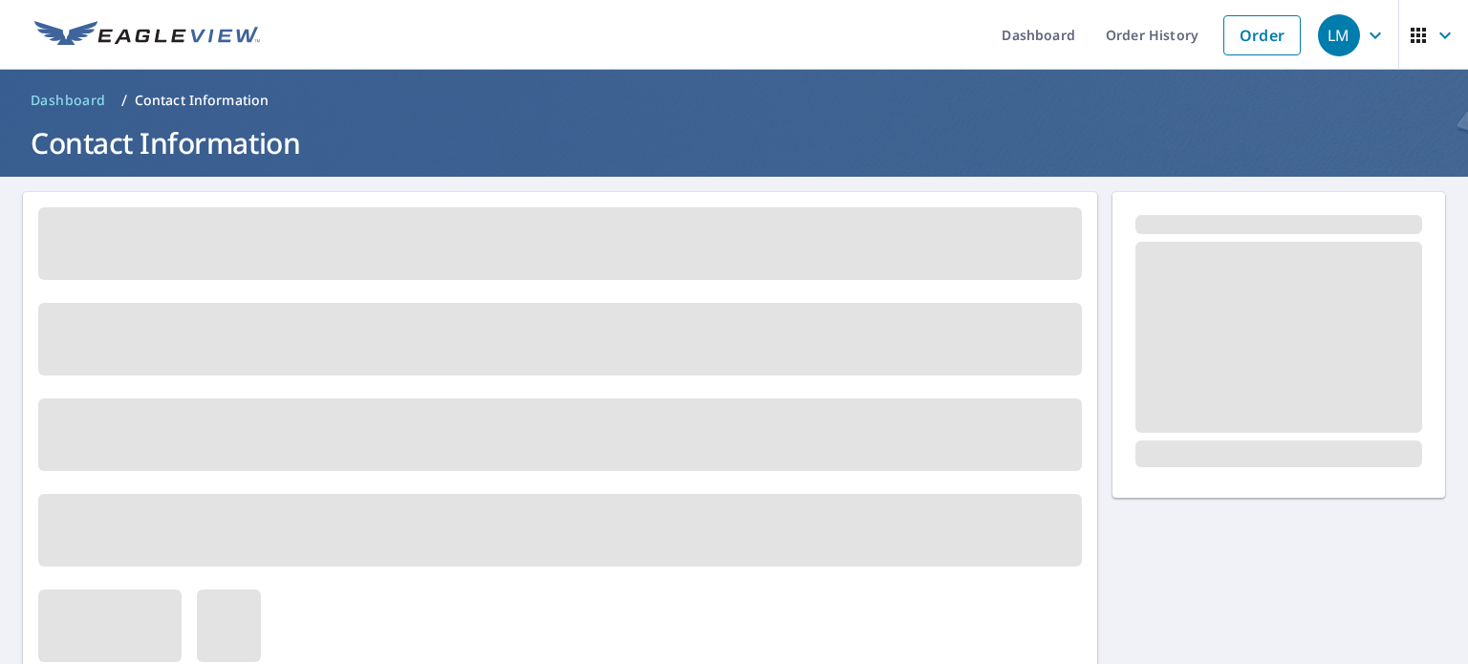
scroll to position [0, 0]
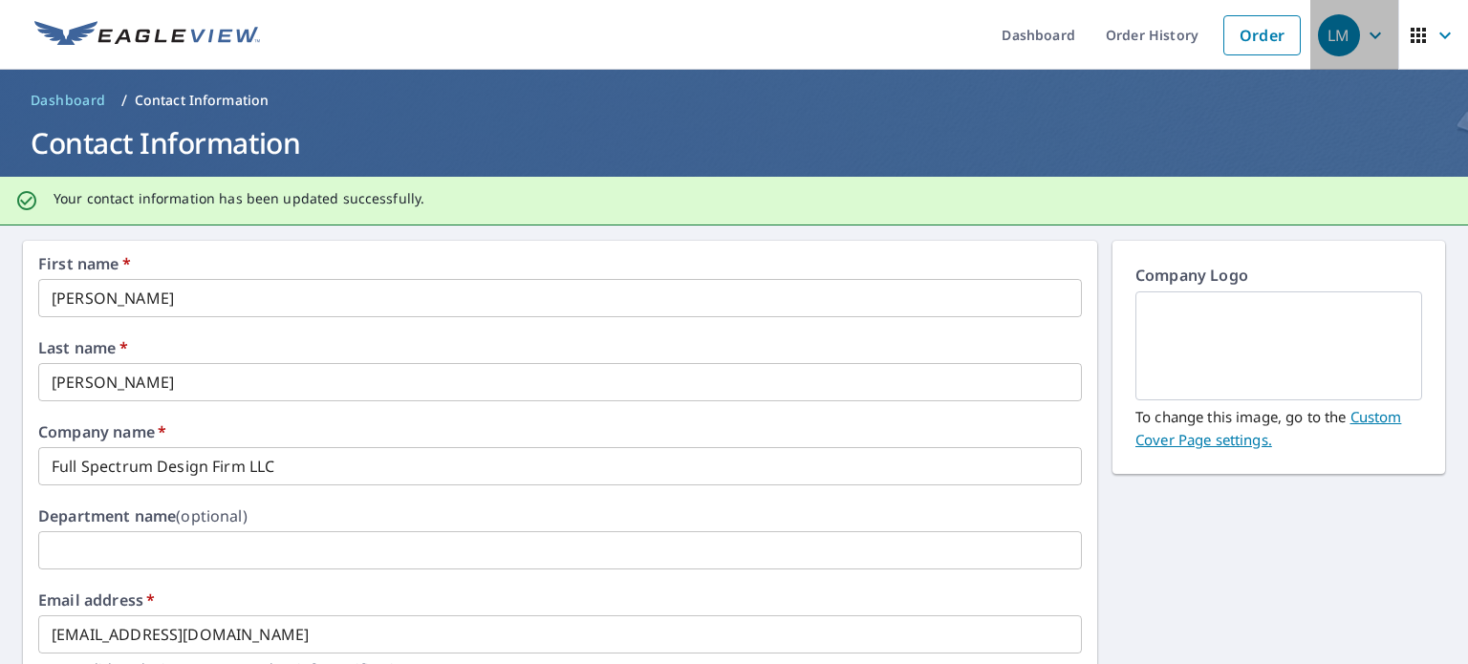
click at [1363, 30] on icon "button" at bounding box center [1374, 35] width 23 height 23
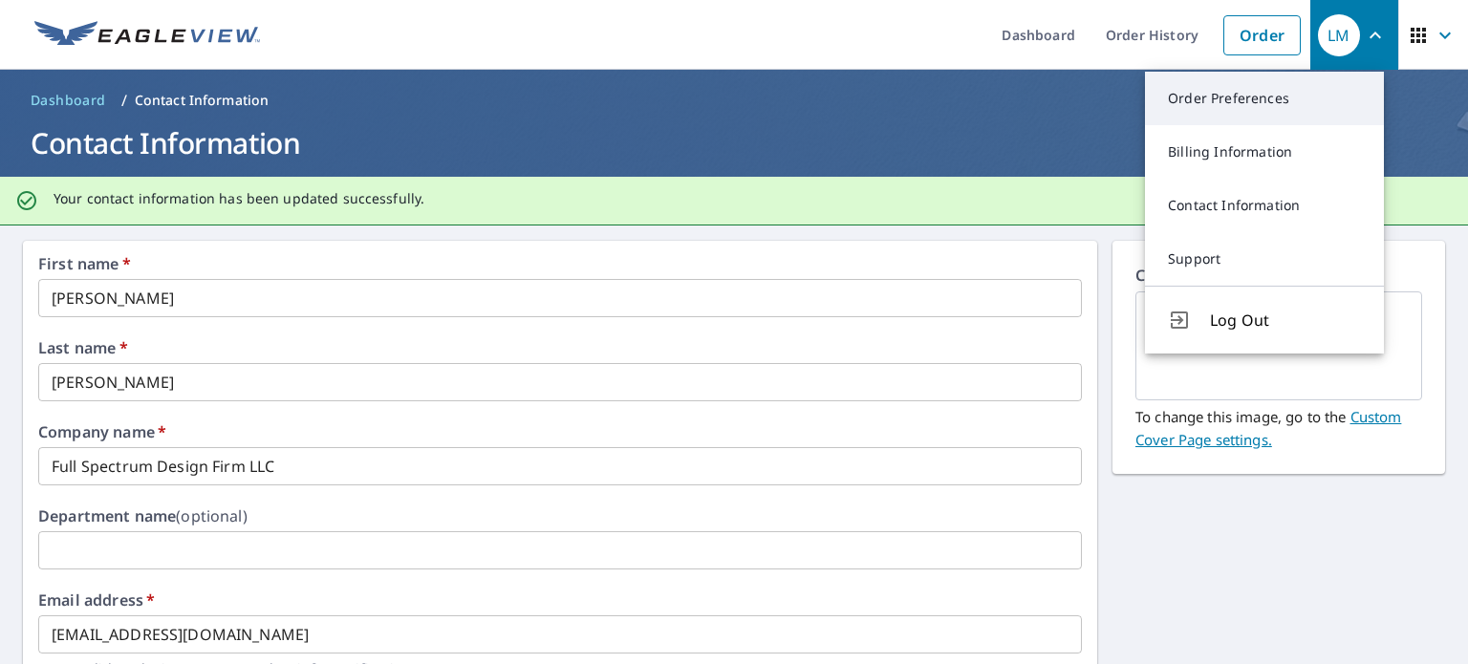
click at [1260, 106] on link "Order Preferences" at bounding box center [1264, 99] width 239 height 54
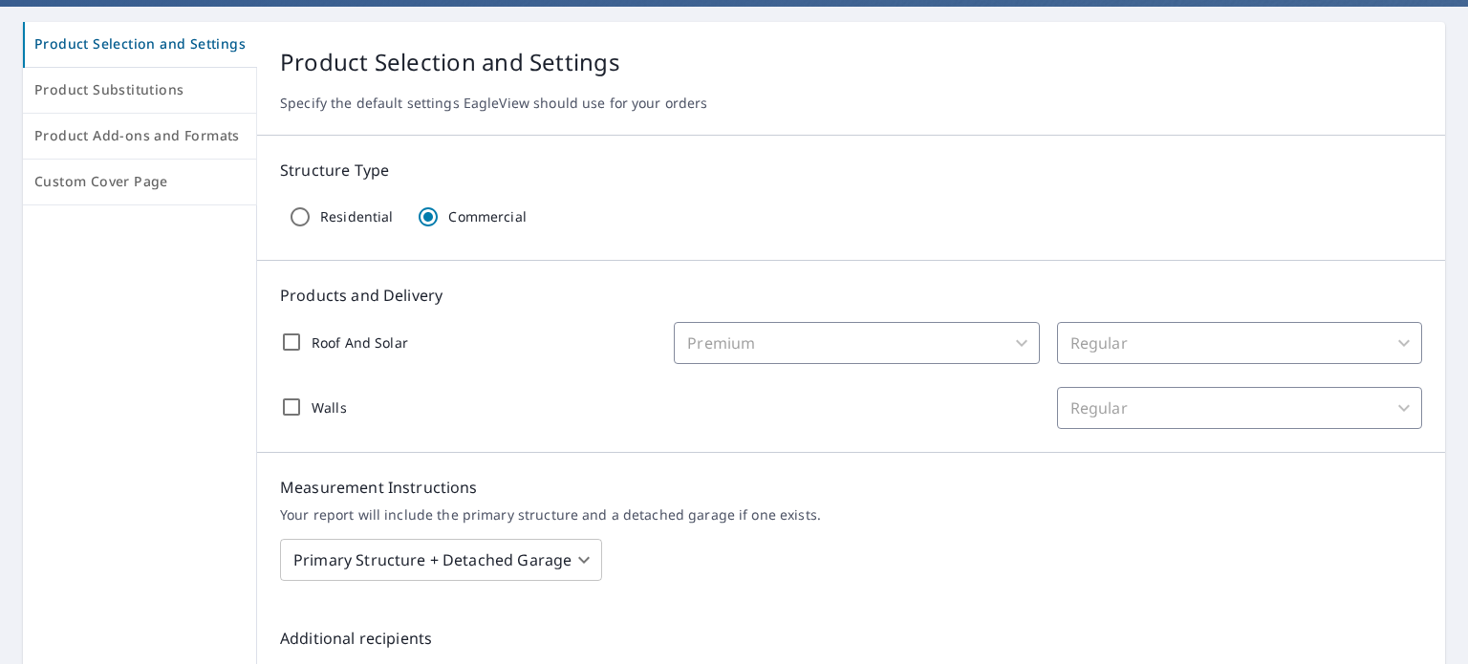
scroll to position [191, 0]
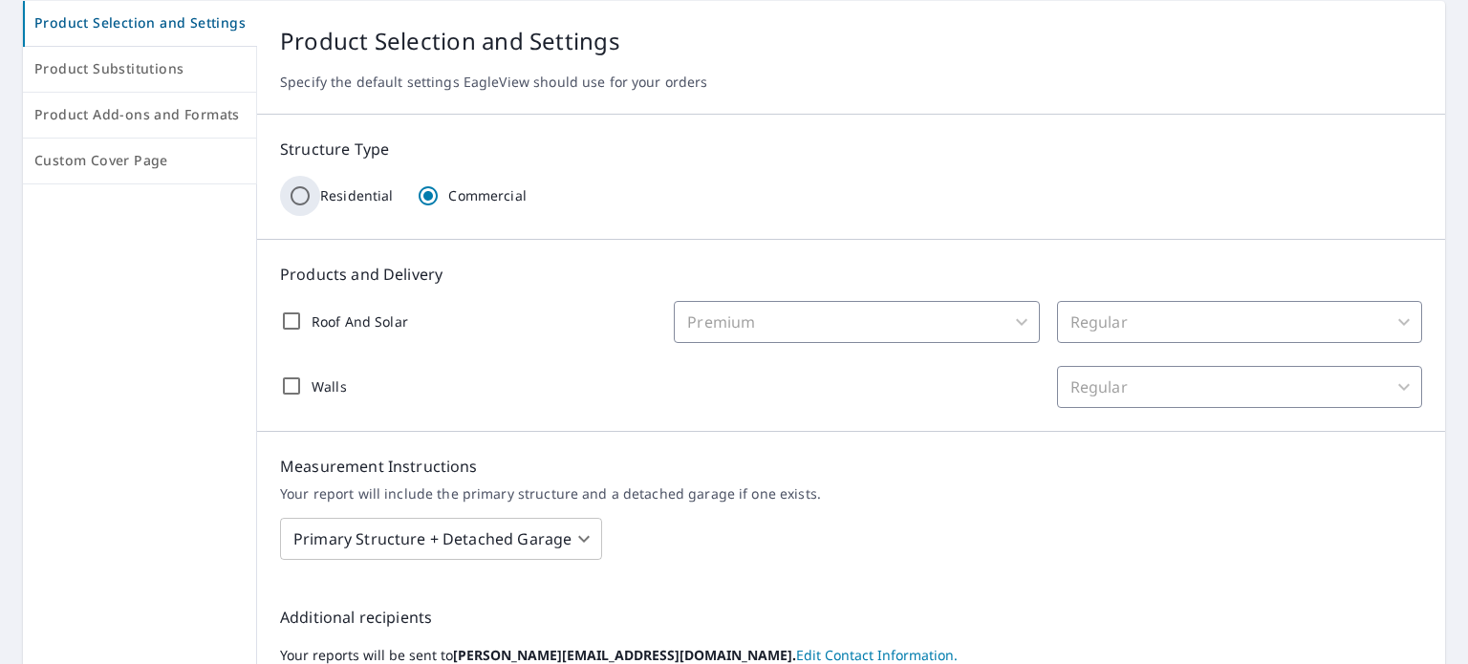
click at [300, 193] on input "Residential" at bounding box center [300, 196] width 40 height 40
radio input "true"
radio input "false"
checkbox input "false"
type input "31"
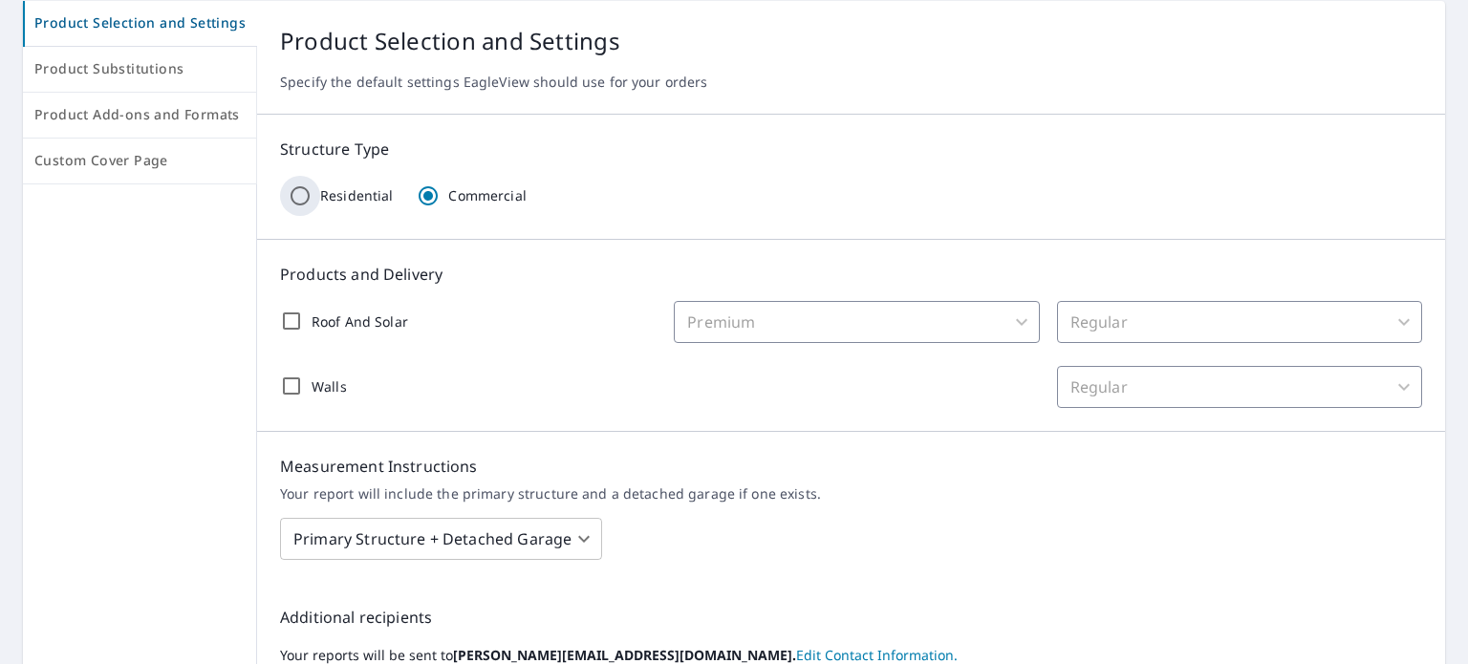
checkbox input "false"
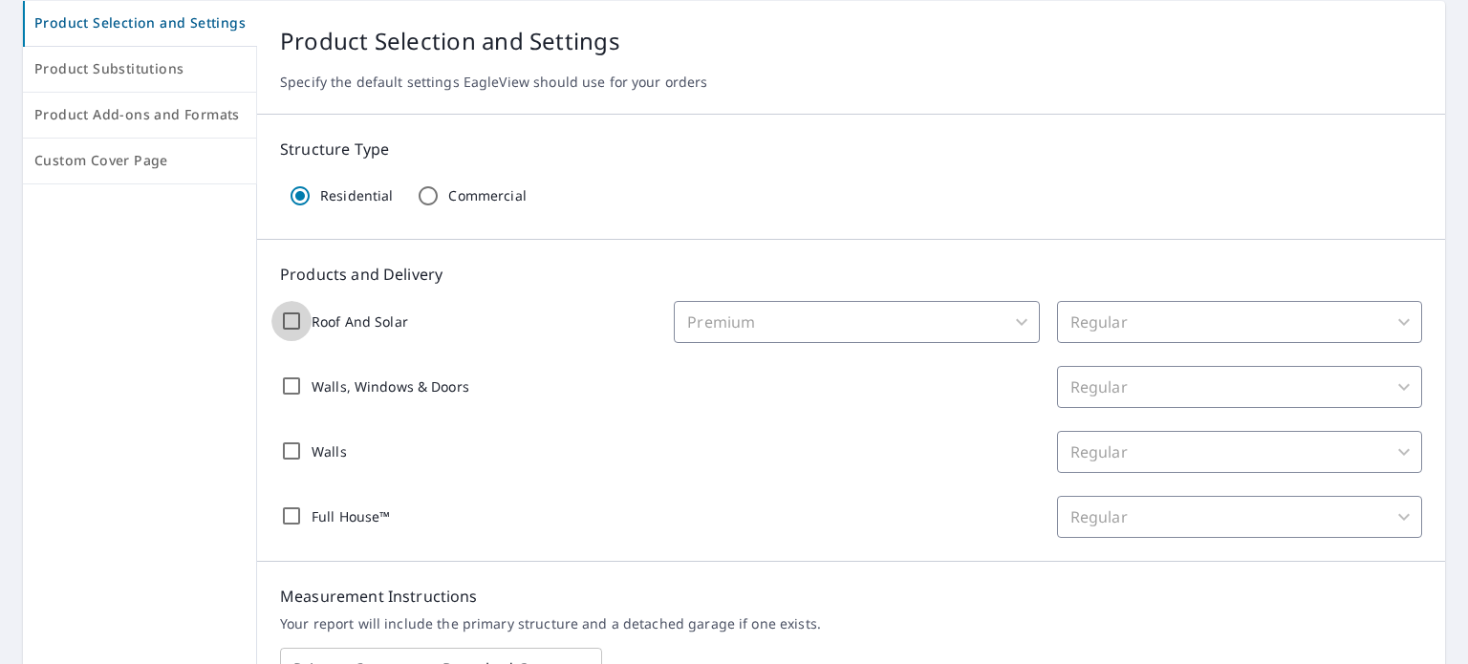
click at [284, 313] on input "Roof And Solar" at bounding box center [291, 321] width 40 height 40
checkbox input "true"
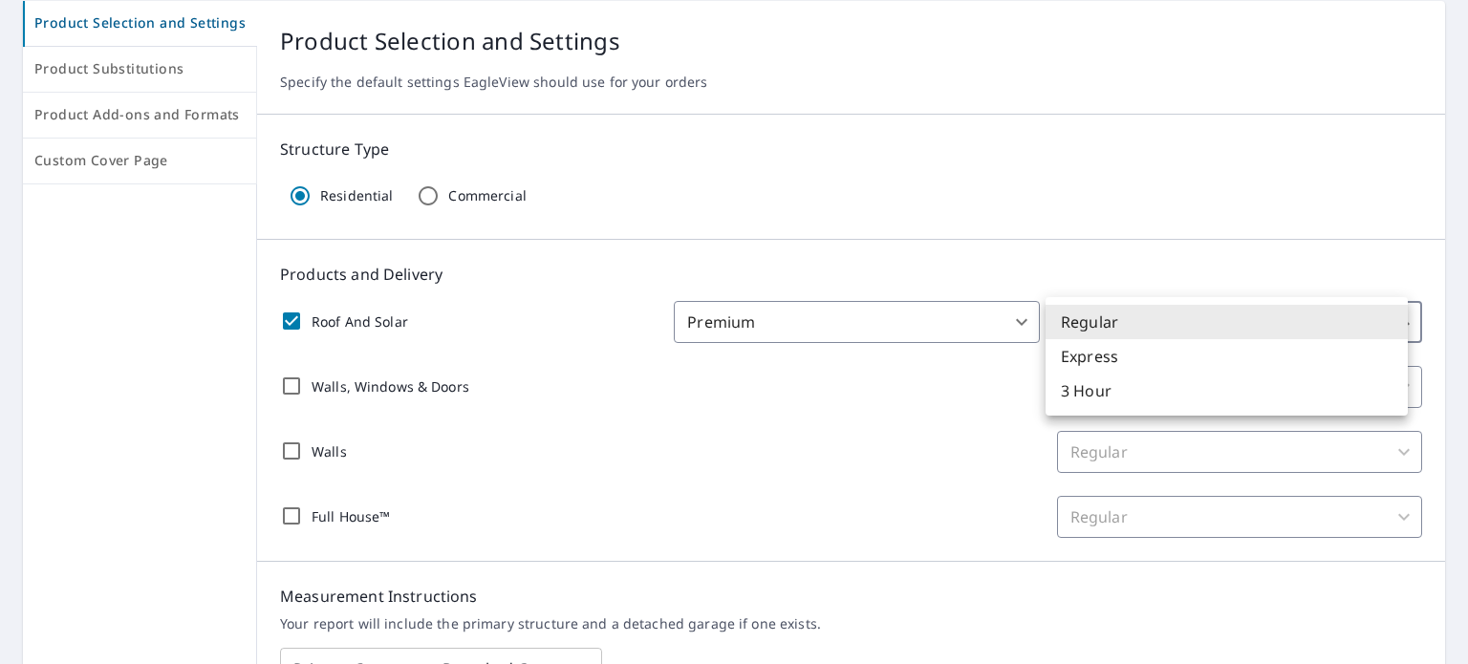
click at [1361, 317] on body "LM LM Dashboard Order History Order LM Dashboard / Order Preferences / Product …" at bounding box center [734, 332] width 1468 height 664
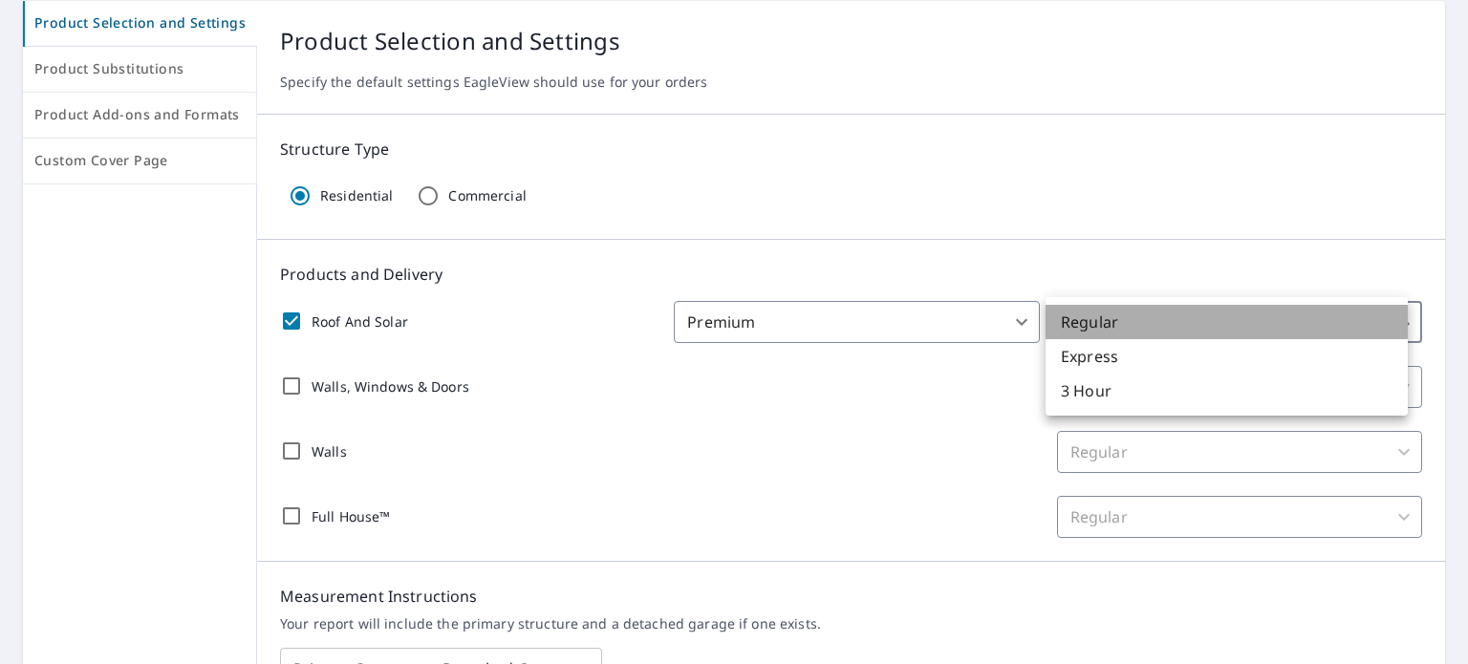
click at [1361, 317] on li "Regular" at bounding box center [1226, 322] width 362 height 34
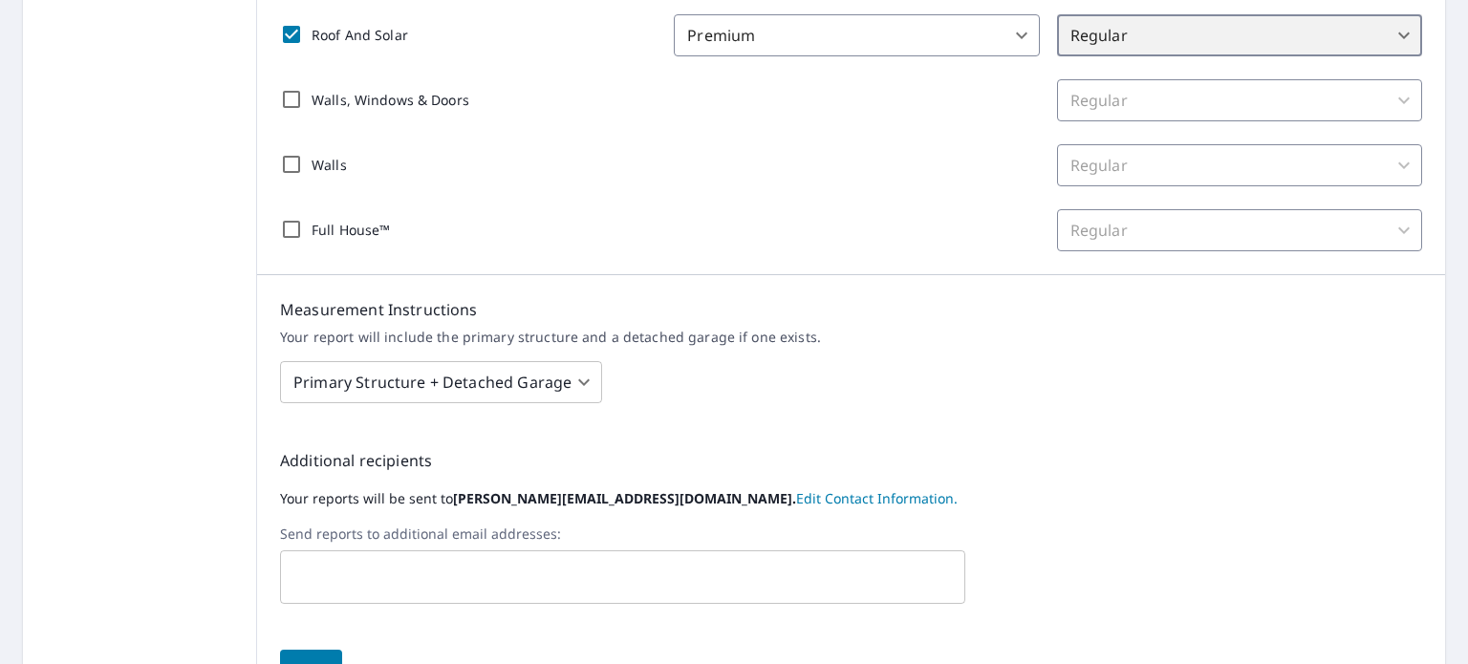
scroll to position [573, 0]
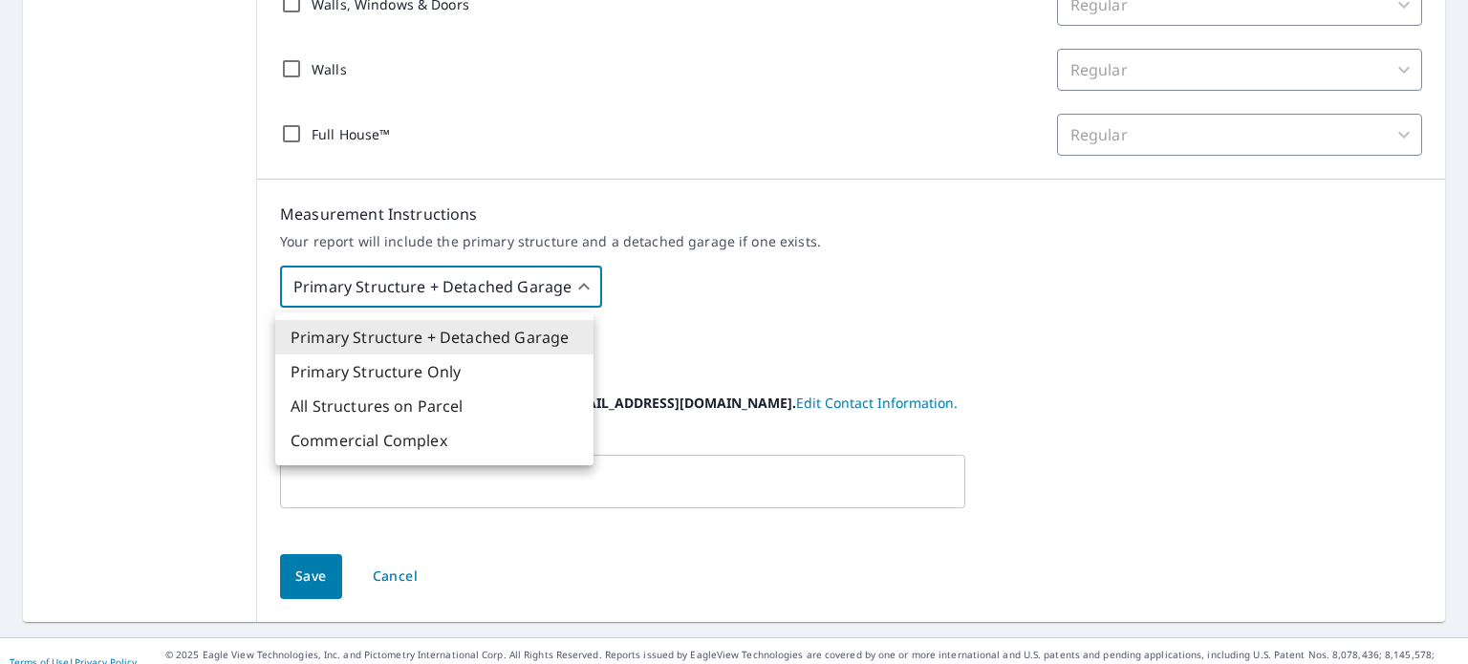
drag, startPoint x: 548, startPoint y: 310, endPoint x: 543, endPoint y: 296, distance: 14.6
click at [546, 304] on body "LM LM Dashboard Order History Order LM Dashboard / Order Preferences / Product …" at bounding box center [734, 332] width 1468 height 664
click at [442, 406] on li "All Structures on Parcel" at bounding box center [434, 406] width 318 height 34
type input "3"
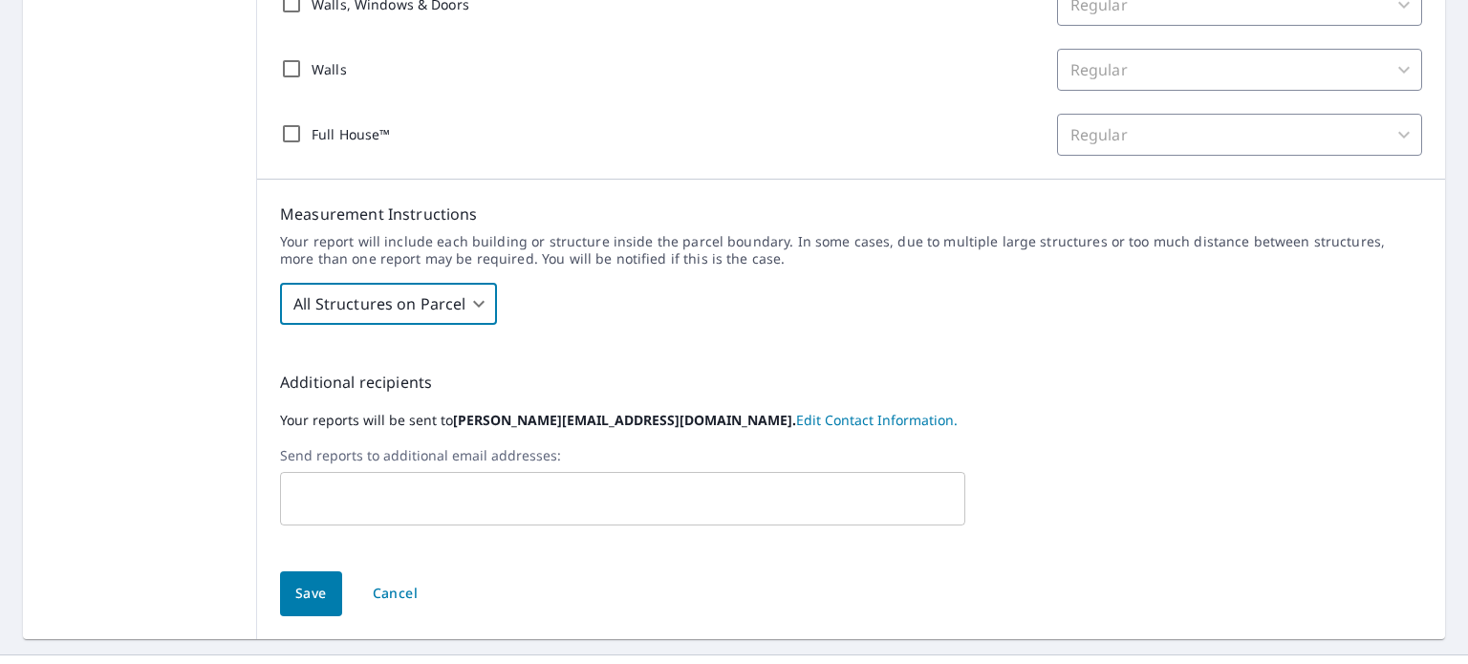
click at [603, 331] on div "Measurement Instructions Your report will include each building or structure in…" at bounding box center [851, 264] width 1188 height 168
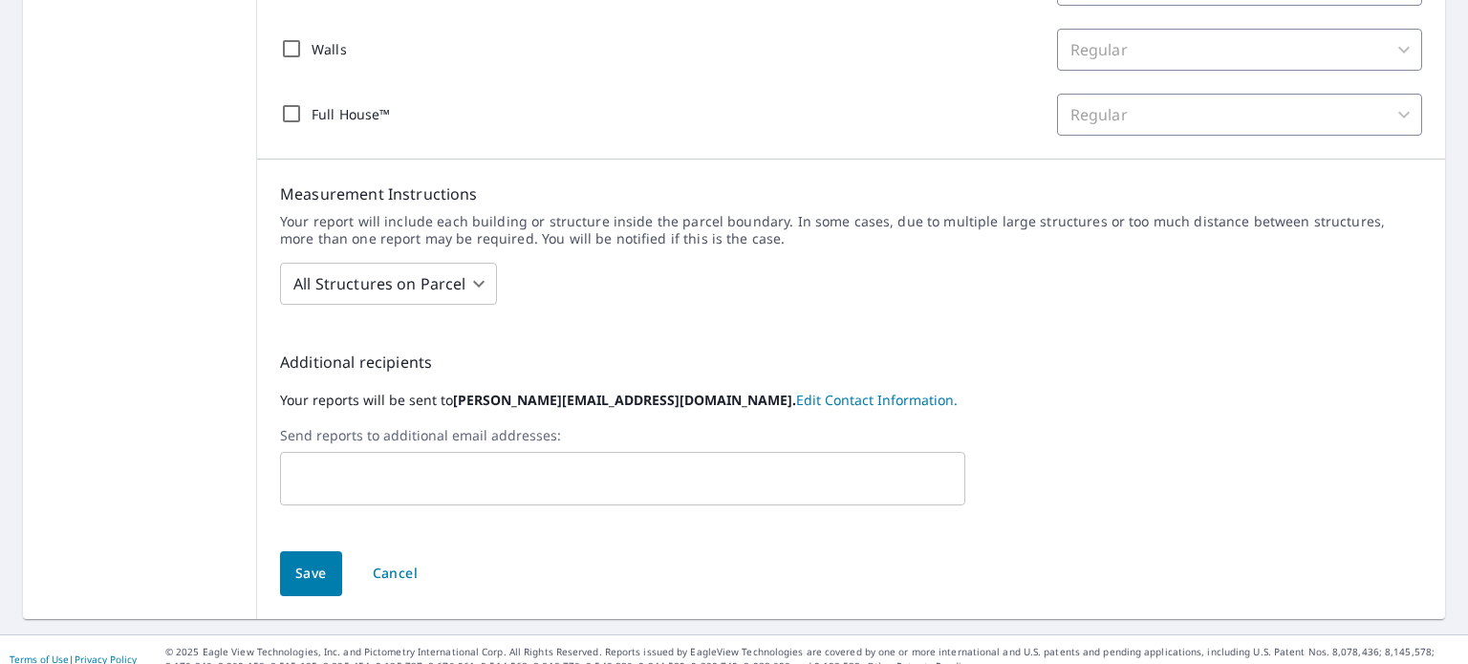
scroll to position [611, 0]
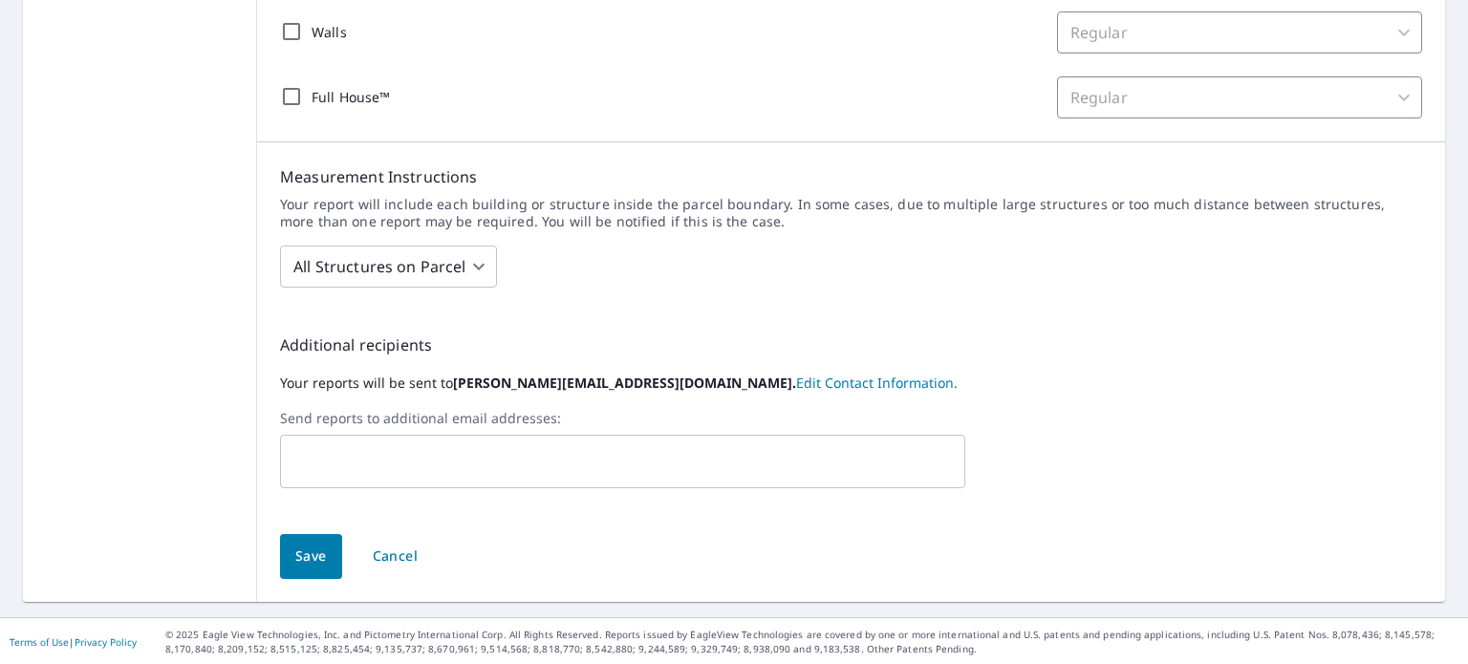
click at [796, 381] on link "Edit Contact Information." at bounding box center [876, 383] width 161 height 18
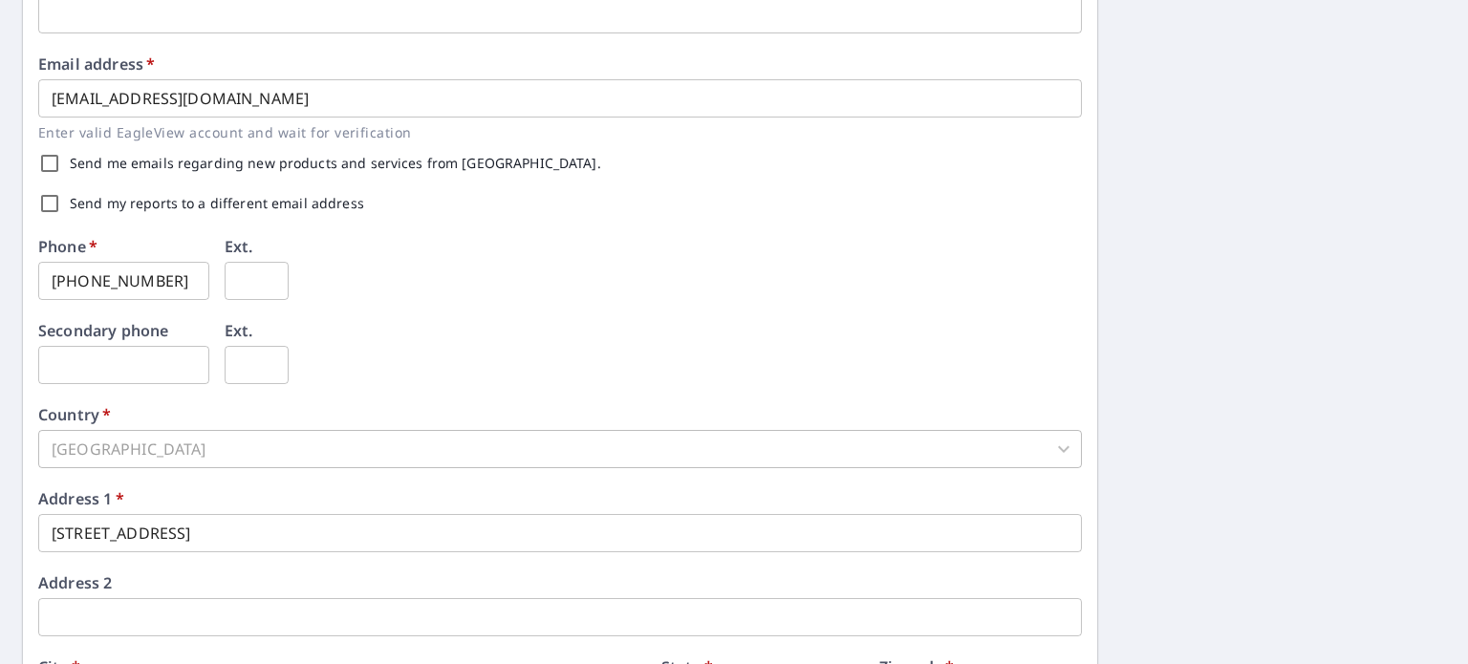
scroll to position [680, 0]
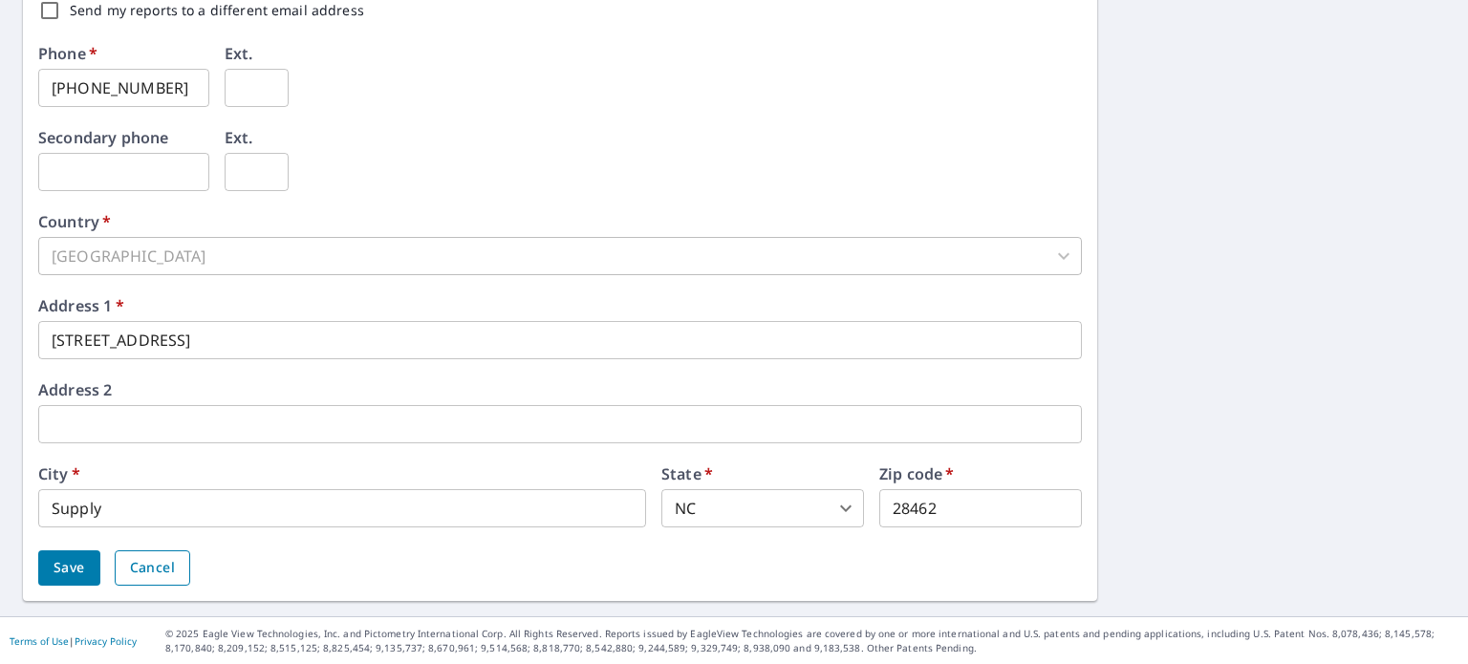
click at [161, 565] on span "Cancel" at bounding box center [152, 568] width 45 height 24
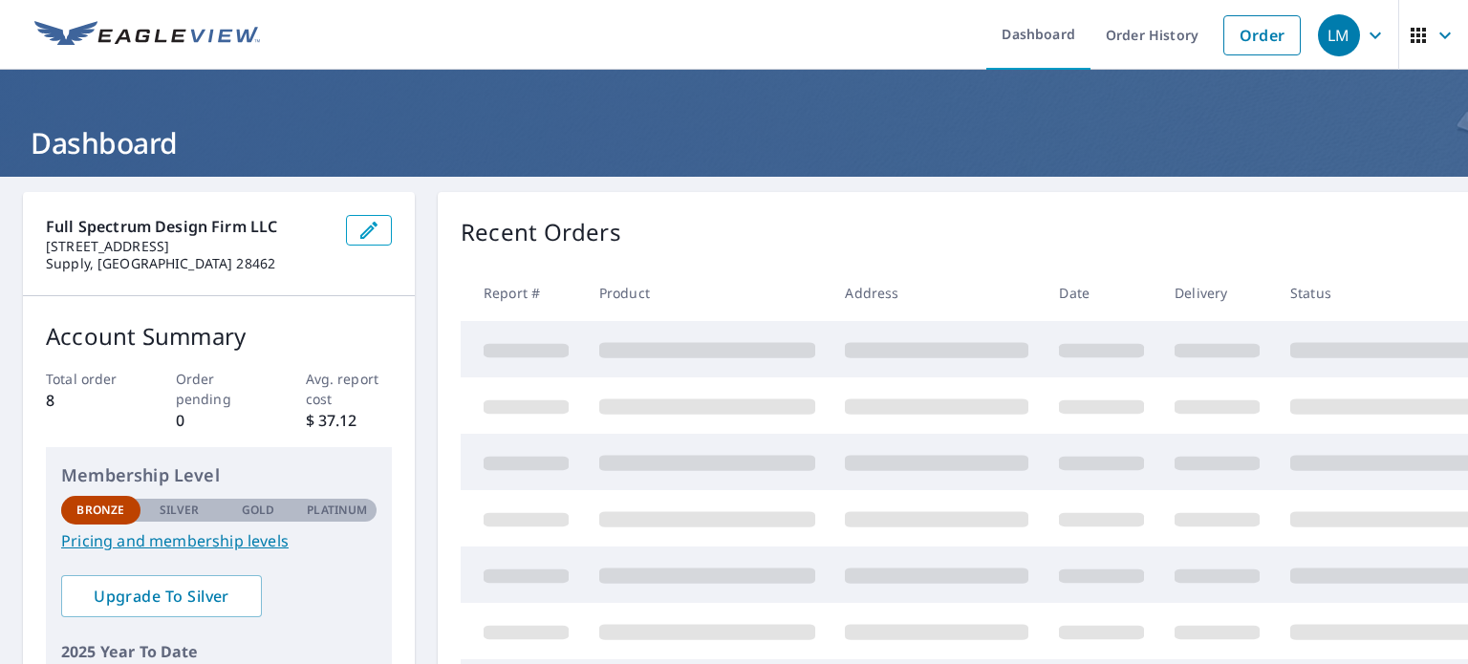
click at [1363, 45] on icon "button" at bounding box center [1374, 35] width 23 height 23
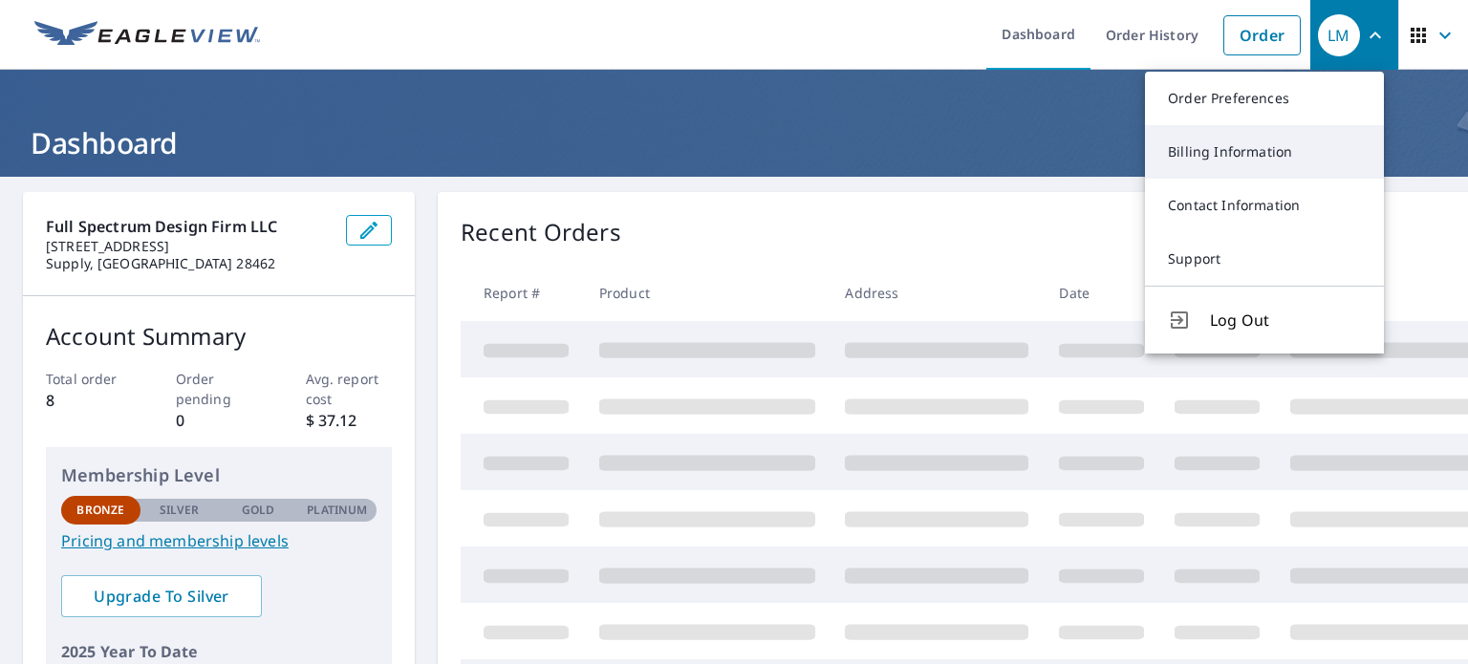
click at [1266, 163] on link "Billing Information" at bounding box center [1264, 152] width 239 height 54
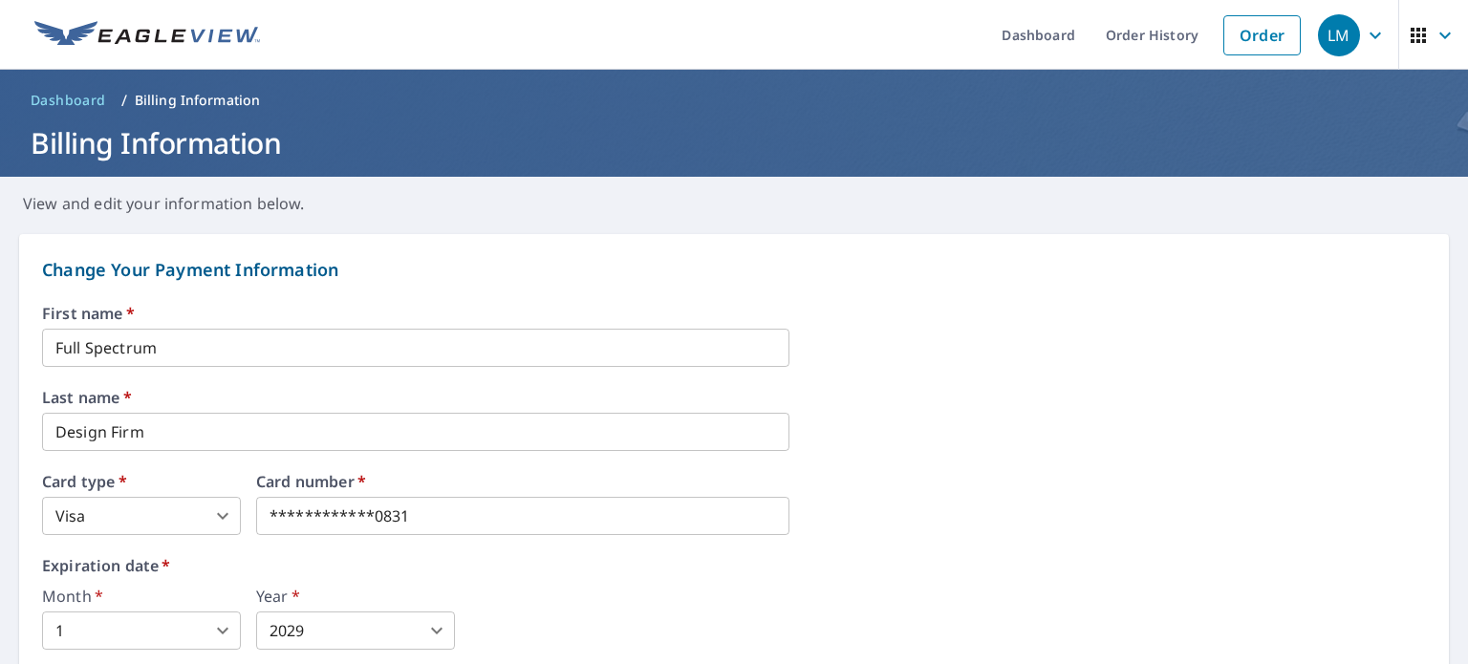
click at [1363, 43] on icon "button" at bounding box center [1374, 35] width 23 height 23
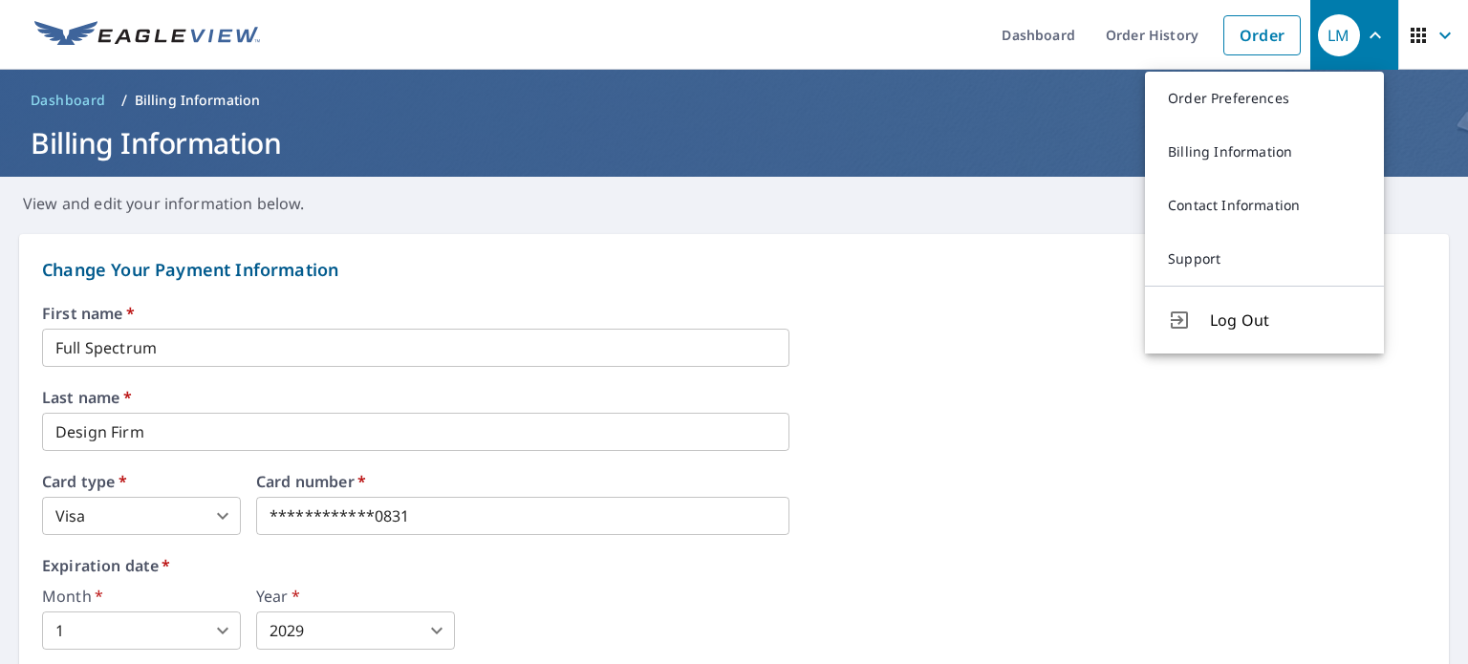
click at [1276, 97] on link "Order Preferences" at bounding box center [1264, 99] width 239 height 54
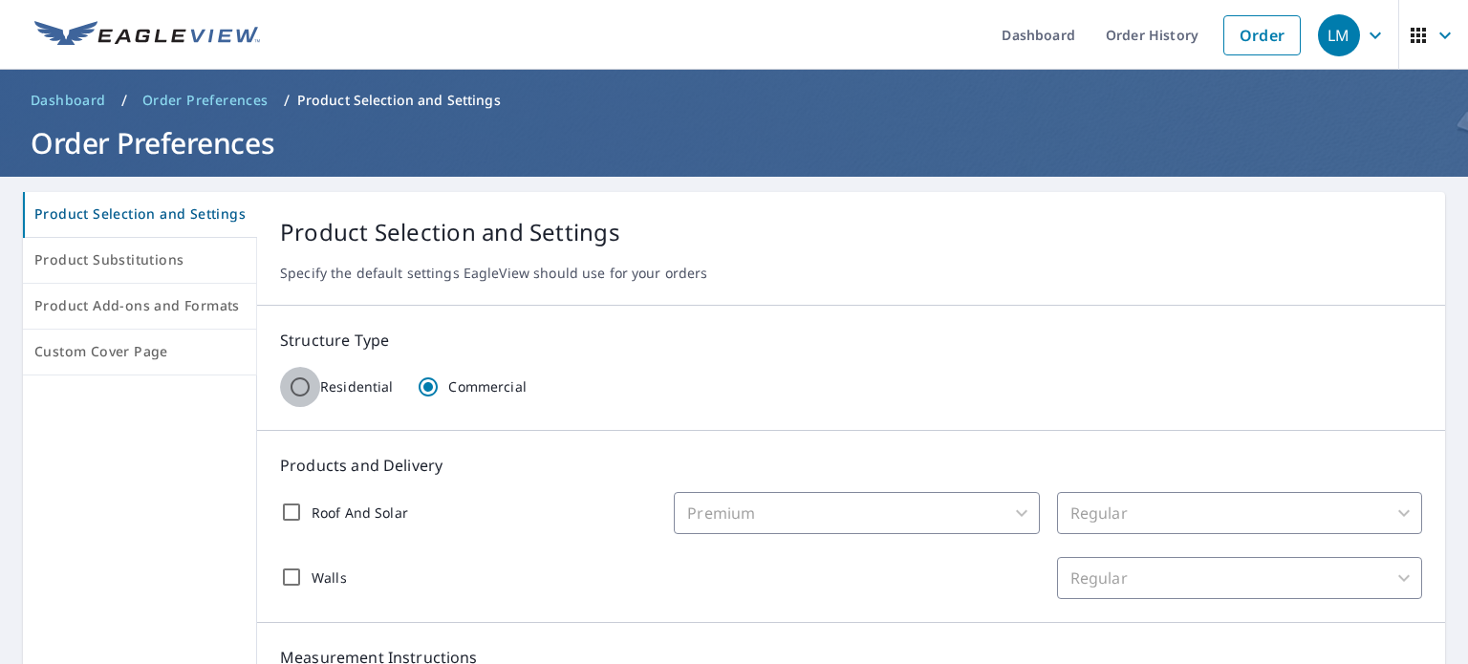
click at [311, 387] on input "Residential" at bounding box center [300, 387] width 40 height 40
radio input "true"
radio input "false"
checkbox input "false"
type input "31"
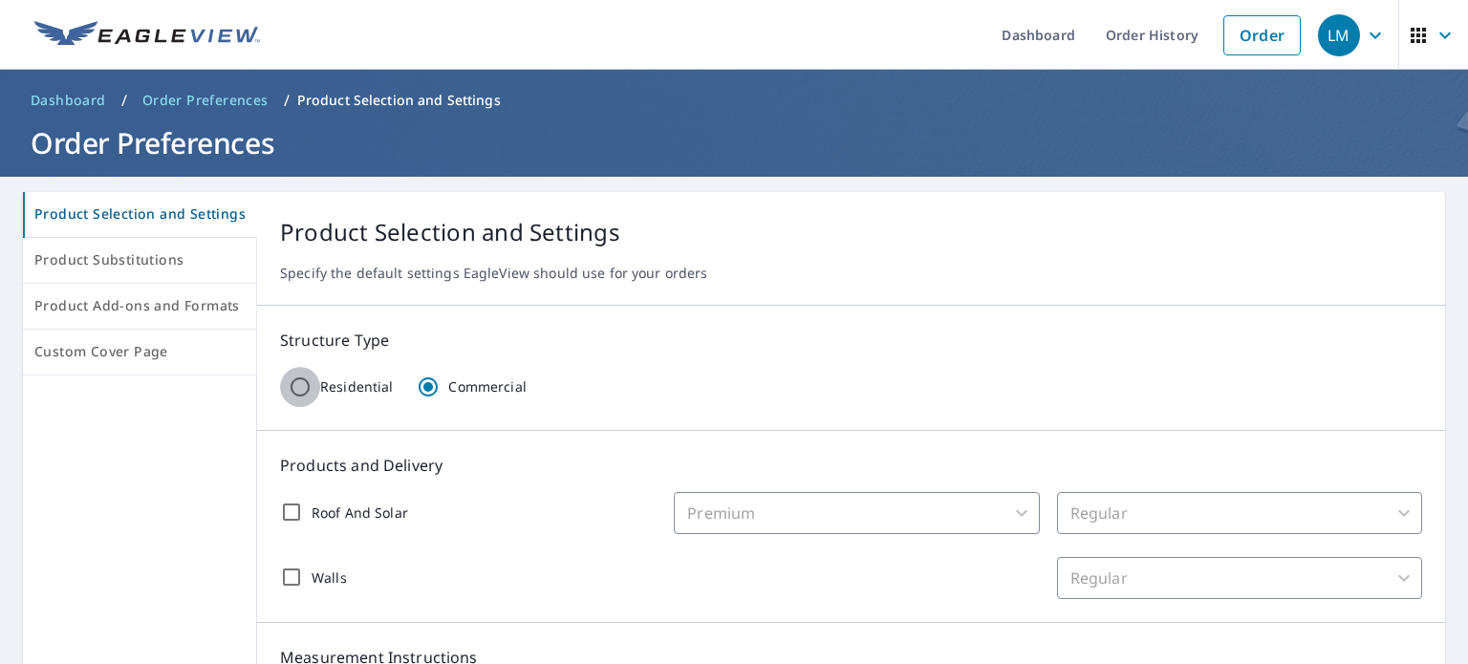
checkbox input "false"
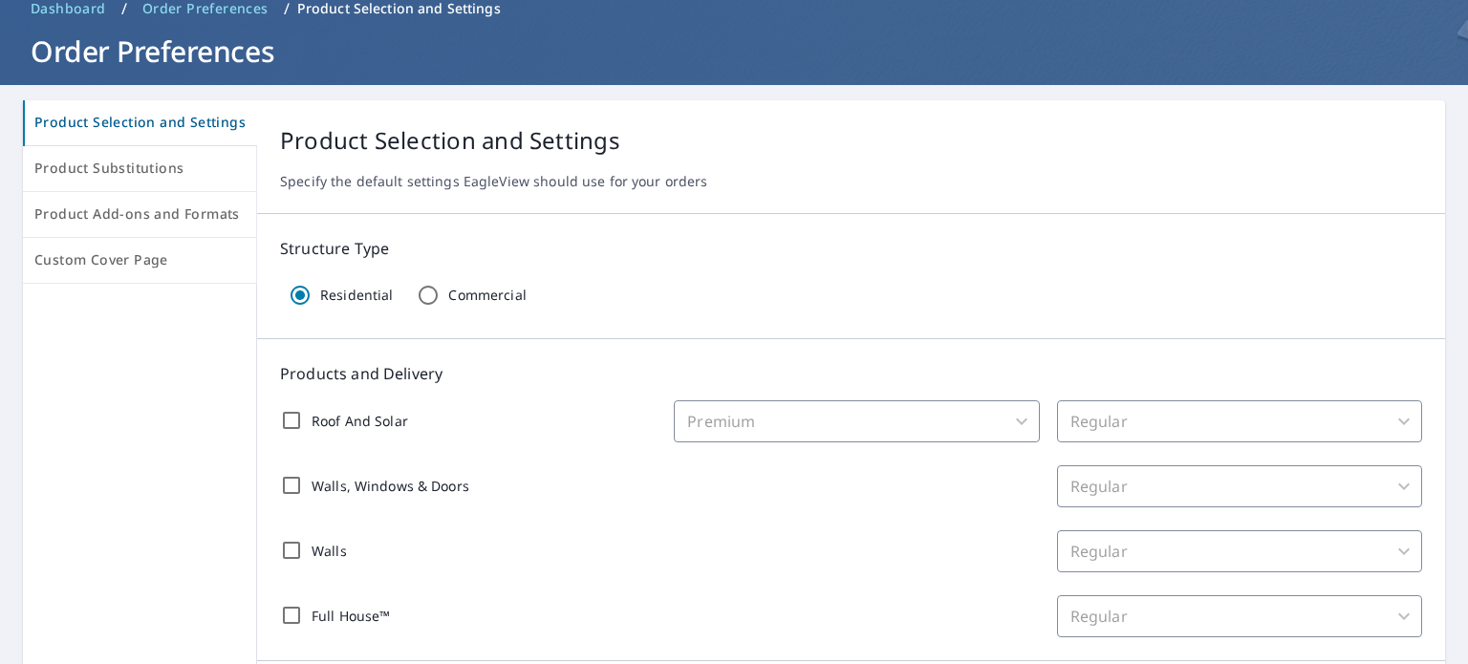
scroll to position [287, 0]
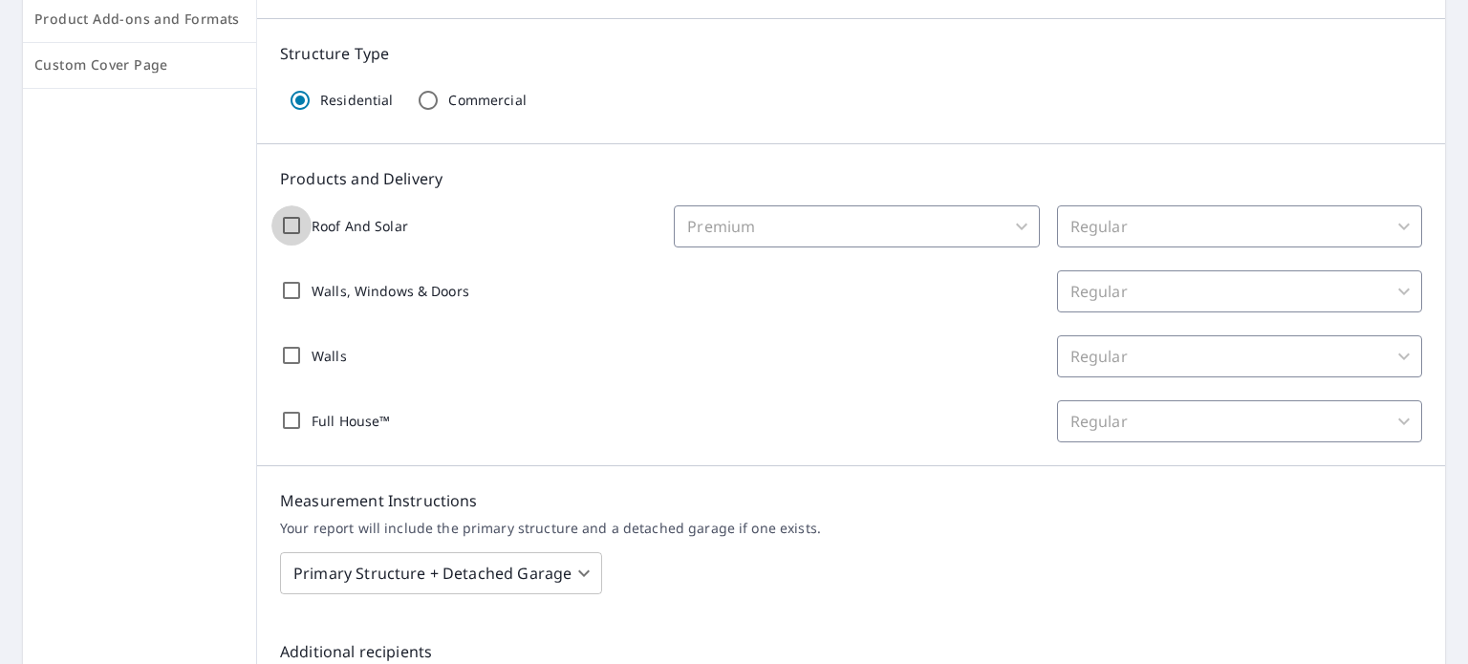
click at [291, 220] on input "Roof And Solar" at bounding box center [291, 225] width 40 height 40
checkbox input "true"
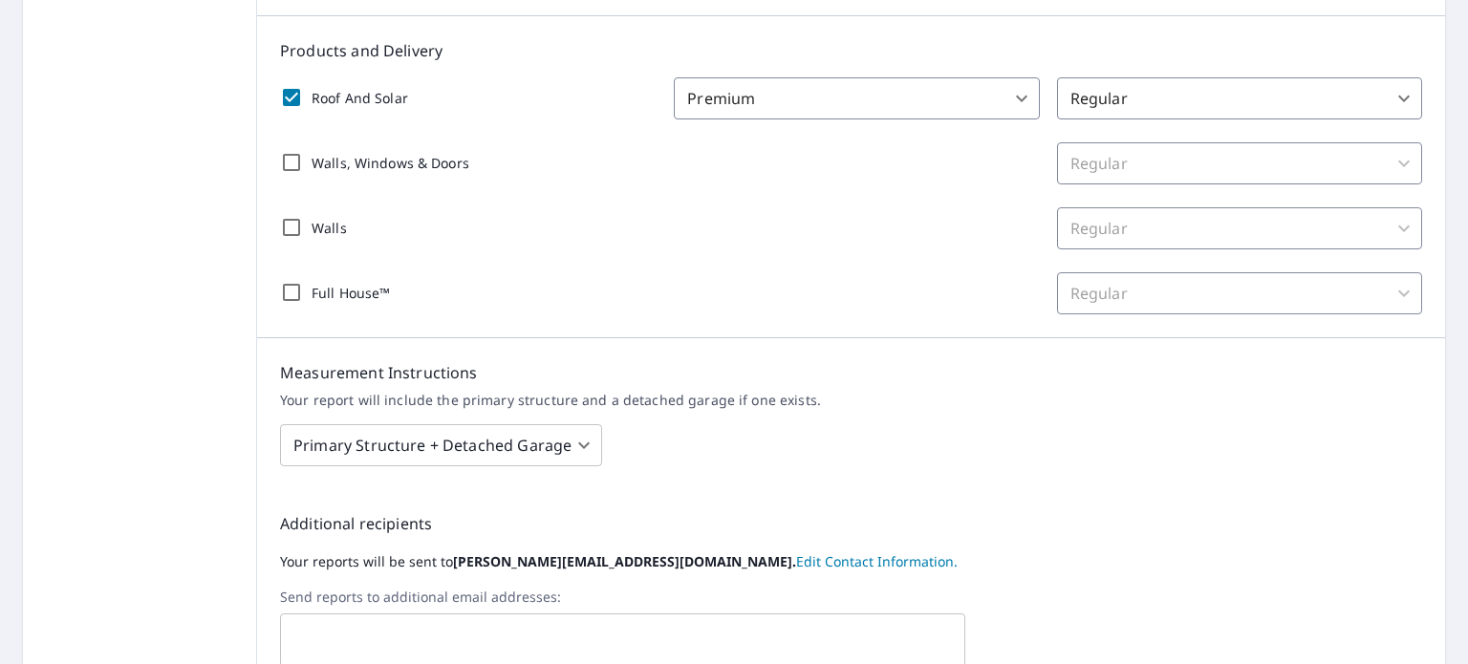
scroll to position [593, 0]
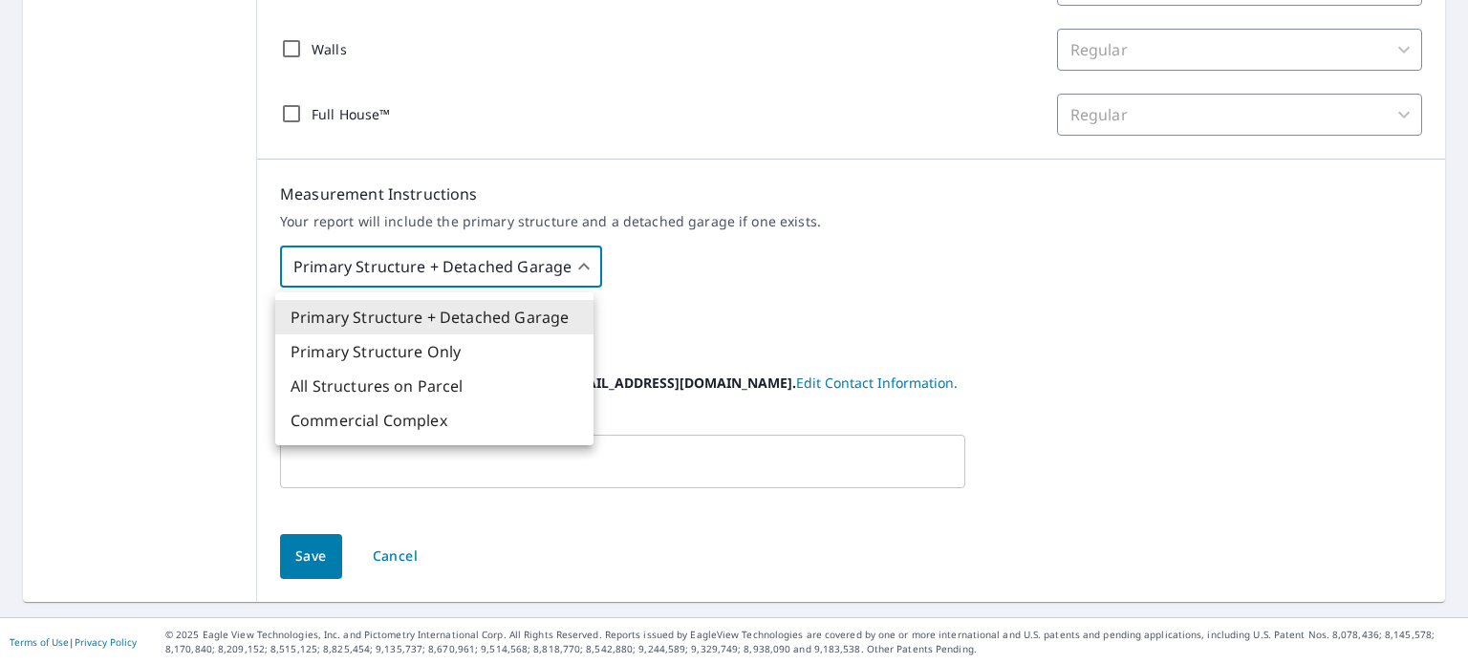
click at [428, 254] on body "LM LM Dashboard Order History Order LM Dashboard / Order Preferences / Product …" at bounding box center [734, 332] width 1468 height 664
click at [409, 381] on li "All Structures on Parcel" at bounding box center [434, 386] width 318 height 34
type input "3"
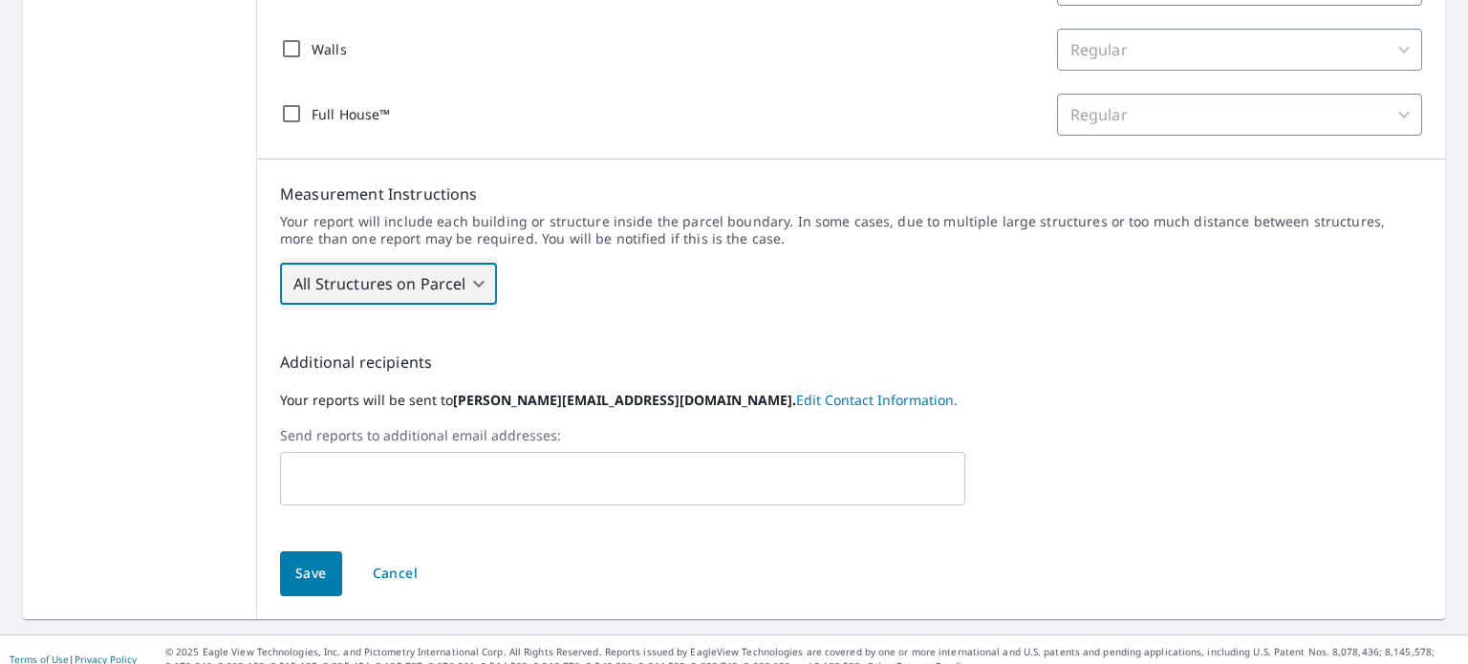
scroll to position [611, 0]
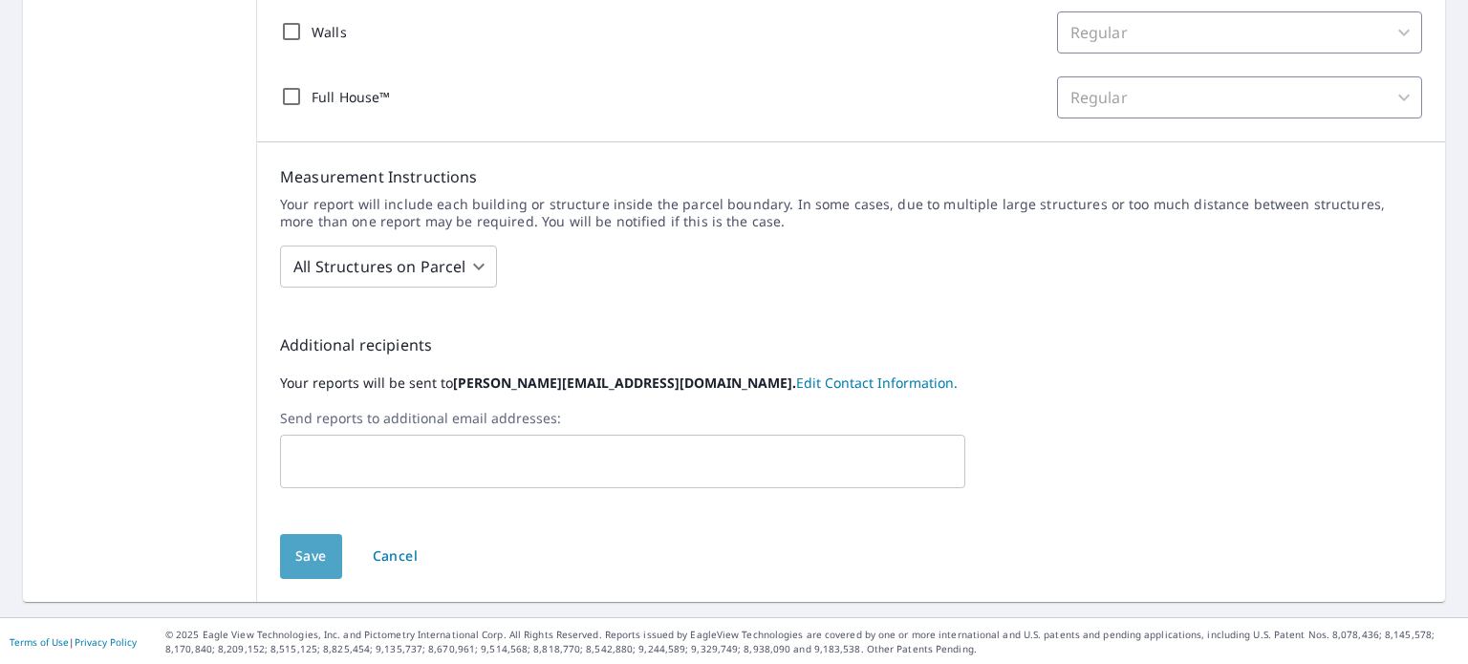
click at [303, 548] on span "Save" at bounding box center [311, 557] width 32 height 24
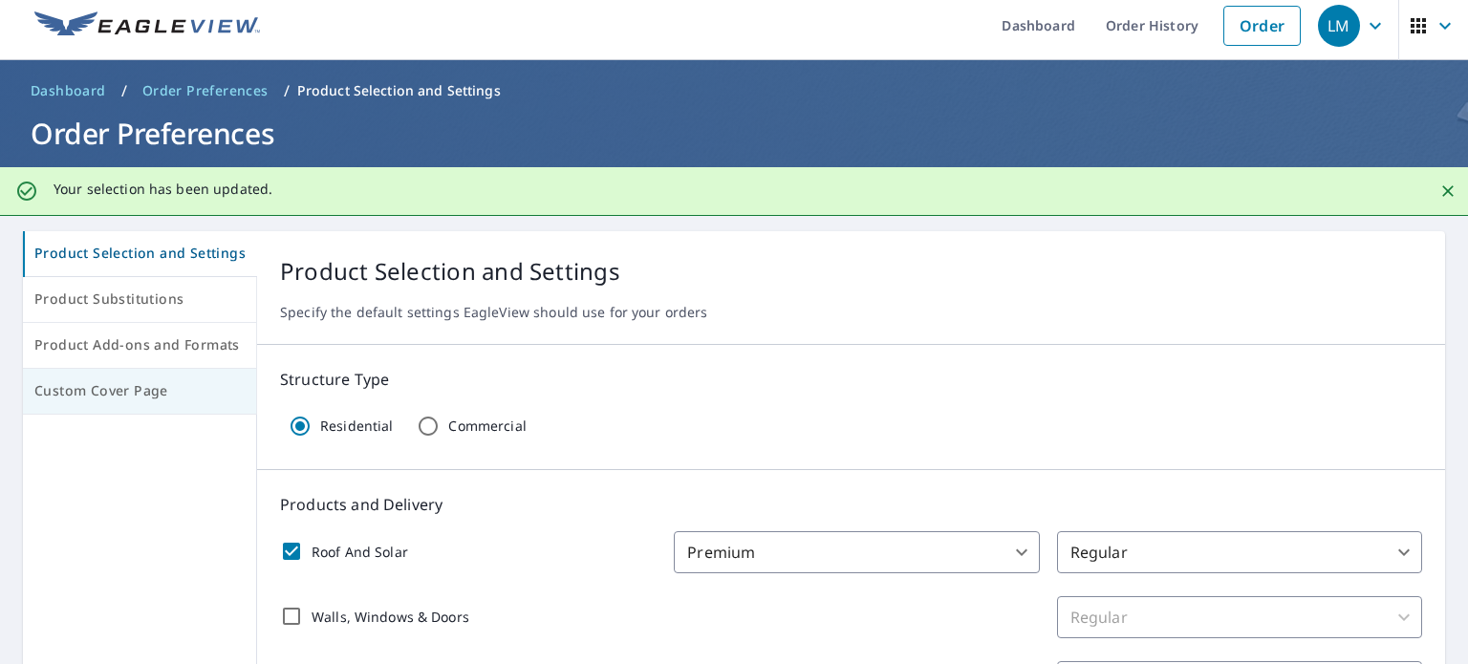
scroll to position [0, 0]
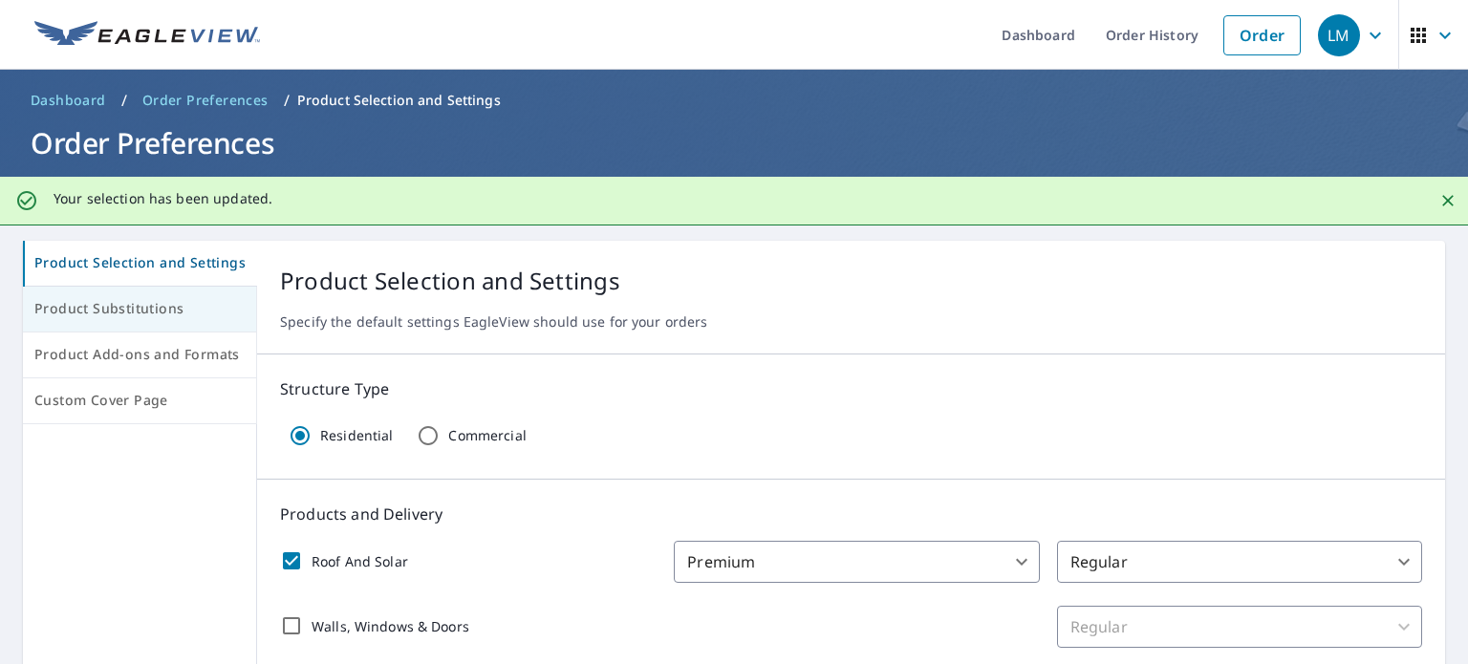
click at [110, 311] on span "Product Substitutions" at bounding box center [139, 309] width 210 height 24
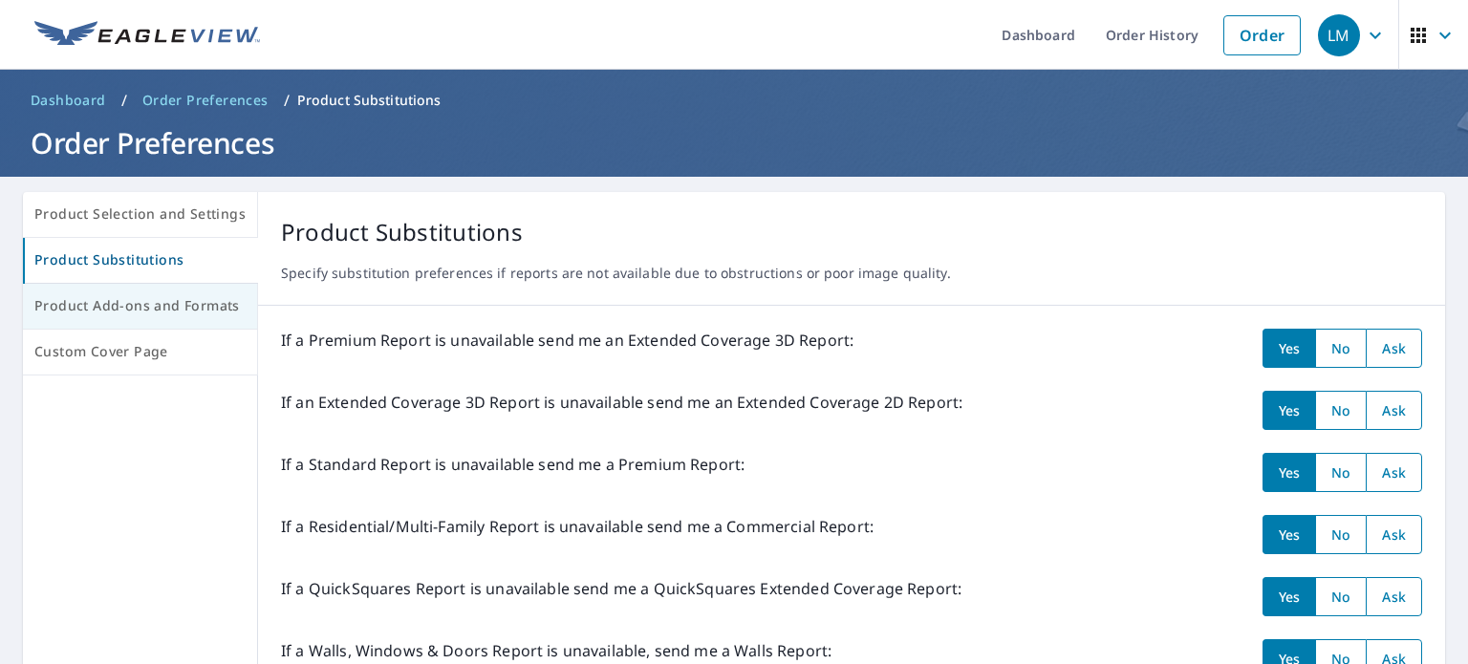
click at [118, 317] on span "Product Add-ons and Formats" at bounding box center [139, 306] width 211 height 24
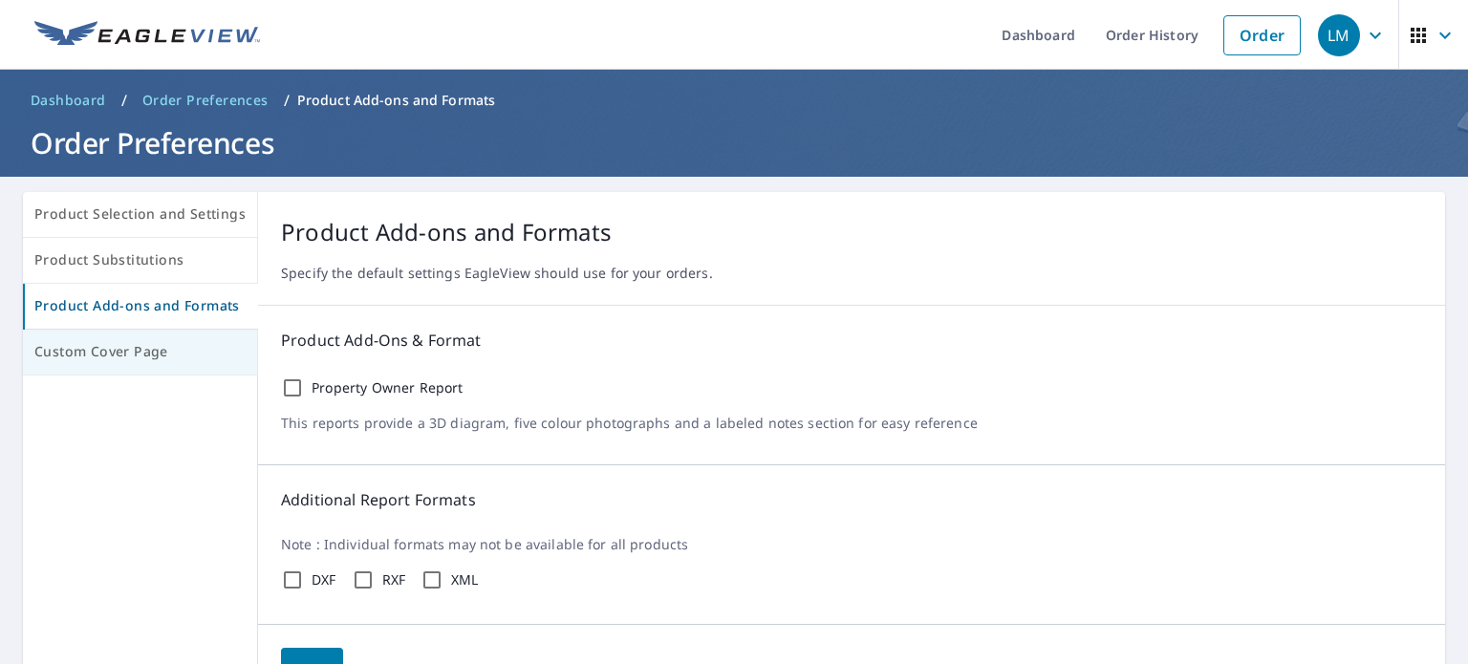
click at [128, 350] on span "Custom Cover Page" at bounding box center [139, 352] width 211 height 24
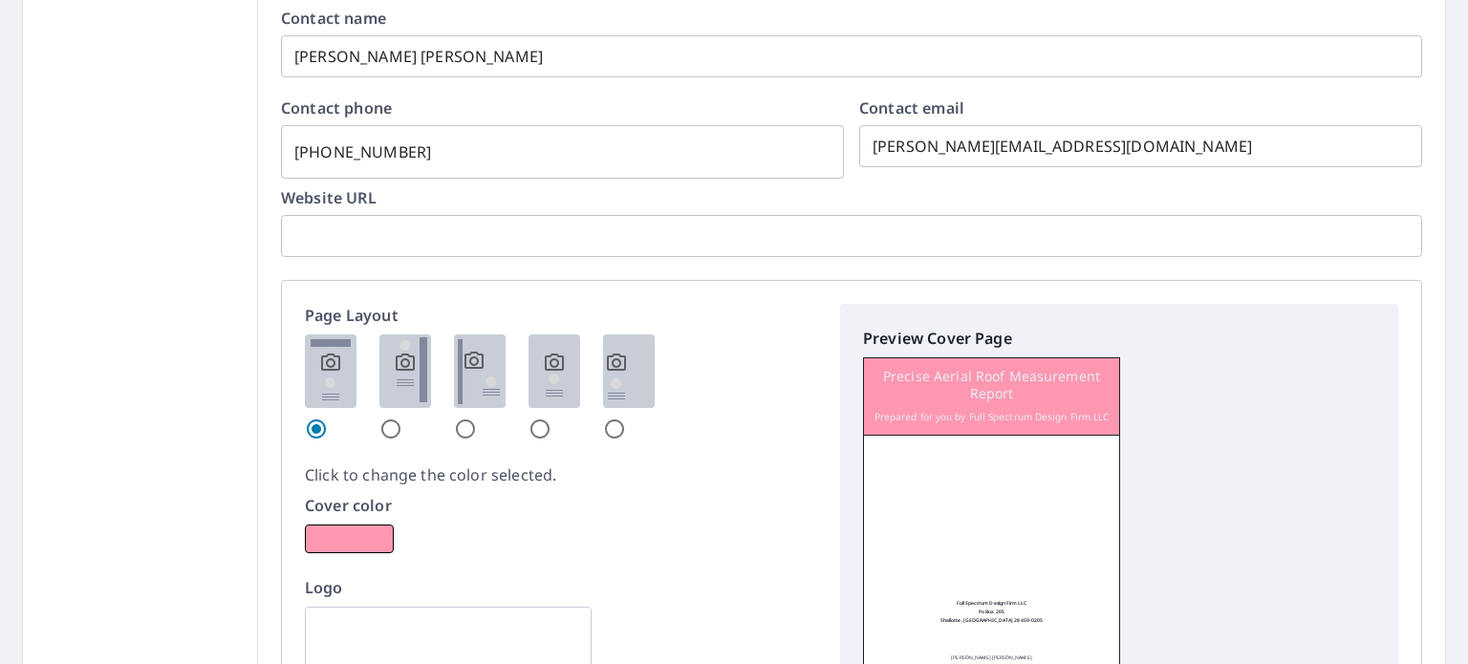
scroll to position [860, 0]
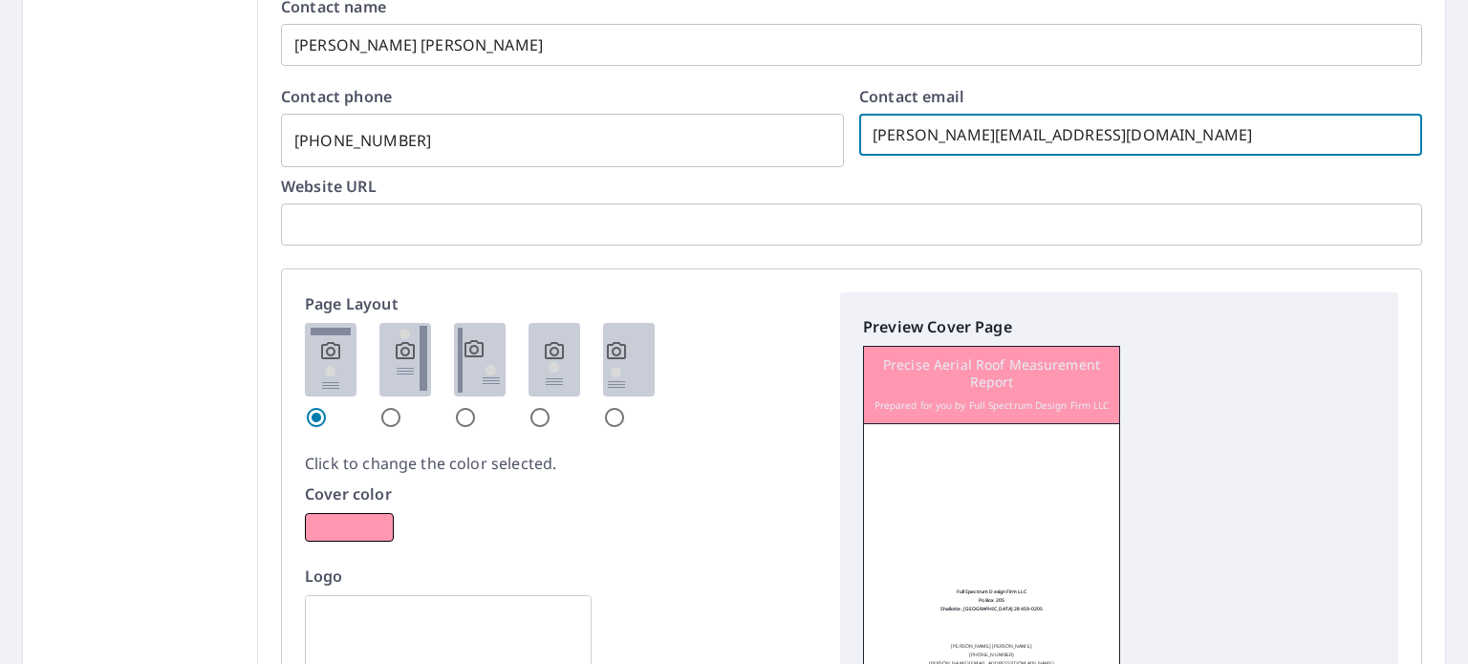
drag, startPoint x: 913, startPoint y: 135, endPoint x: 842, endPoint y: 140, distance: 71.9
click at [842, 140] on div "Contact phone [PHONE_NUMBER] ​ Contact email [PERSON_NAME][EMAIL_ADDRESS][DOMAI…" at bounding box center [851, 122] width 1141 height 67
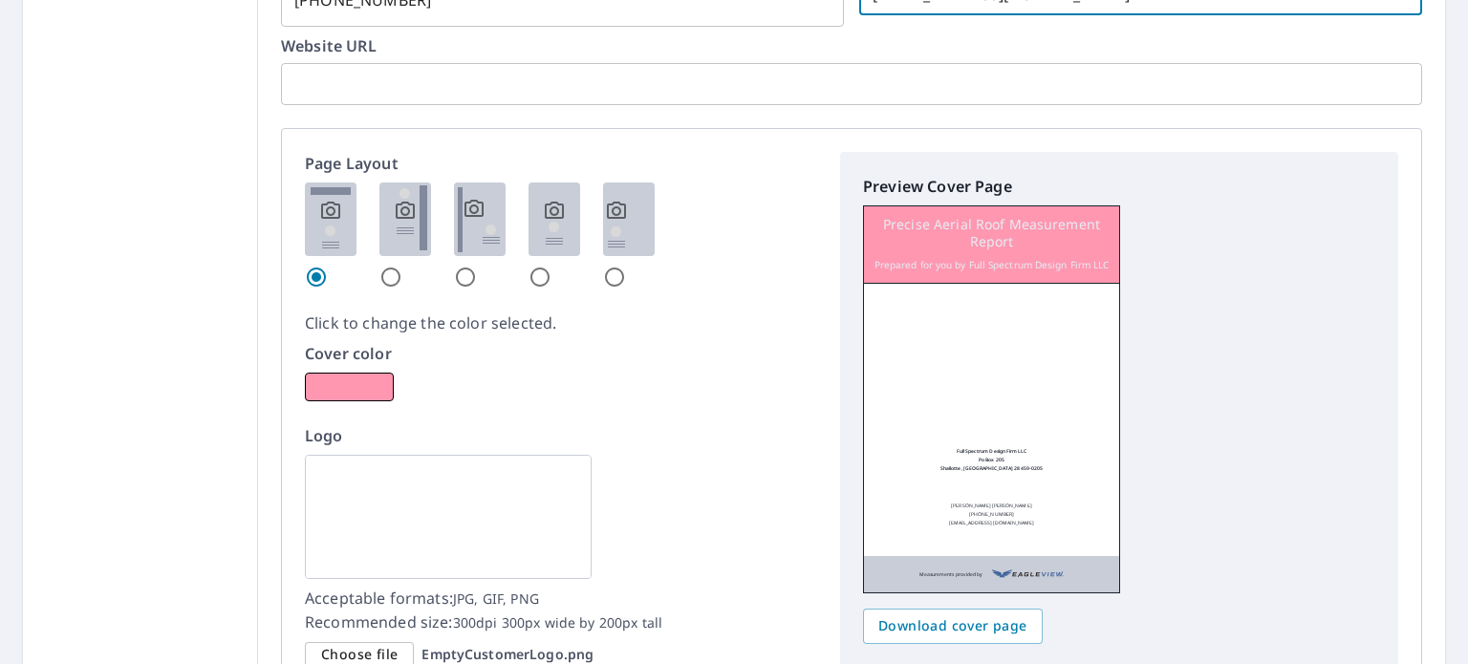
scroll to position [1225, 0]
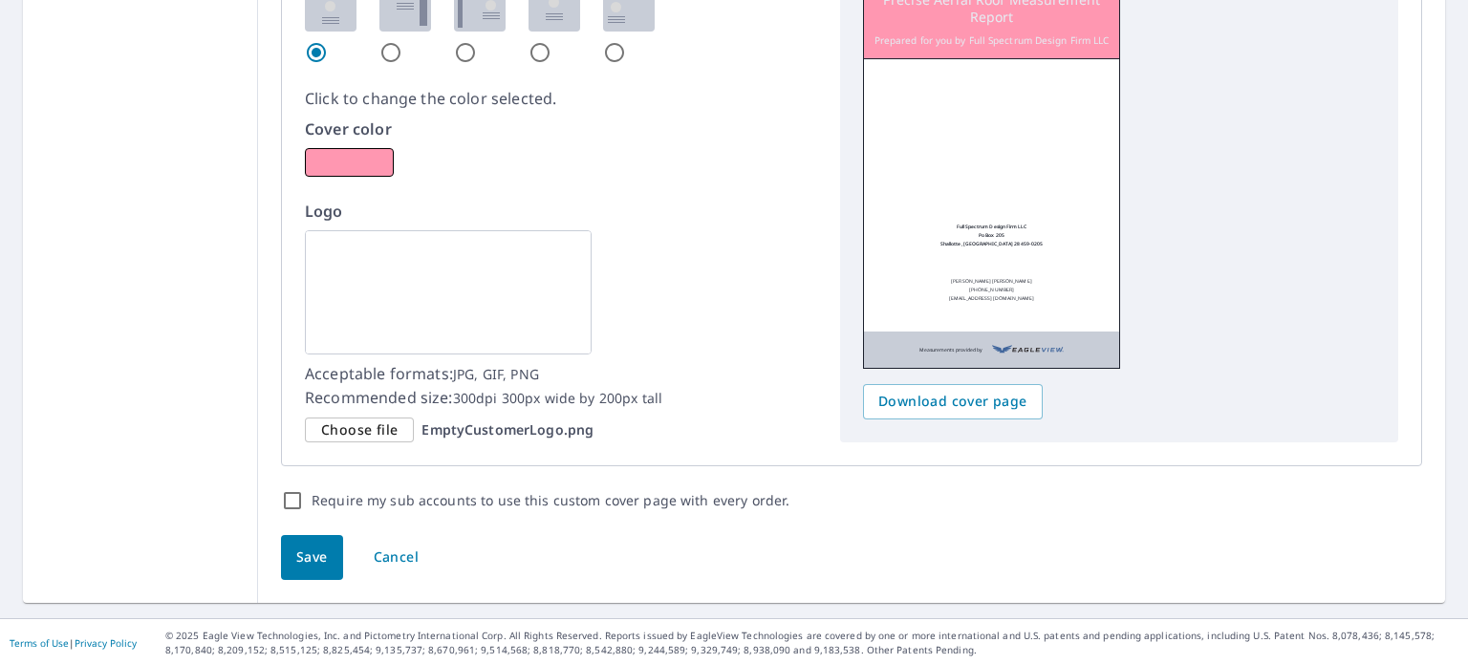
type input "[EMAIL_ADDRESS][DOMAIN_NAME]"
click at [296, 549] on span "Save" at bounding box center [312, 558] width 32 height 24
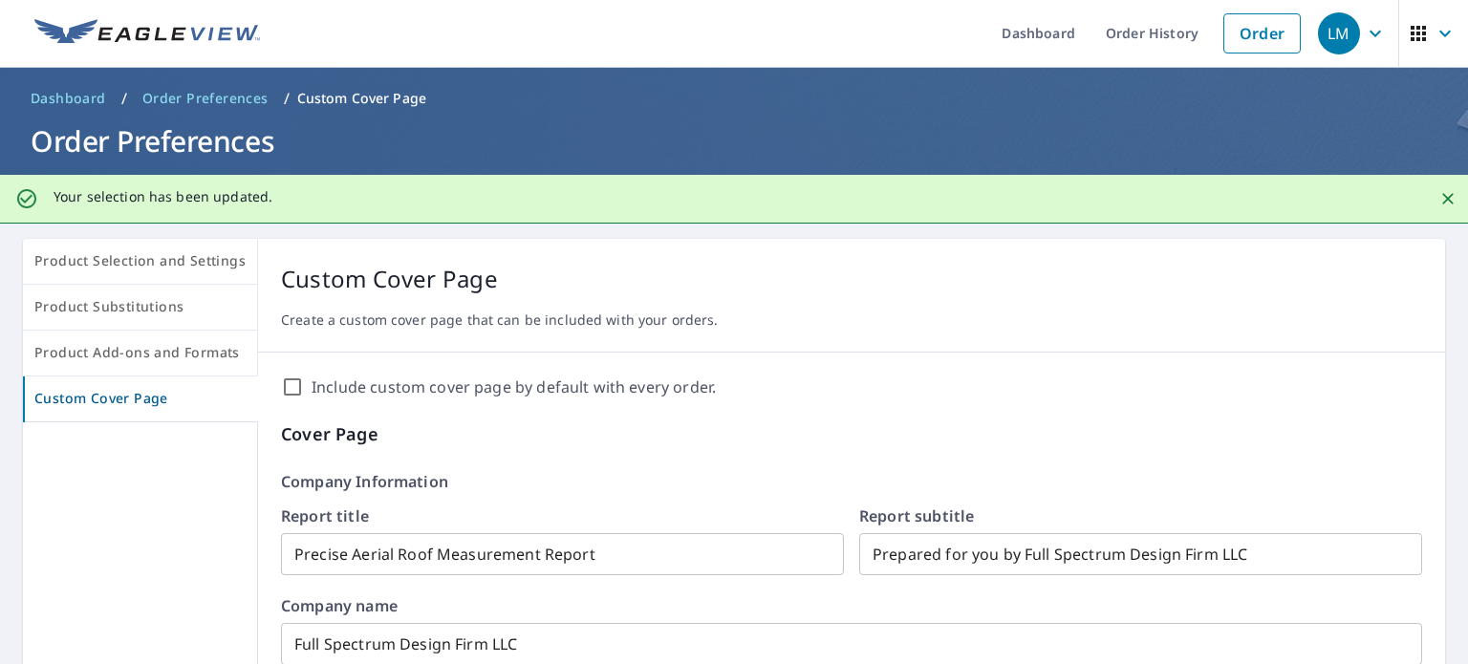
scroll to position [0, 0]
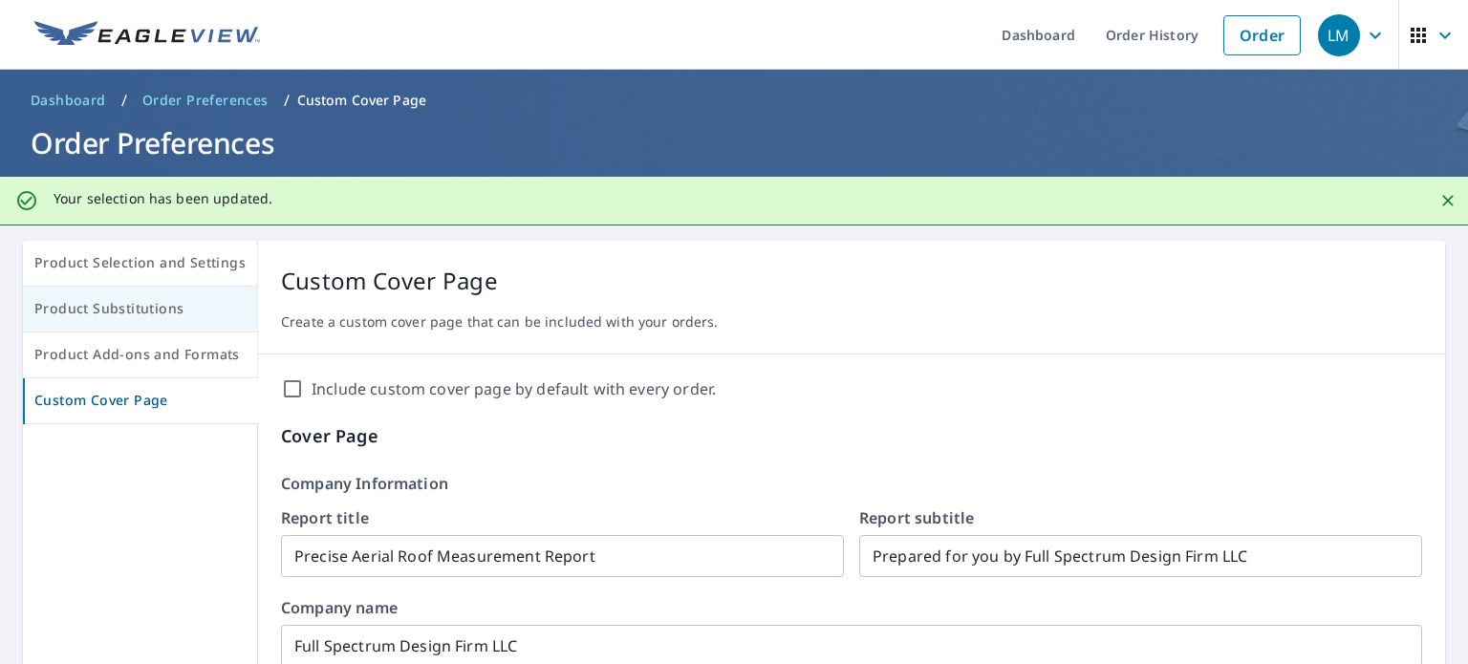
click at [172, 273] on span "Product Selection and Settings" at bounding box center [139, 263] width 211 height 24
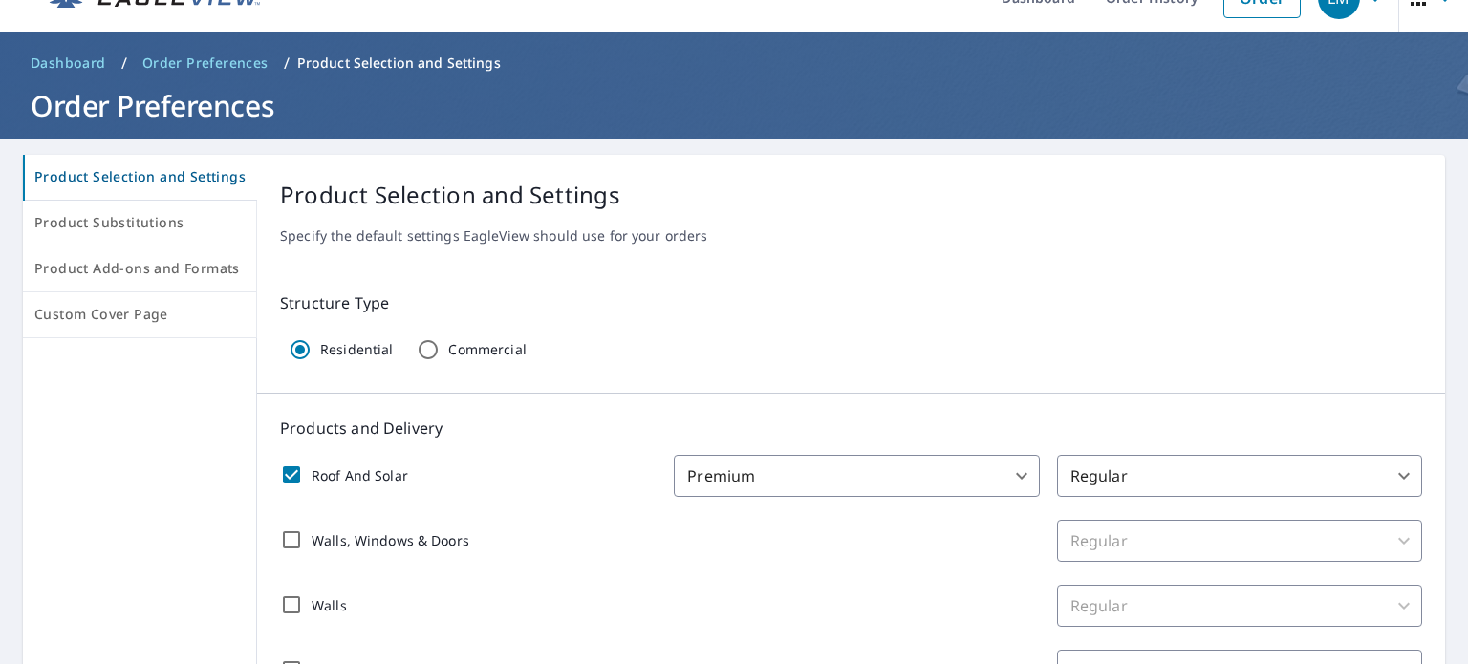
scroll to position [37, 0]
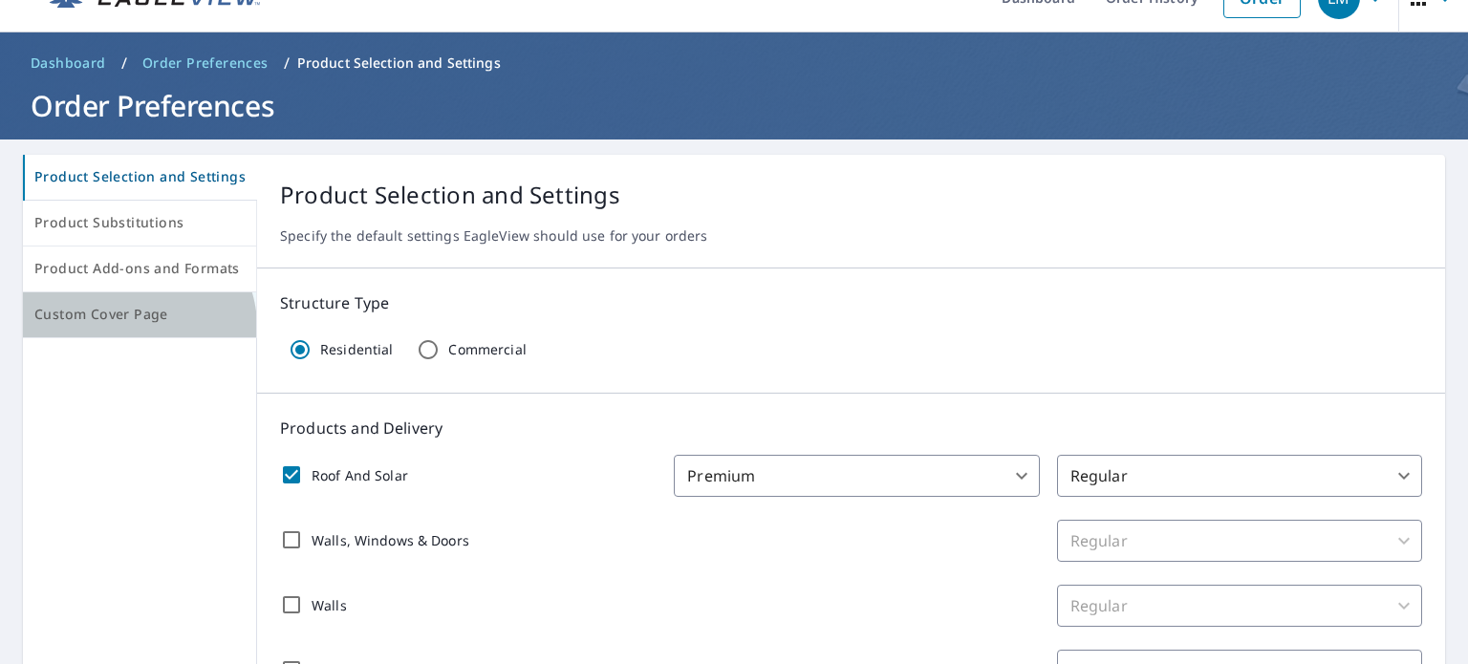
click at [136, 328] on button "Custom Cover Page" at bounding box center [140, 315] width 234 height 46
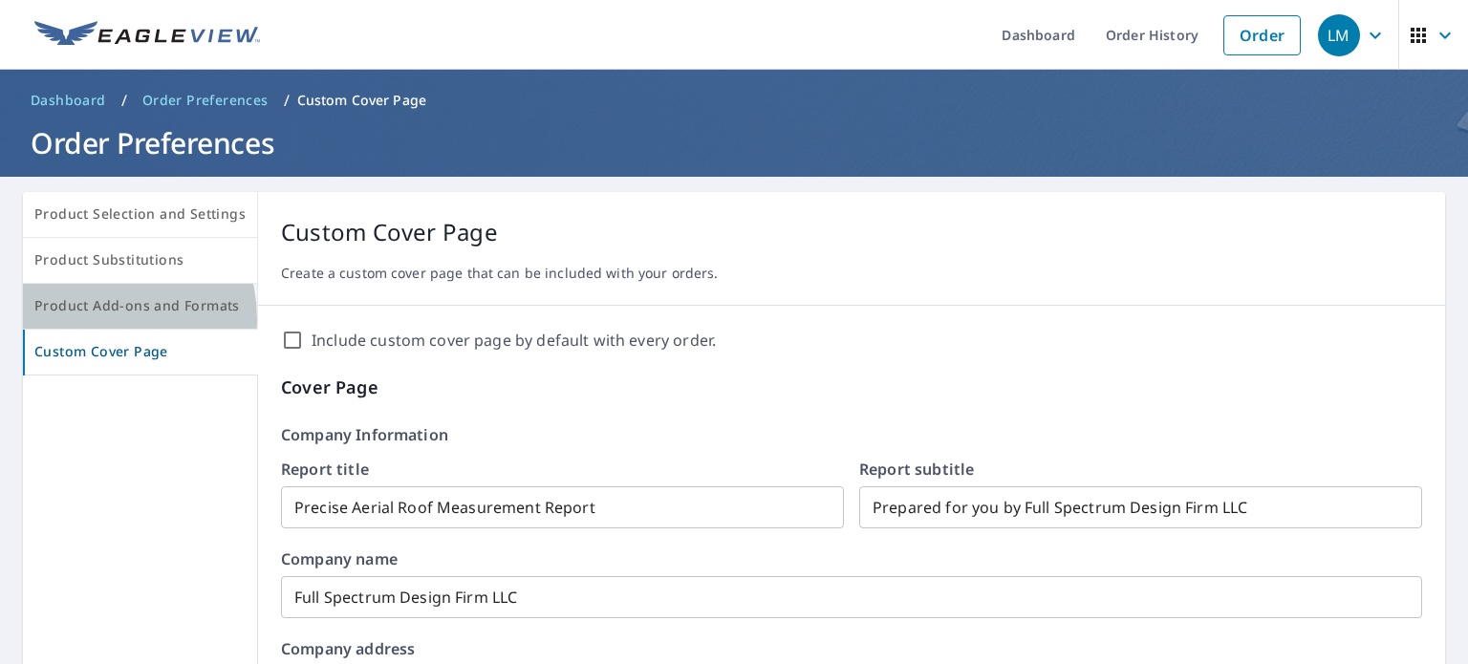
click at [103, 317] on button "Product Add-ons and Formats" at bounding box center [140, 307] width 235 height 46
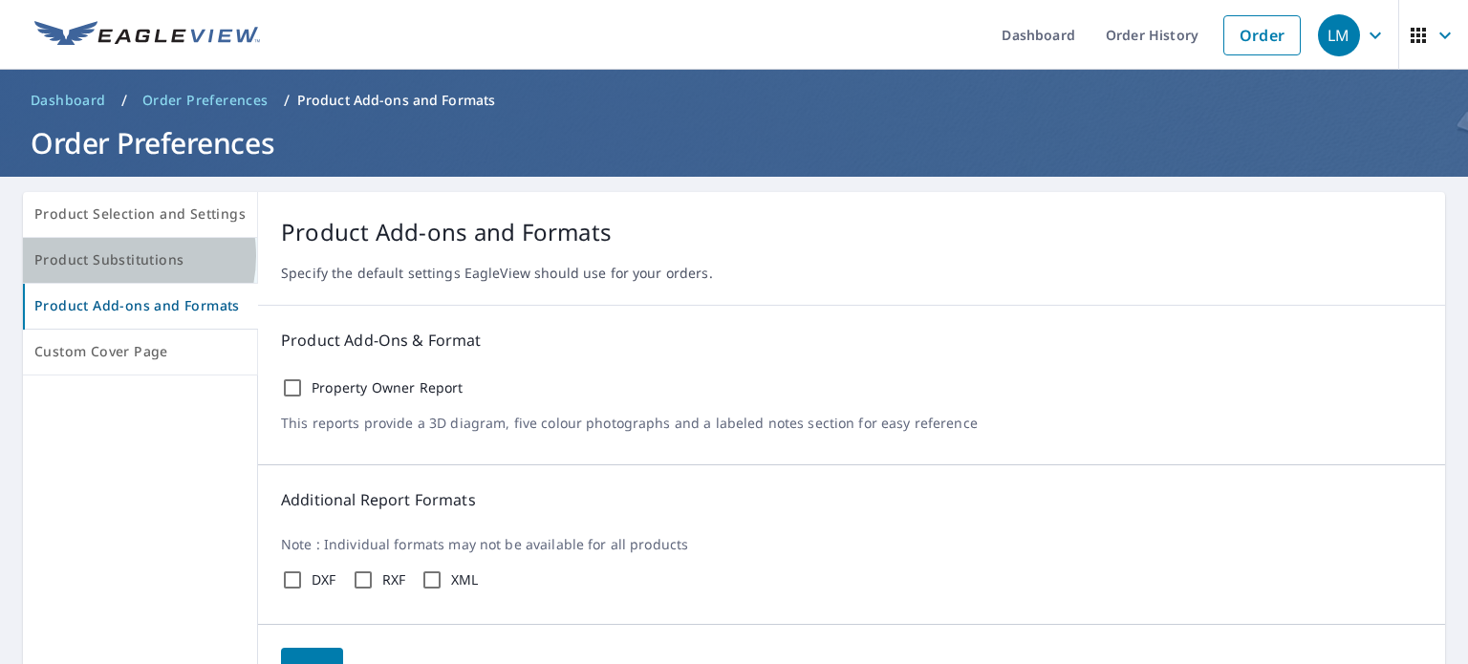
click at [111, 255] on span "Product Substitutions" at bounding box center [139, 260] width 211 height 24
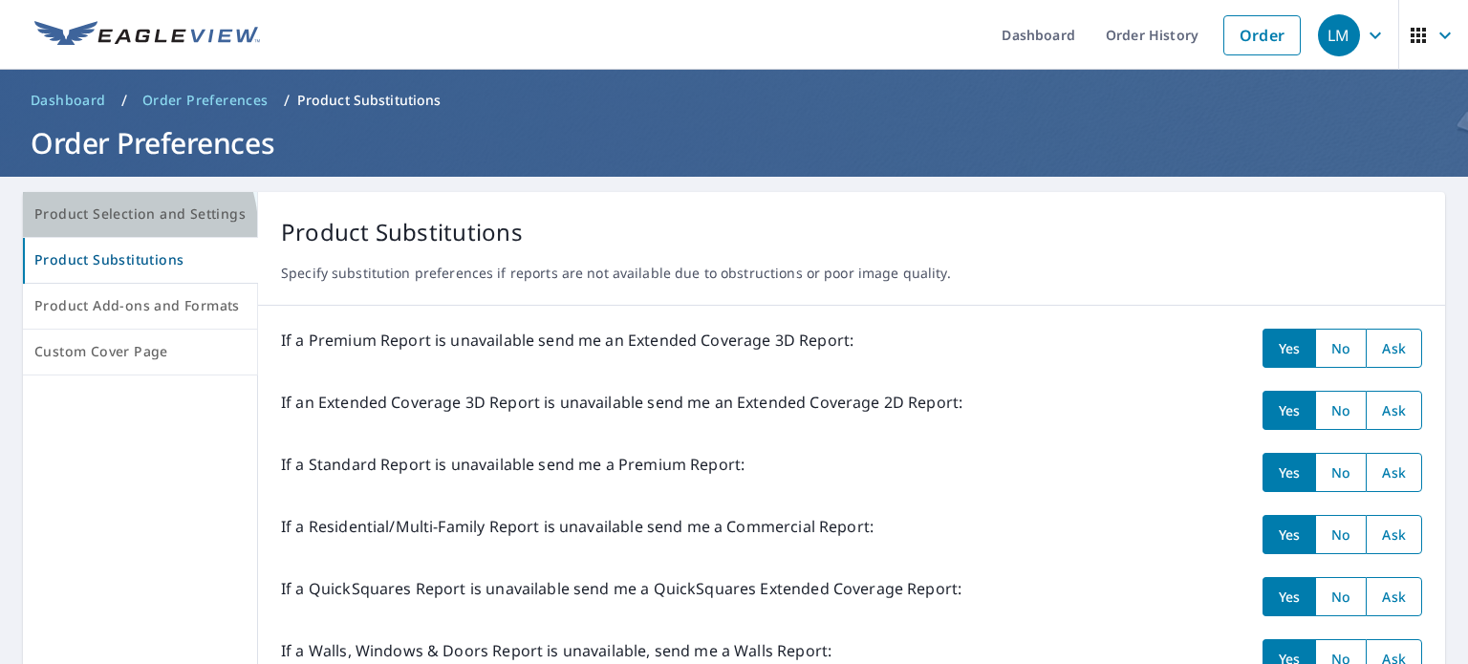
click at [127, 227] on button "Product Selection and Settings" at bounding box center [140, 215] width 235 height 46
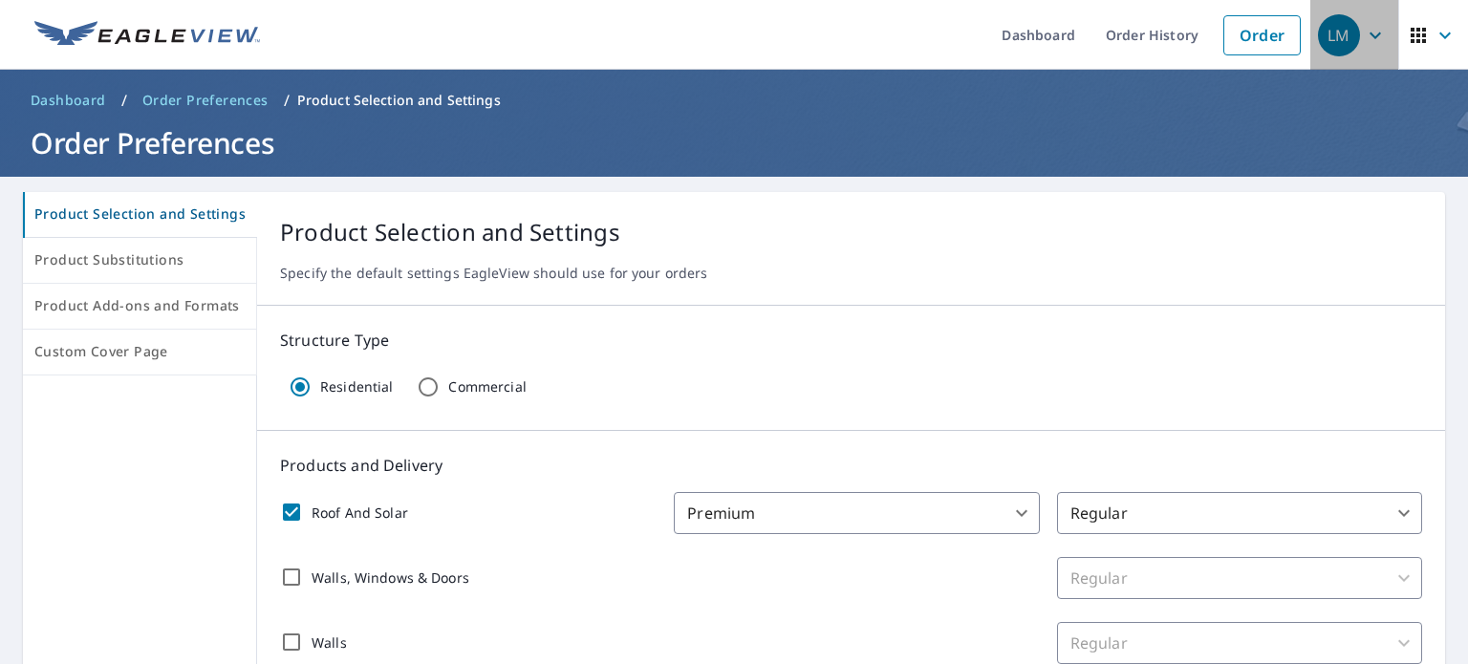
click at [1369, 32] on icon "button" at bounding box center [1374, 35] width 11 height 7
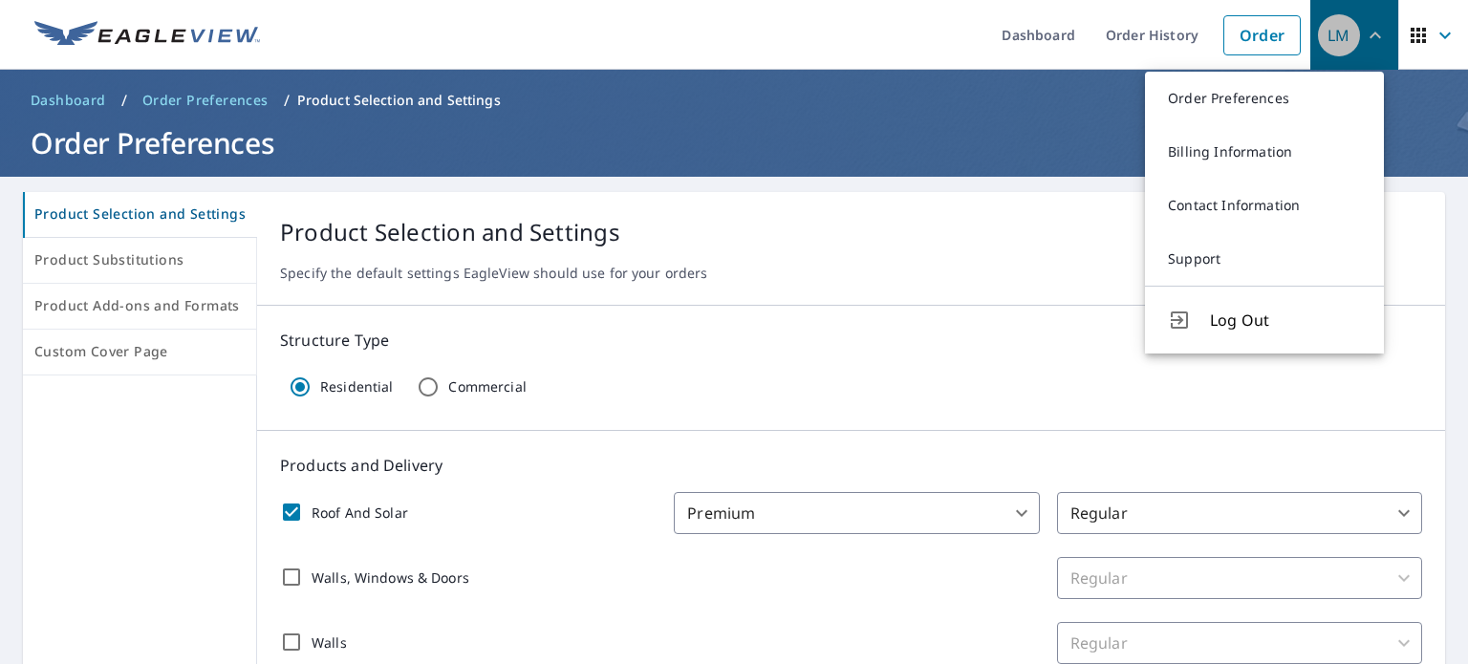
click at [1318, 37] on div "LM" at bounding box center [1339, 35] width 42 height 42
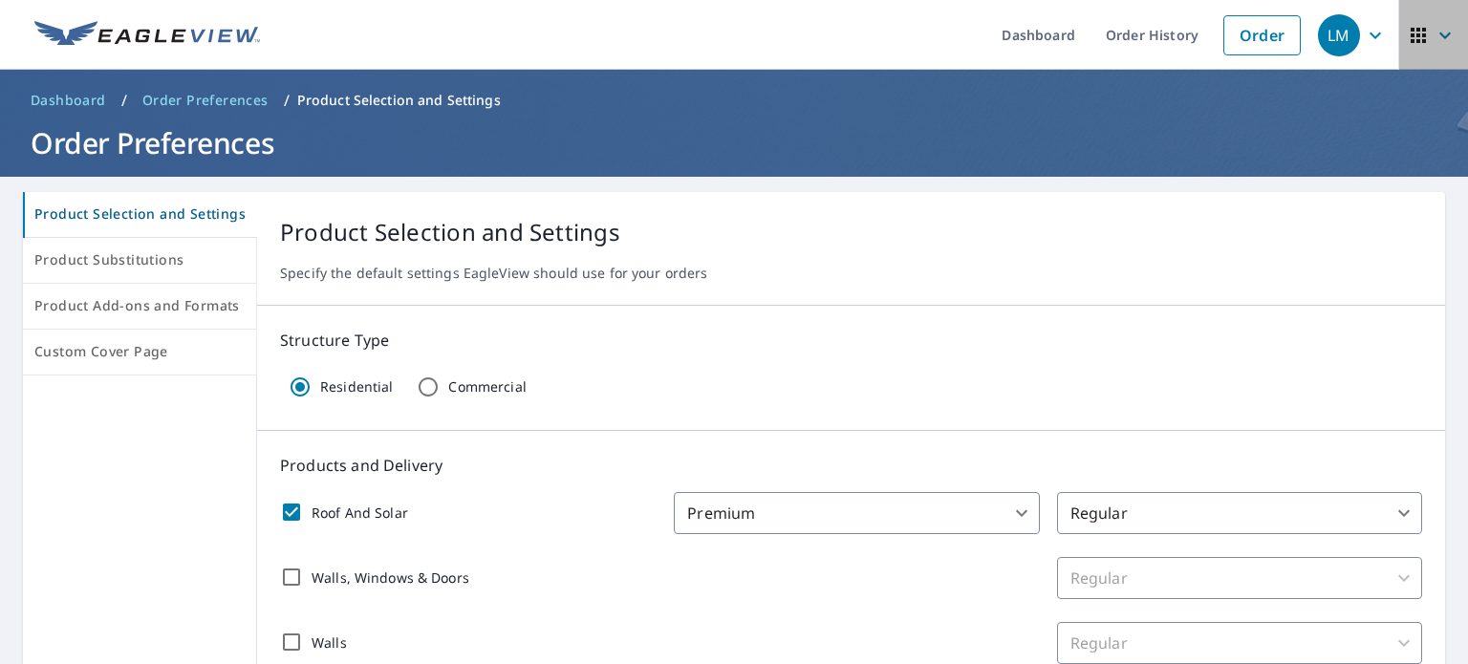
click at [1433, 32] on icon "button" at bounding box center [1444, 35] width 23 height 23
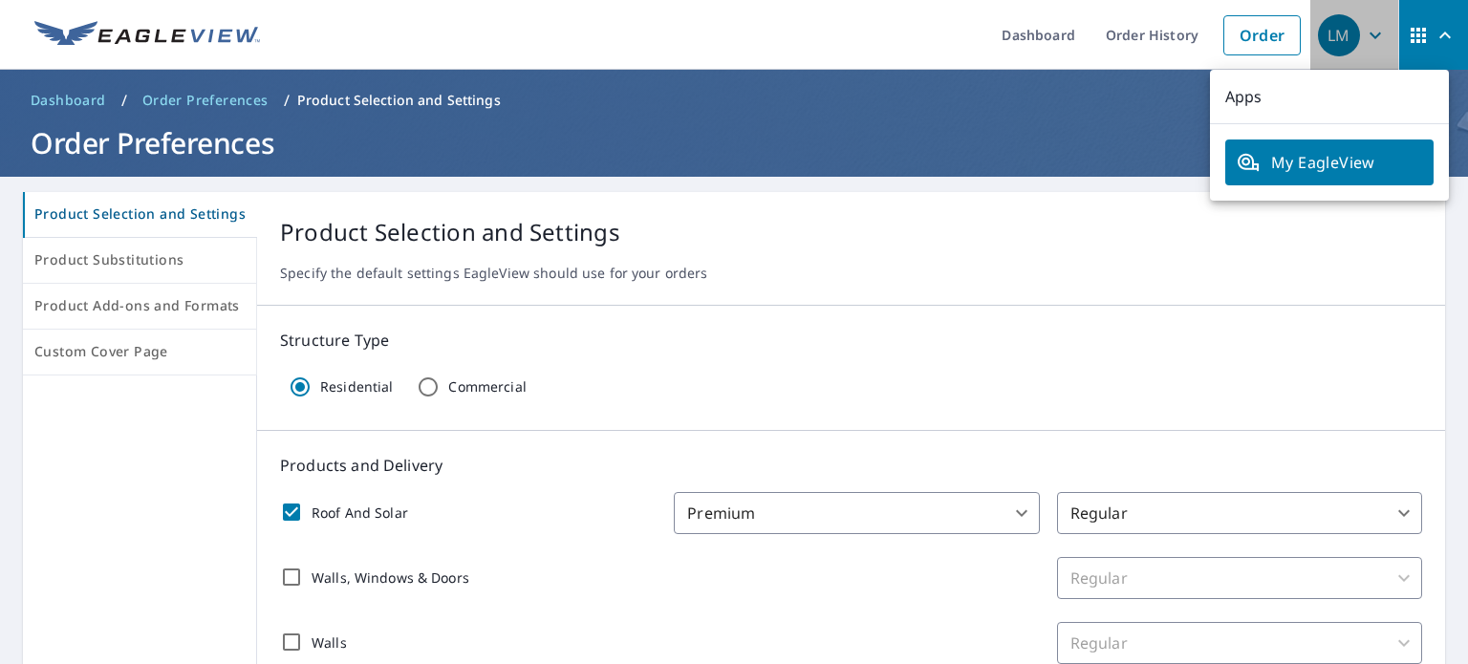
click at [1365, 25] on icon "button" at bounding box center [1374, 35] width 23 height 23
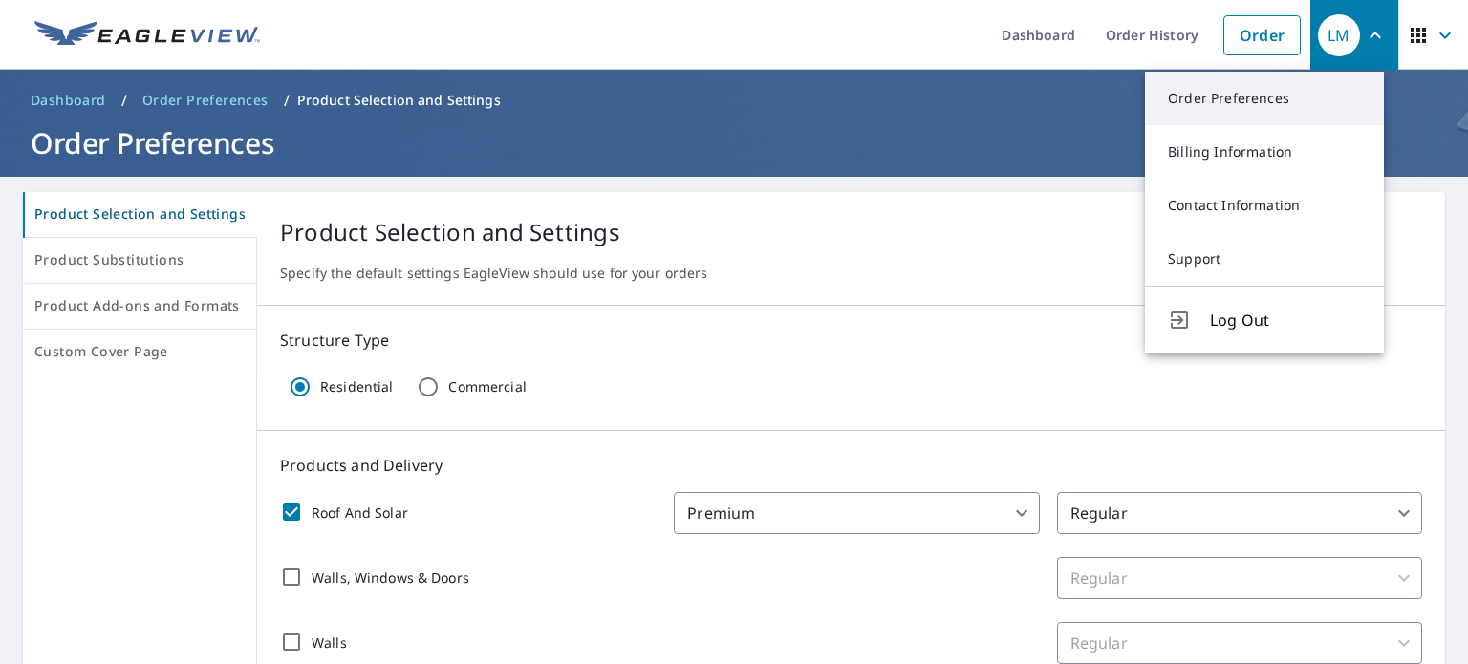
click at [1298, 96] on link "Order Preferences" at bounding box center [1264, 99] width 239 height 54
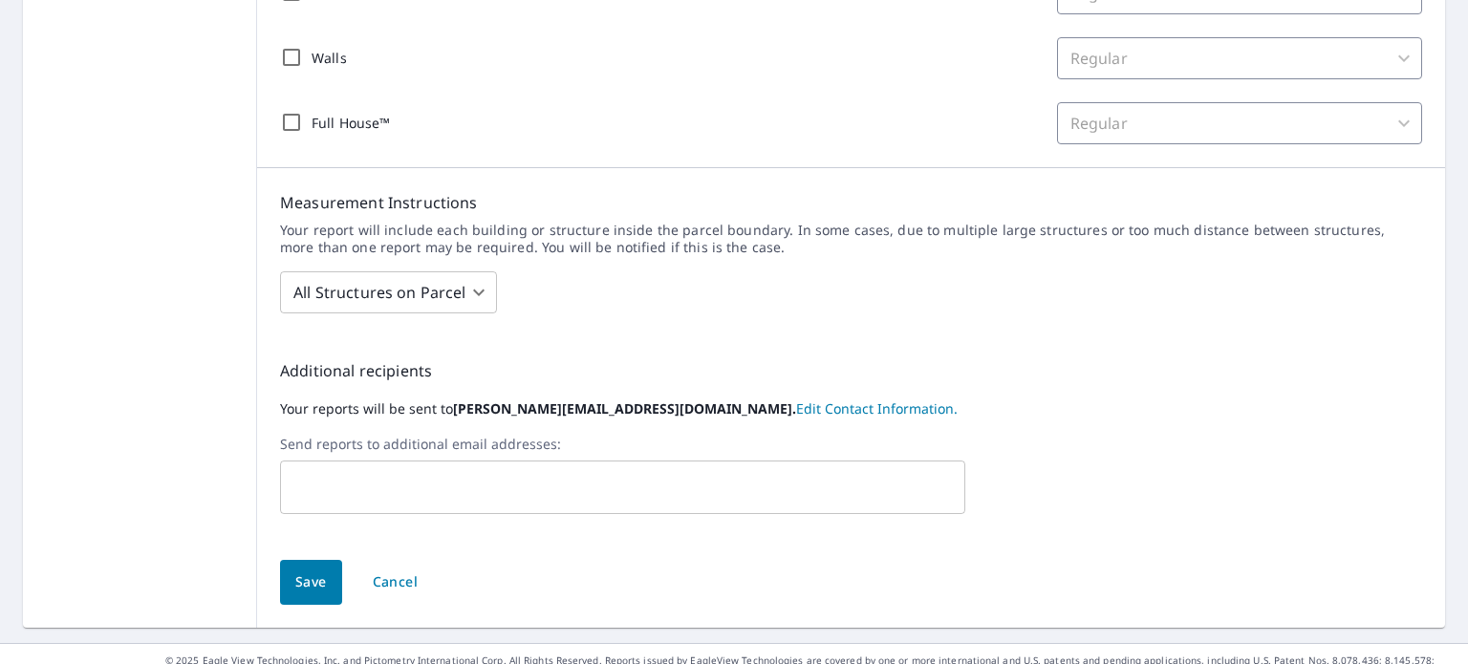
scroll to position [611, 0]
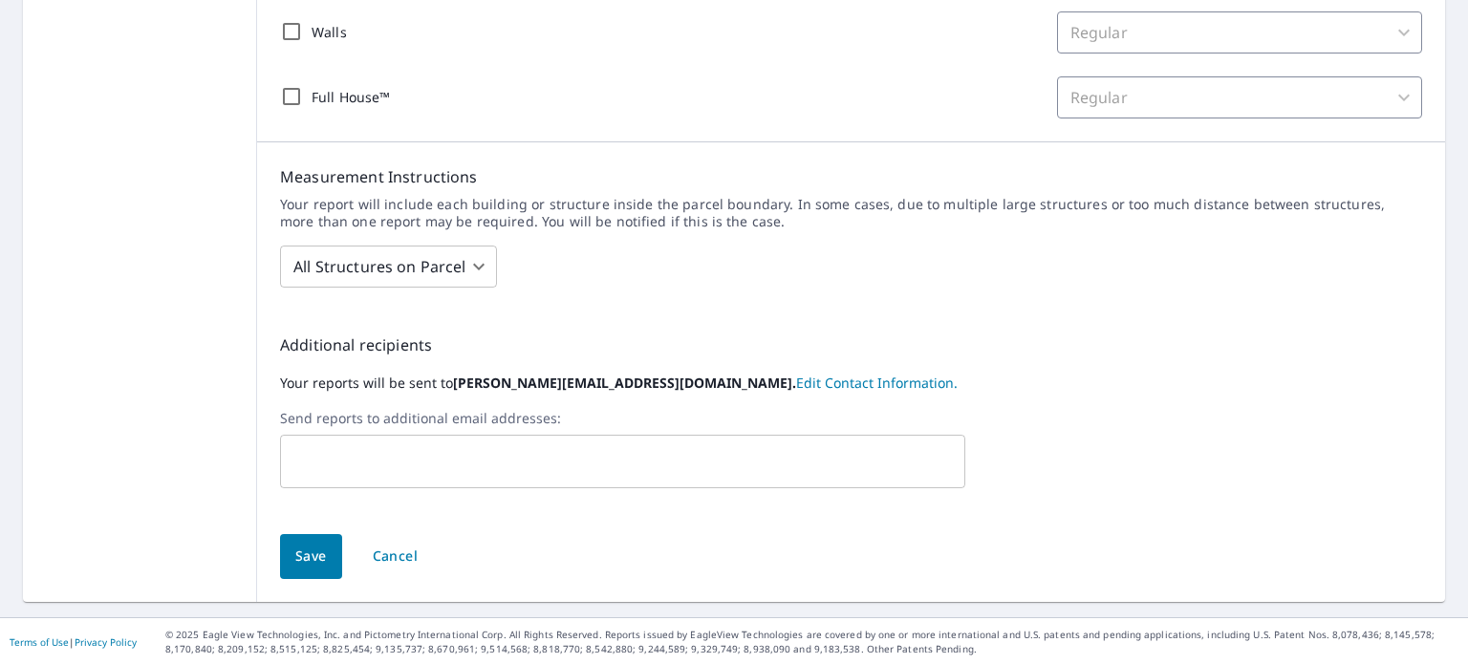
click at [796, 387] on link "Edit Contact Information." at bounding box center [876, 383] width 161 height 18
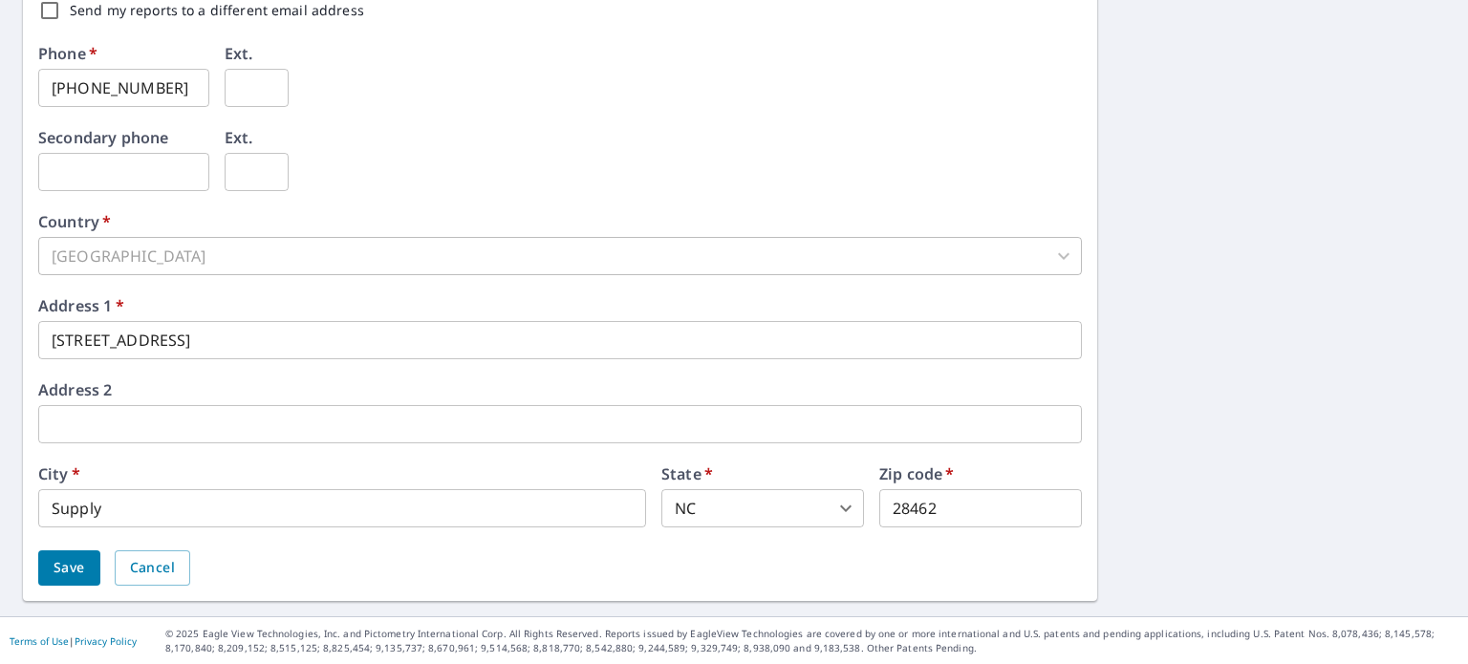
scroll to position [298, 0]
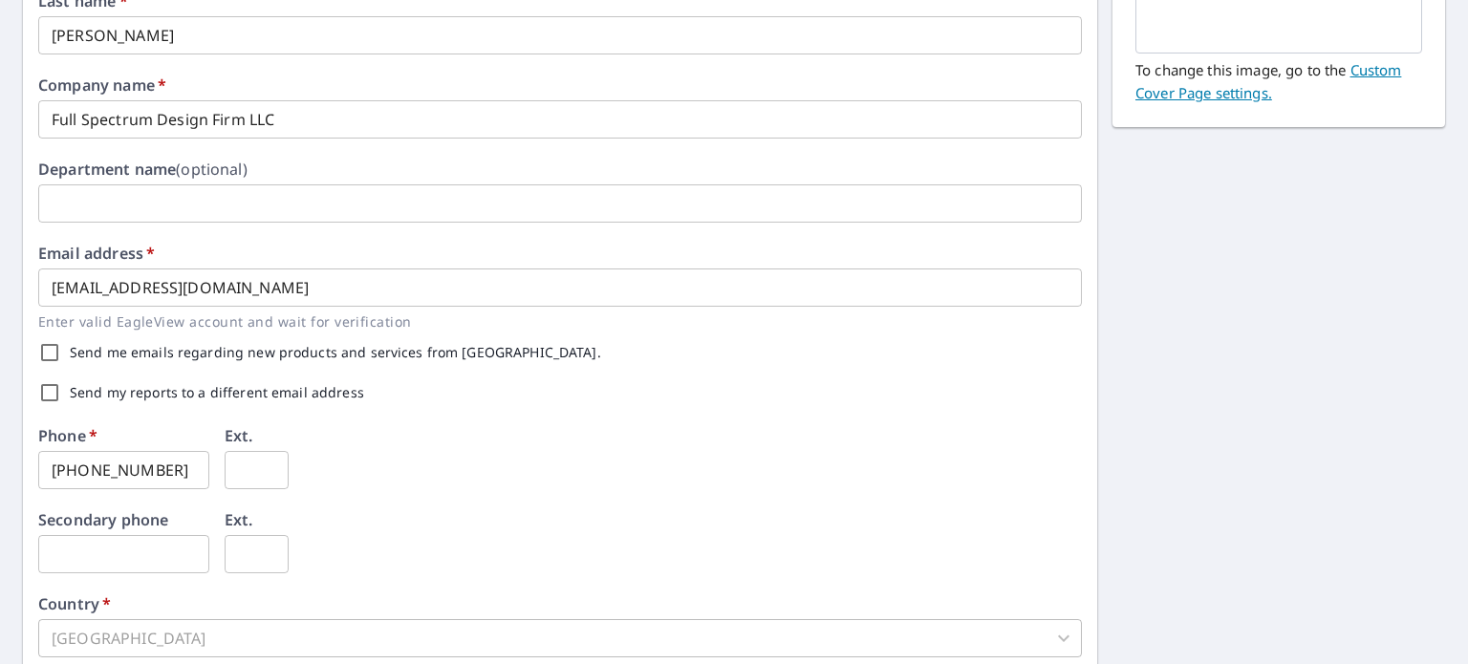
click at [123, 290] on input "[EMAIL_ADDRESS][DOMAIN_NAME]" at bounding box center [559, 287] width 1043 height 38
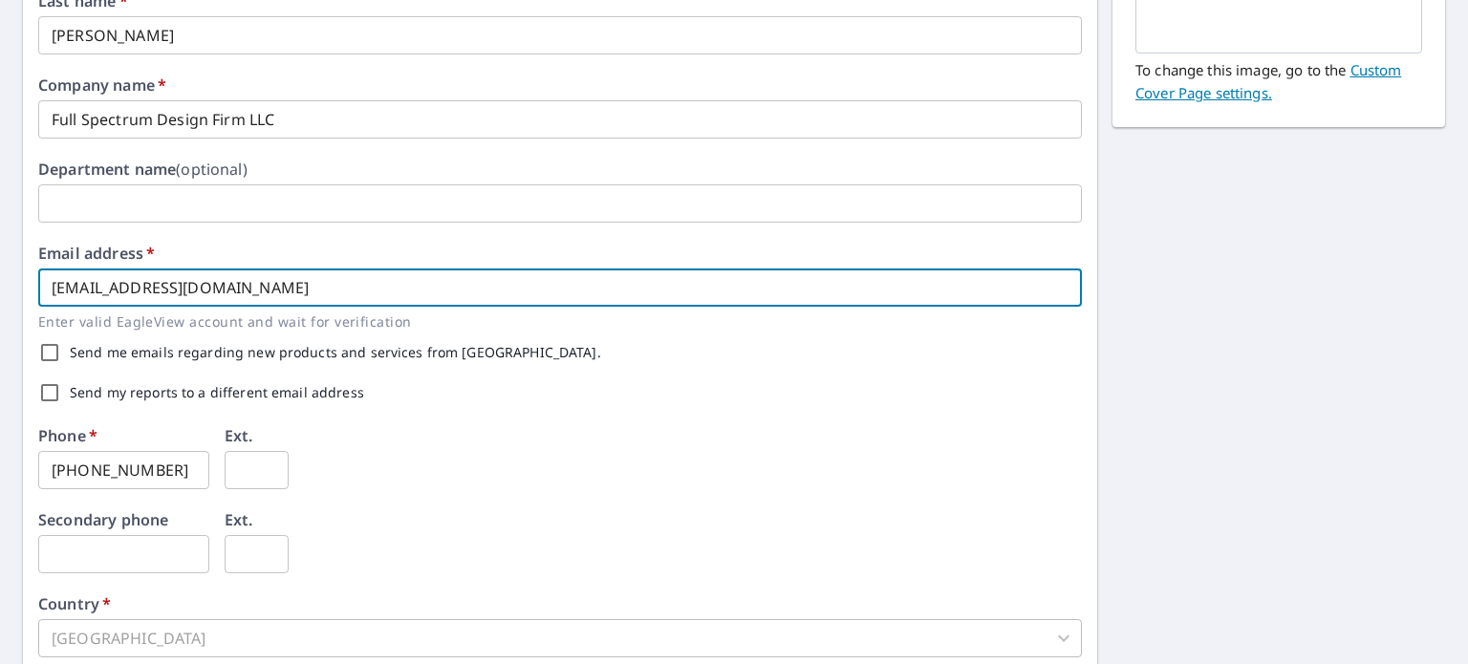
drag, startPoint x: 80, startPoint y: 284, endPoint x: 0, endPoint y: 299, distance: 81.7
click at [1, 299] on div "First name   * [PERSON_NAME] ​ Last name   * [PERSON_NAME] ​ Company name   * F…" at bounding box center [734, 439] width 1468 height 1120
type input "[EMAIL_ADDRESS][DOMAIN_NAME]"
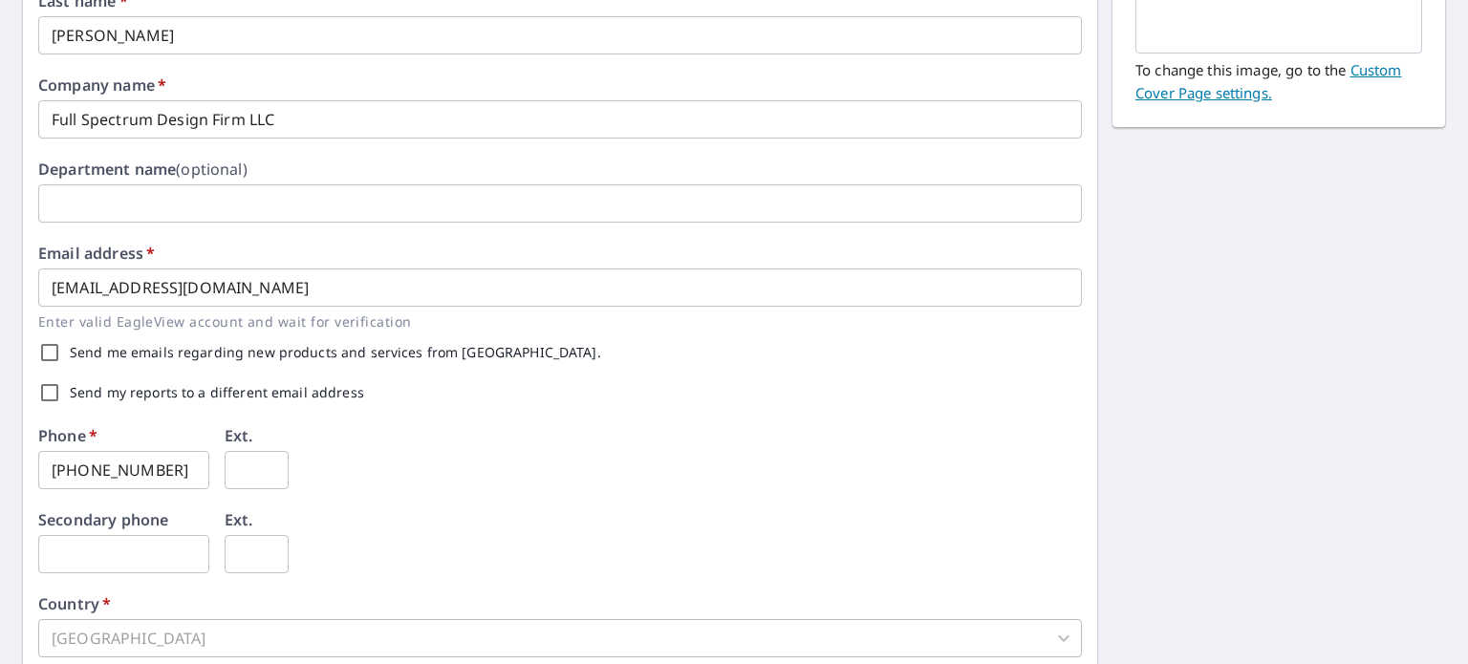
click at [550, 367] on div "Send me emails regarding new products and services from [GEOGRAPHIC_DATA]." at bounding box center [559, 352] width 1043 height 40
click at [54, 393] on input "Send my reports to a different email address" at bounding box center [50, 393] width 40 height 40
checkbox input "true"
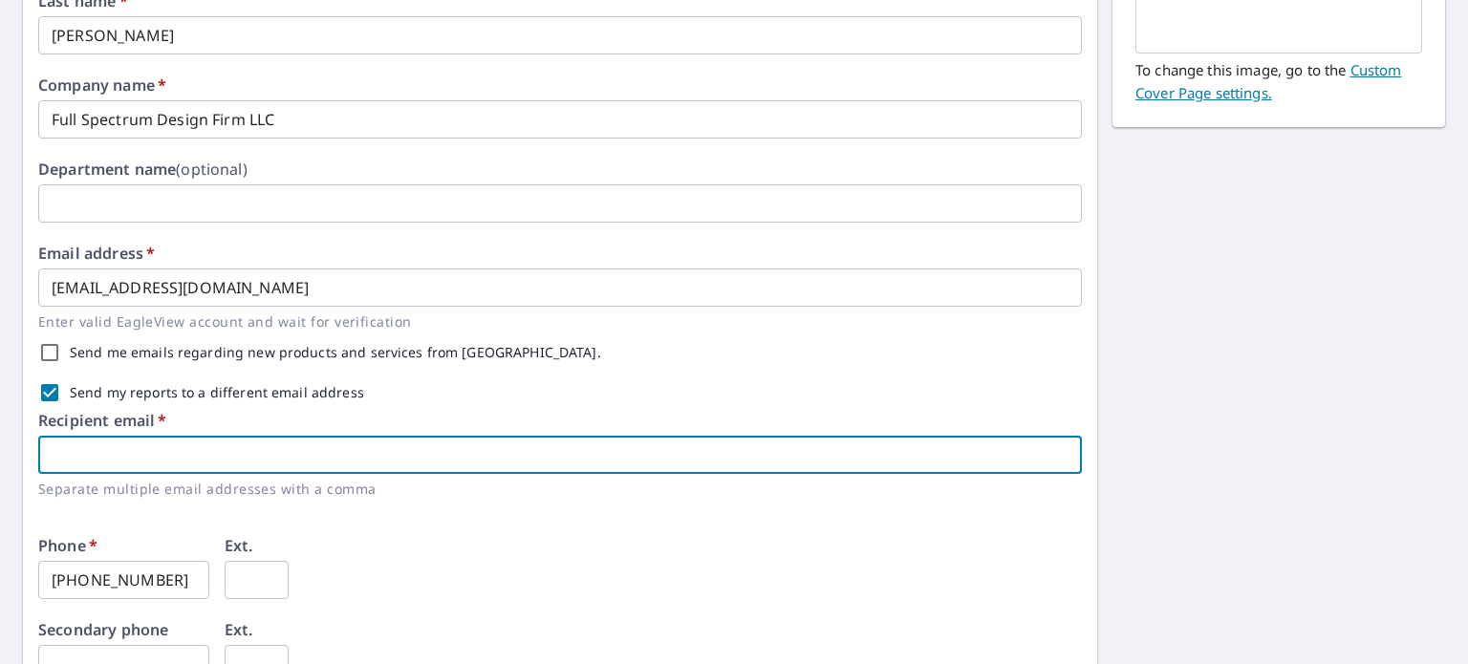
click at [71, 447] on input "text" at bounding box center [559, 455] width 1043 height 38
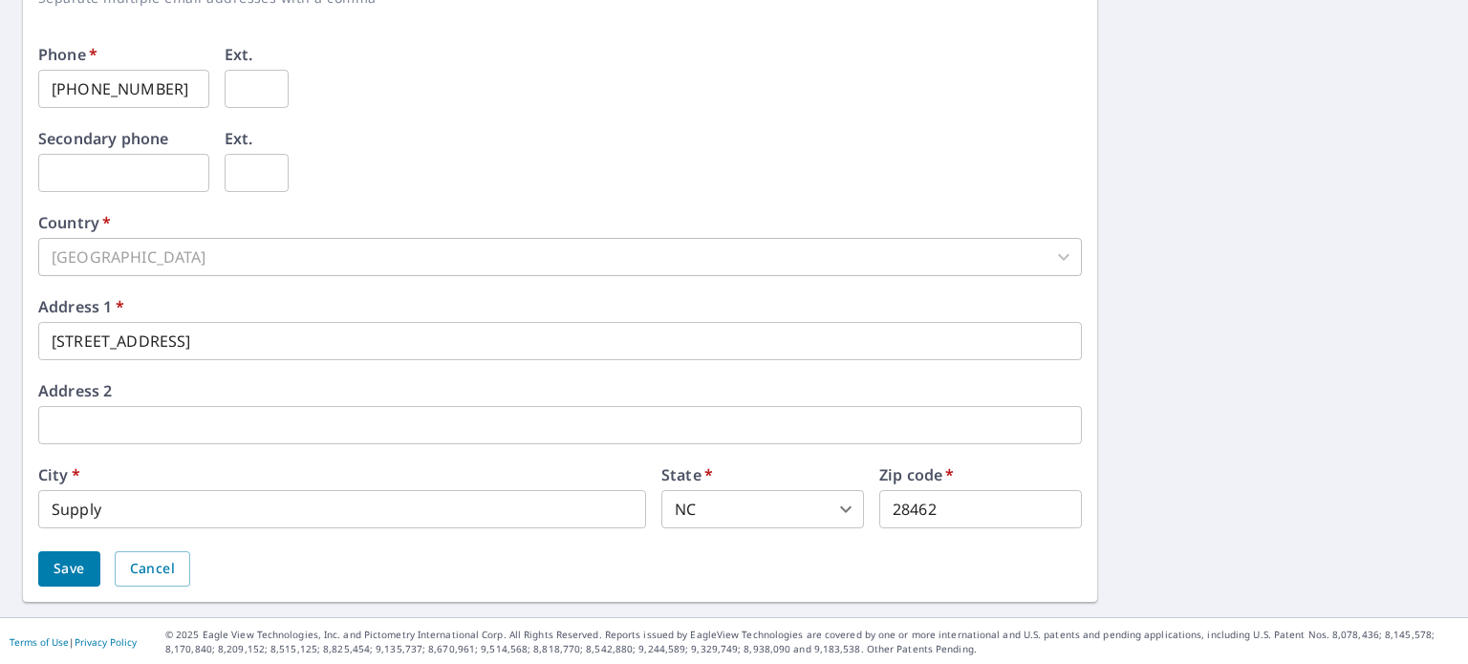
scroll to position [790, 0]
type input "[EMAIL_ADDRESS][DOMAIN_NAME]"
click at [93, 565] on button "Save" at bounding box center [69, 567] width 62 height 35
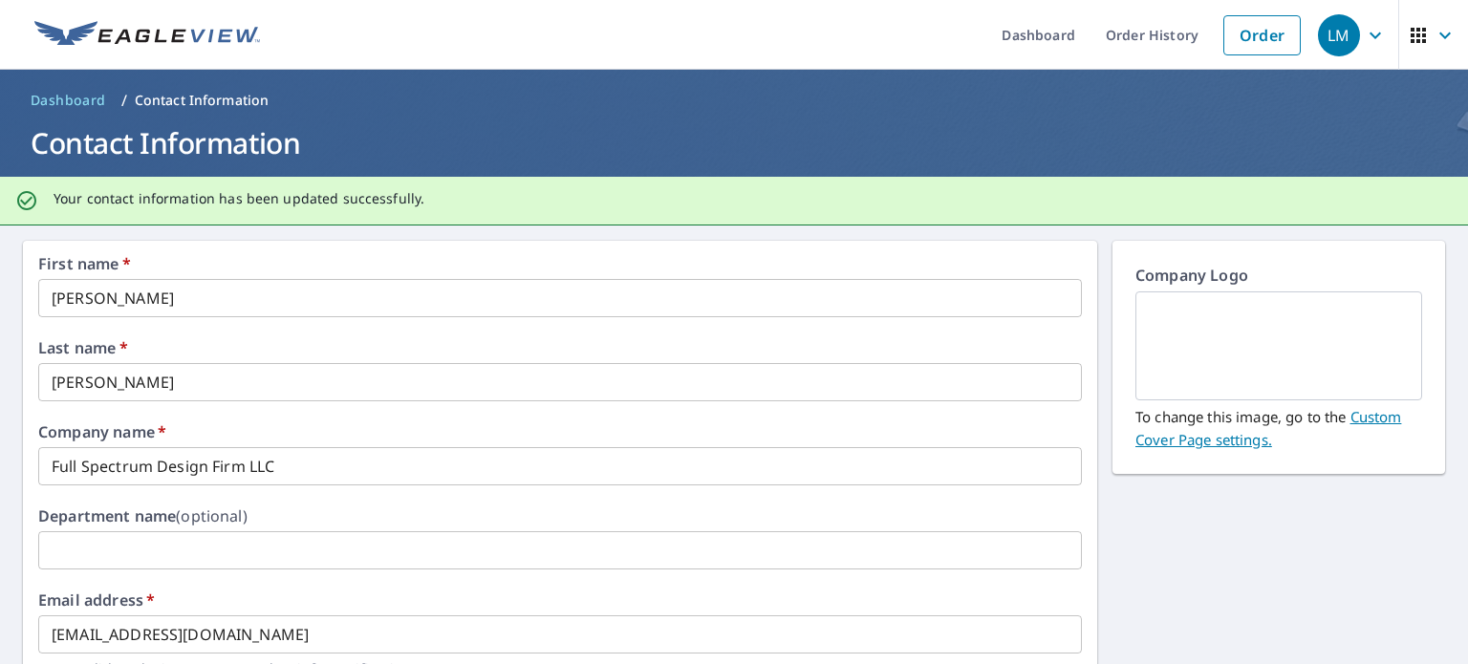
scroll to position [0, 0]
click at [1363, 27] on icon "button" at bounding box center [1374, 35] width 23 height 23
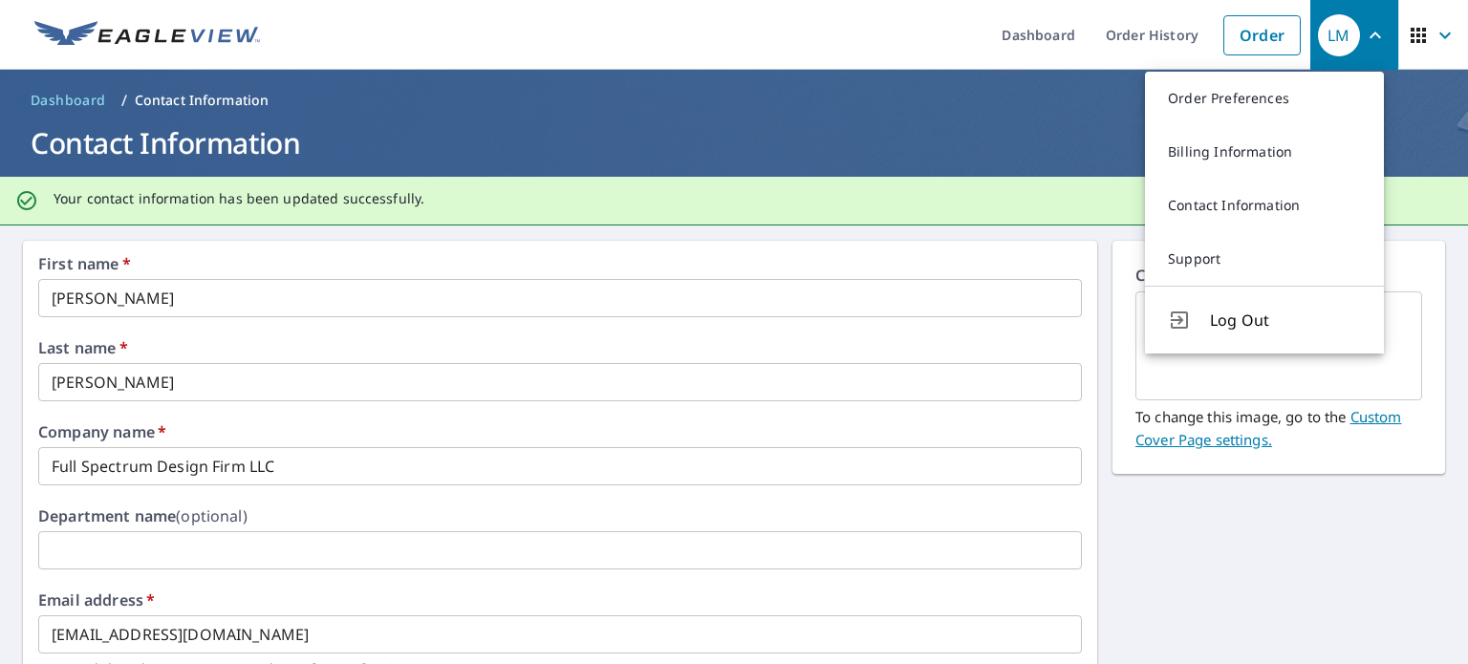
click at [1279, 98] on link "Order Preferences" at bounding box center [1264, 99] width 239 height 54
